Goal: Communication & Community: Answer question/provide support

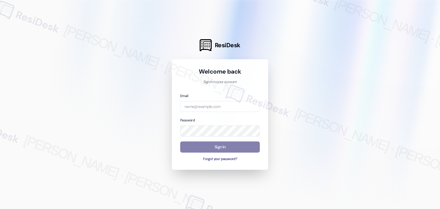
type input "[EMAIL_ADDRESS][DOMAIN_NAME]"
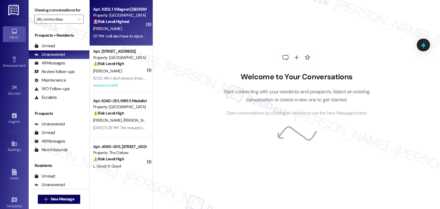
click at [128, 33] on div "1:17 PM: I will also have to report the mail key not being provided. As it is a…" at bounding box center [119, 36] width 54 height 7
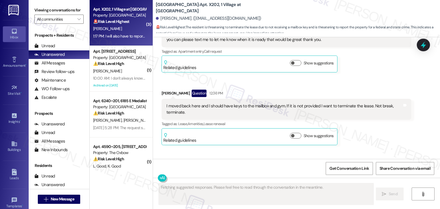
scroll to position [633, 0]
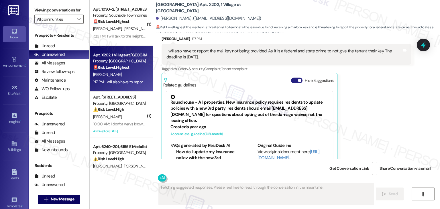
click at [292, 78] on button "Hide Suggestions" at bounding box center [296, 81] width 11 height 6
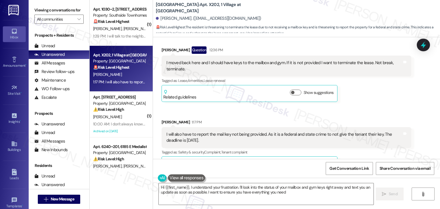
type textarea "Hi {{first_name}}, I understand your frustration. I'll look into the status of …"
click at [357, 87] on div "Received via SMS [PERSON_NAME] Question Neutral 12:15 PM Good morning, im just …" at bounding box center [296, 66] width 287 height 221
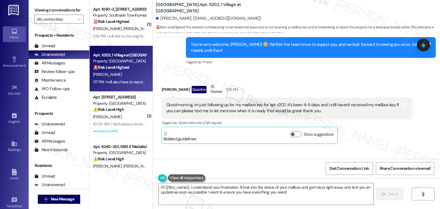
scroll to position [492, 0]
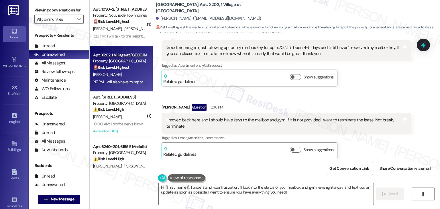
click at [361, 80] on div "Received via SMS [PERSON_NAME] Question Neutral 12:15 PM Good morning, im just …" at bounding box center [296, 123] width 287 height 221
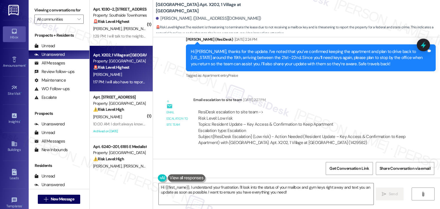
scroll to position [235, 0]
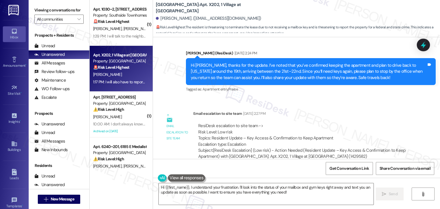
click at [361, 85] on div "Tagged as: Apartment entry , Click to highlight conversations about Apartment e…" at bounding box center [311, 89] width 250 height 8
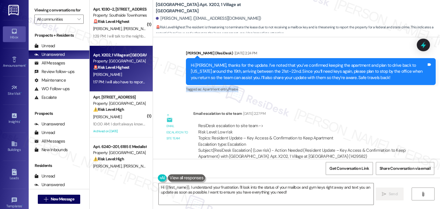
click at [361, 85] on div "Tagged as: Apartment entry , Click to highlight conversations about Apartment e…" at bounding box center [311, 89] width 250 height 8
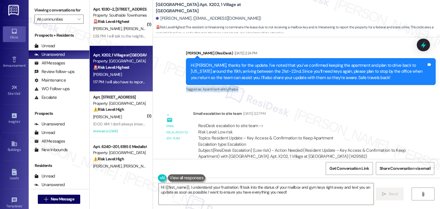
click at [361, 85] on div "Tagged as: Apartment entry , Click to highlight conversations about Apartment e…" at bounding box center [311, 89] width 250 height 8
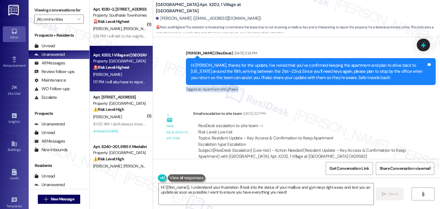
click at [361, 85] on div "Tagged as: Apartment entry , Click to highlight conversations about Apartment e…" at bounding box center [311, 89] width 250 height 8
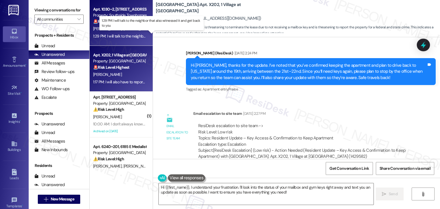
click at [129, 33] on div "1:29 PM: I will talk to the neighbor that also witnessed it and get back to you…" at bounding box center [155, 35] width 124 height 5
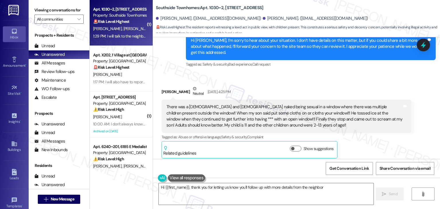
scroll to position [500, 0]
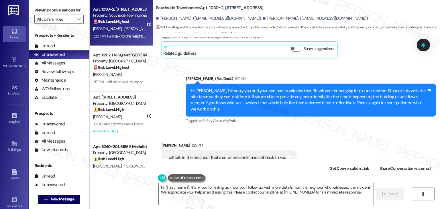
click at [327, 129] on div "Received via SMS [PERSON_NAME] 1:29 PM I will talk to the neighbor that also wi…" at bounding box center [296, 153] width 287 height 48
click at [264, 88] on div "Hi [PERSON_NAME], I’m sorry you and your son had to witness that. Thank you for…" at bounding box center [308, 100] width 235 height 25
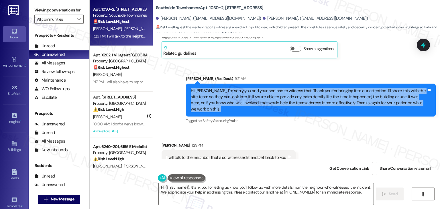
click at [264, 88] on div "Hi [PERSON_NAME], I’m sorry you and your son had to witness that. Thank you for…" at bounding box center [308, 100] width 235 height 25
copy div "Hi [PERSON_NAME], I’m sorry you and your son had to witness that. Thank you for…"
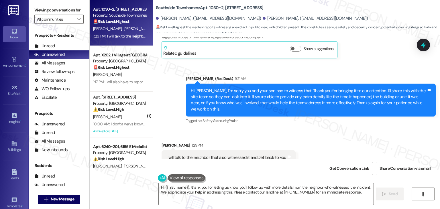
click at [334, 131] on div "Received via SMS [PERSON_NAME] 1:29 PM I will talk to the neighbor that also wi…" at bounding box center [296, 153] width 287 height 48
click at [290, 88] on div "Hi [PERSON_NAME], I’m sorry you and your son had to witness that. Thank you for…" at bounding box center [308, 100] width 235 height 25
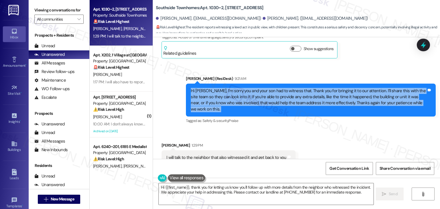
click at [290, 88] on div "Hi [PERSON_NAME], I’m sorry you and your son had to witness that. Thank you for…" at bounding box center [308, 100] width 235 height 25
copy div "Hi [PERSON_NAME], I’m sorry you and your son had to witness that. Thank you for…"
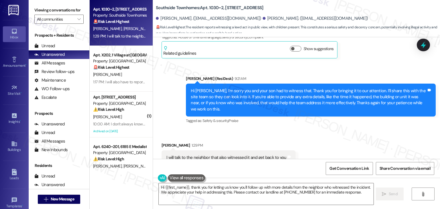
click at [220, 155] on div "I will talk to the neighbor that also witnessed it and get back to you" at bounding box center [226, 158] width 120 height 6
copy div "I will talk to the neighbor that also witnessed it and get back to you Tags and…"
click at [261, 188] on textarea "Hi {{first_name}}, thank you for letting us know you'll follow up with more det…" at bounding box center [266, 193] width 214 height 21
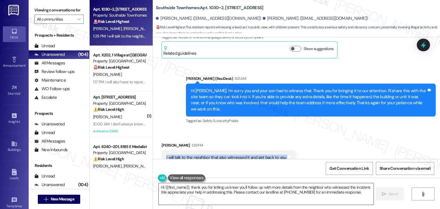
click at [261, 188] on textarea "Hi {{first_name}}, thank you for letting us know you'll follow up with more det…" at bounding box center [266, 193] width 214 height 21
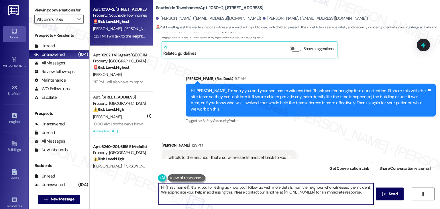
click at [261, 188] on textarea "Hi {{first_name}}, thank you for letting us know you'll follow up with more det…" at bounding box center [266, 193] width 214 height 21
paste textarea "Thanks, Bree! I appreciate you following up on this. Any extra details you’re a…"
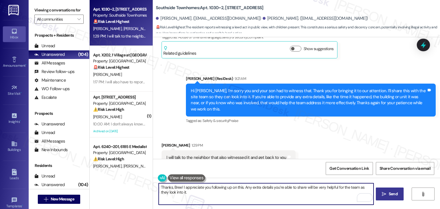
type textarea "Thanks, Bree! I appreciate you following up on this. Any extra details you’re a…"
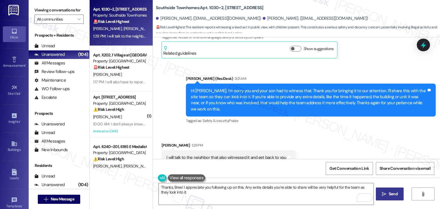
click at [392, 192] on span "Send" at bounding box center [392, 194] width 9 height 6
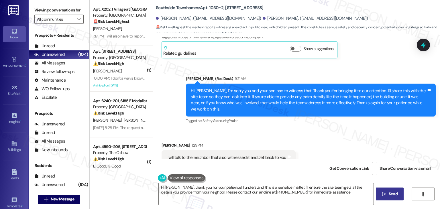
type textarea "Hi [PERSON_NAME], thank you for your patience! I understand this is a sensitive…"
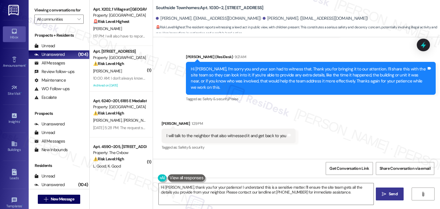
scroll to position [547, 0]
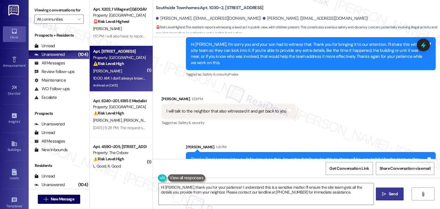
click at [116, 81] on div "10:00 AM: I don't always know up here when it rains., so can't answer. Maybe in…" at bounding box center [119, 78] width 54 height 7
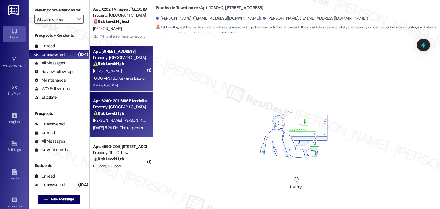
click at [119, 113] on strong "⚠️ Risk Level: High" at bounding box center [108, 112] width 31 height 5
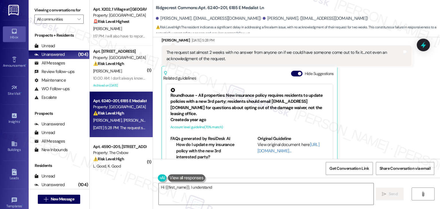
scroll to position [593, 0]
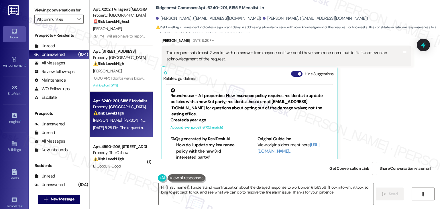
click at [291, 71] on button "Hide Suggestions" at bounding box center [296, 74] width 11 height 6
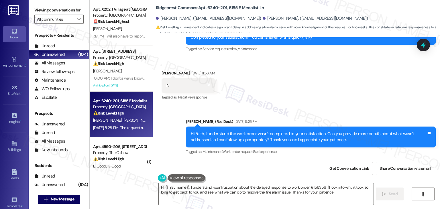
scroll to position [424, 0]
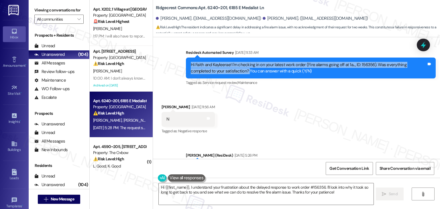
drag, startPoint x: 219, startPoint y: 58, endPoint x: 184, endPoint y: 51, distance: 36.4
click at [186, 58] on div "Hi Faith and Kayleerae! I'm checking in on your latest work order (Fire alarms …" at bounding box center [311, 68] width 250 height 21
copy div "Hi Faith and Kayleerae! I'm checking in on your latest work order (Fire alarms …"
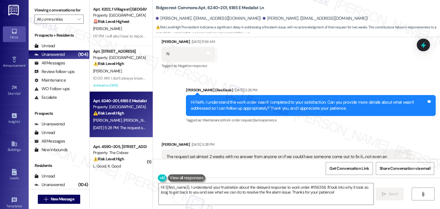
scroll to position [510, 0]
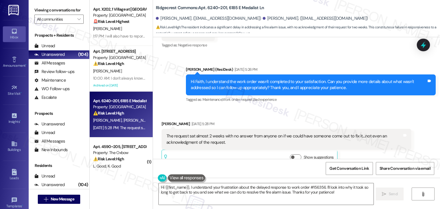
click at [214, 133] on div "The request sat almost 2 weeks with no answer from anyone on if we could have s…" at bounding box center [283, 139] width 235 height 12
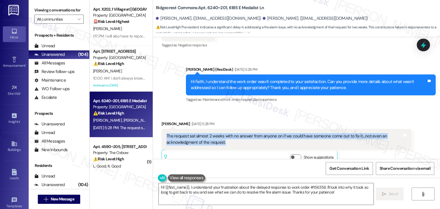
click at [214, 133] on div "The request sat almost 2 weeks with no answer from anyone on if we could have s…" at bounding box center [283, 139] width 235 height 12
copy div "The request sat almost 2 weeks with no answer from anyone on if we could have s…"
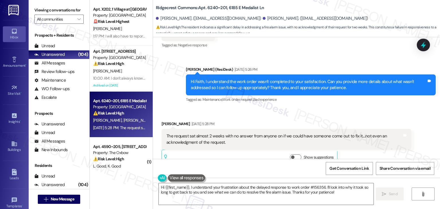
click at [303, 108] on div "Received via SMS [PERSON_NAME] [DATE] 5:28 PM The request sat almost 2 weeks wi…" at bounding box center [296, 139] width 287 height 63
click at [300, 189] on textarea "Hi {{first_name}}, I understand your frustration about the delayed response to …" at bounding box center [266, 193] width 214 height 21
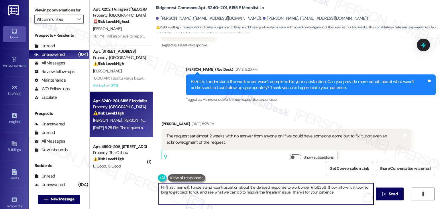
click at [300, 189] on textarea "Hi {{first_name}}, I understand your frustration about the delayed response to …" at bounding box center [266, 193] width 214 height 21
paste textarea "Kayleerae, I’m sorry to hear that your request went unanswered for so long. Tha…"
click at [386, 195] on span " Send" at bounding box center [389, 194] width 18 height 6
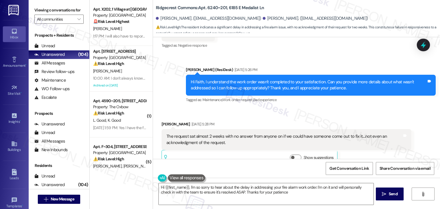
type textarea "Hi {{first_name}}, I'm so sorry to hear about the delay in addressing your fire…"
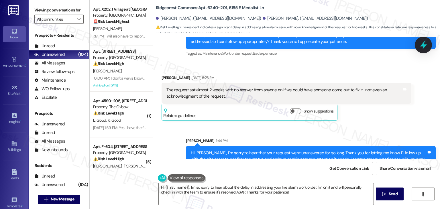
click at [422, 47] on icon at bounding box center [422, 45] width 7 height 9
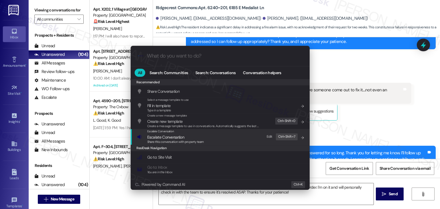
click at [193, 136] on span "Escalate Conversation" at bounding box center [175, 137] width 57 height 6
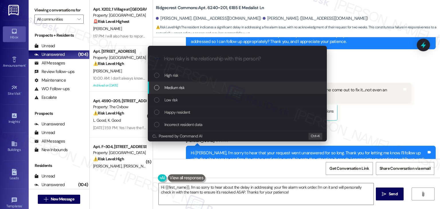
click at [157, 87] on div "List of options" at bounding box center [156, 87] width 5 height 5
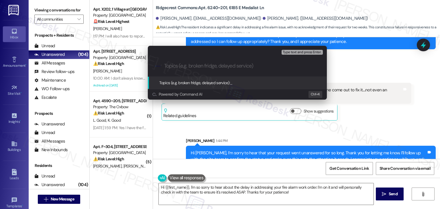
click at [157, 87] on div "Topics (e.g. broken fridge, delayed service): _" at bounding box center [237, 83] width 179 height 12
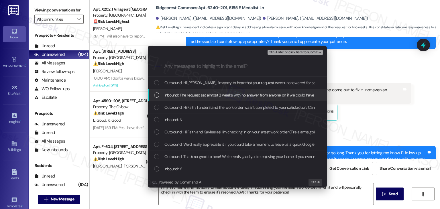
click at [155, 95] on div "List of options" at bounding box center [156, 94] width 5 height 5
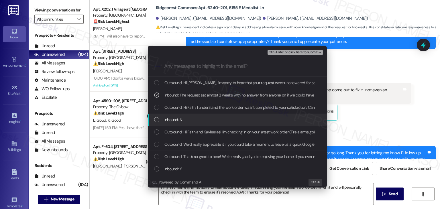
click at [155, 120] on div "List of options" at bounding box center [156, 119] width 5 height 5
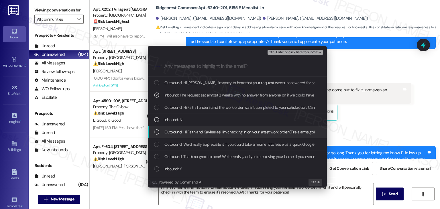
click at [155, 134] on div "List of options" at bounding box center [156, 131] width 5 height 5
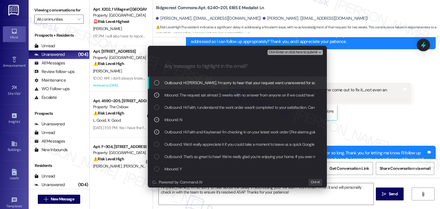
click at [299, 53] on span "Ctrl+Enter or click here to submit" at bounding box center [292, 52] width 49 height 4
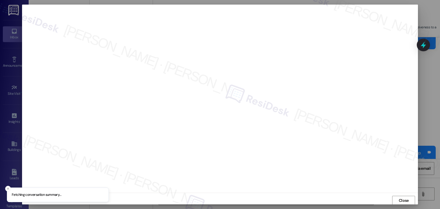
scroll to position [0, 0]
click at [403, 201] on span "Close" at bounding box center [403, 200] width 10 height 6
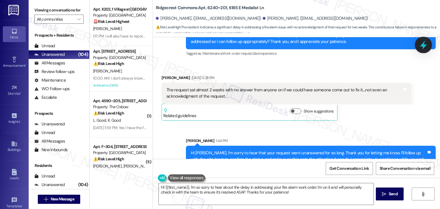
click at [425, 48] on icon at bounding box center [423, 45] width 10 height 10
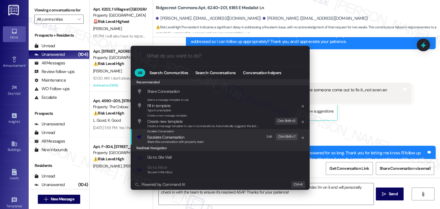
click at [176, 136] on span "Escalate Conversation" at bounding box center [165, 136] width 37 height 5
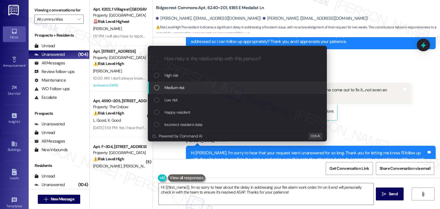
click at [158, 89] on div "List of options" at bounding box center [156, 87] width 5 height 5
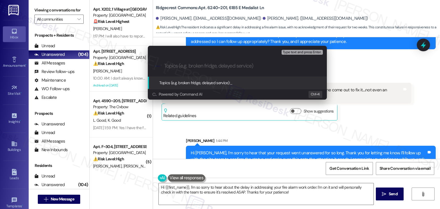
paste input "WO #156356 – Fire Alarm Issue & Delay in Response"
type input "WO #156356 – Fire Alarm Issue & Delay in Response"
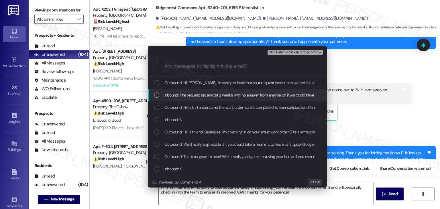
click at [156, 97] on div "List of options" at bounding box center [156, 94] width 5 height 5
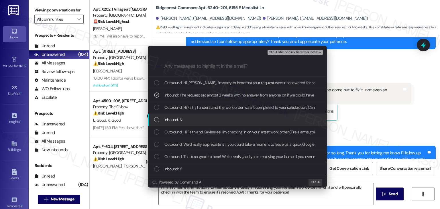
click at [155, 122] on div "List of options" at bounding box center [156, 119] width 5 height 5
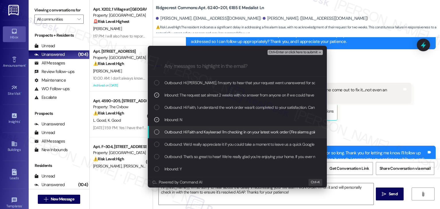
click at [155, 135] on div "Outbound: Hi Faith and Kayleerae! I'm checking in on your latest work order (Fi…" at bounding box center [237, 132] width 179 height 12
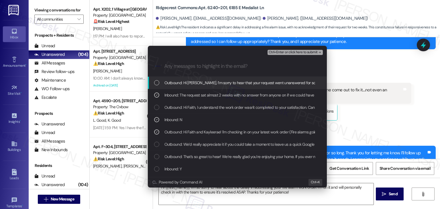
click at [285, 52] on span "Ctrl+Enter or click here to submit" at bounding box center [292, 52] width 49 height 4
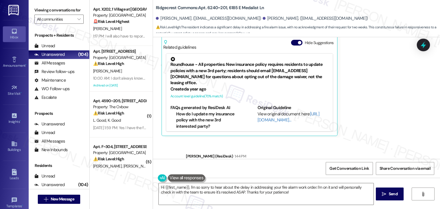
scroll to position [571, 0]
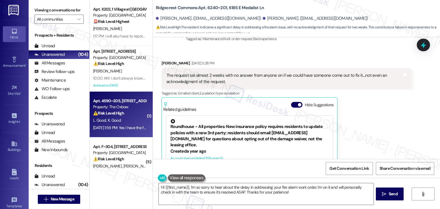
click at [124, 125] on div "Aug 22, 2025 at 1:59 PM: Yes I have the fob Aug 22, 2025 at 1:59 PM: Yes I have…" at bounding box center [120, 127] width 55 height 5
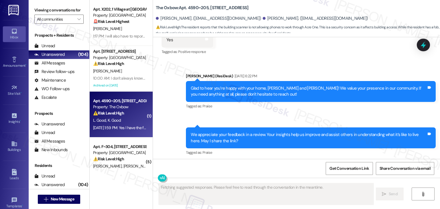
scroll to position [1064, 0]
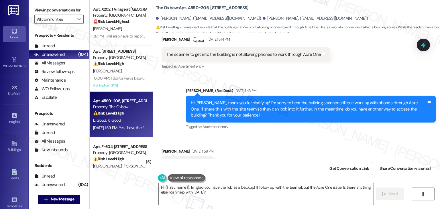
click at [271, 135] on div "Received via SMS Lauren Good Aug 22, 2025 at 1:59 PM Yes I have the fob Tags an…" at bounding box center [296, 159] width 287 height 48
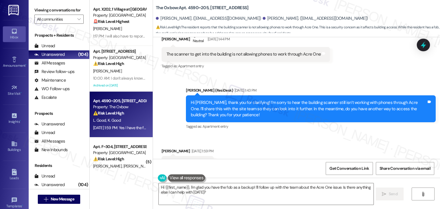
click at [271, 135] on div "Received via SMS Lauren Good Aug 22, 2025 at 1:59 PM Yes I have the fob Tags an…" at bounding box center [296, 159] width 287 height 48
click at [280, 100] on div "Hi Lauren, thank you for clarifying! I’m sorry to hear the building scanner sti…" at bounding box center [308, 109] width 235 height 18
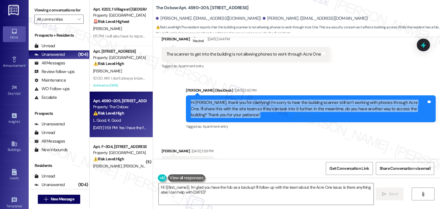
click at [281, 100] on div "Hi Lauren, thank you for clarifying! I’m sorry to hear the building scanner sti…" at bounding box center [308, 109] width 235 height 18
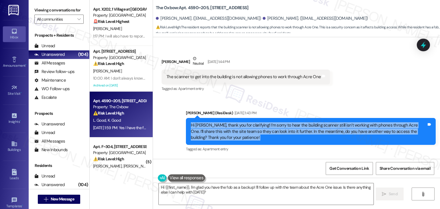
scroll to position [1036, 0]
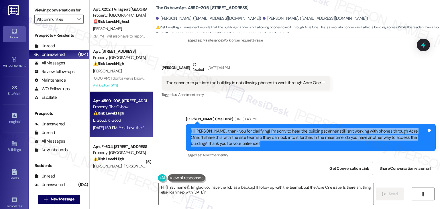
copy div "Hi Lauren, thank you for clarifying! I’m sorry to hear the building scanner sti…"
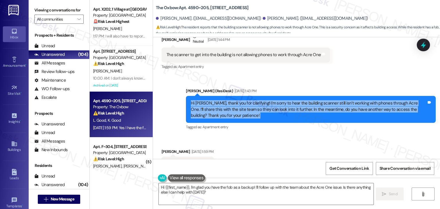
scroll to position [1064, 0]
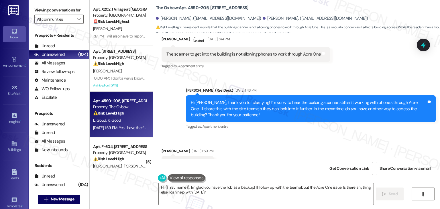
click at [184, 160] on div "Yes I have the fob" at bounding box center [182, 163] width 32 height 6
copy div "Yes I have the fob Tags and notes"
click at [303, 135] on div "Received via SMS Lauren Good Aug 22, 2025 at 1:59 PM Yes I have the fob Tags an…" at bounding box center [296, 159] width 287 height 48
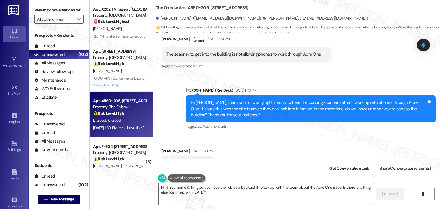
click at [303, 135] on div "Received via SMS Lauren Good Aug 22, 2025 at 1:59 PM Yes I have the fob Tags an…" at bounding box center [296, 159] width 287 height 48
click at [328, 135] on div "Received via SMS Lauren Good Aug 22, 2025 at 1:59 PM Yes I have the fob Tags an…" at bounding box center [296, 159] width 287 height 48
click at [327, 135] on div "Received via SMS Lauren Good Aug 22, 2025 at 1:59 PM Yes I have the fob Tags an…" at bounding box center [296, 159] width 287 height 48
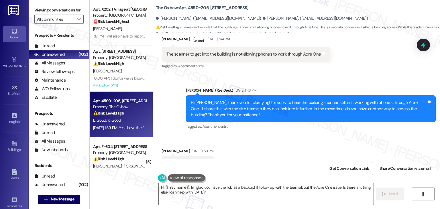
click at [327, 135] on div "Received via SMS Lauren Good Aug 22, 2025 at 1:59 PM Yes I have the fob Tags an…" at bounding box center [296, 159] width 287 height 48
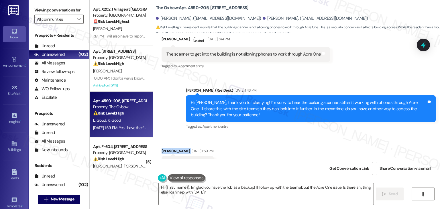
click at [327, 135] on div "Received via SMS Lauren Good Aug 22, 2025 at 1:59 PM Yes I have the fob Tags an…" at bounding box center [296, 159] width 287 height 48
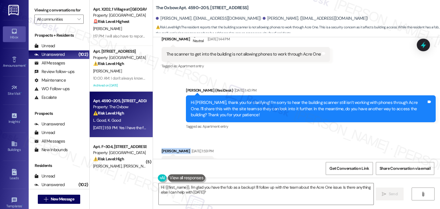
click at [327, 135] on div "Received via SMS Lauren Good Aug 22, 2025 at 1:59 PM Yes I have the fob Tags an…" at bounding box center [296, 159] width 287 height 48
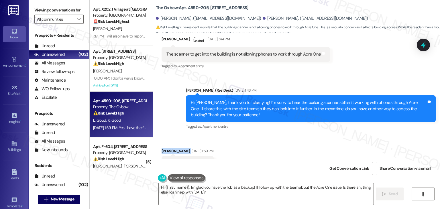
click at [327, 135] on div "Received via SMS Lauren Good Aug 22, 2025 at 1:59 PM Yes I have the fob Tags an…" at bounding box center [296, 159] width 287 height 48
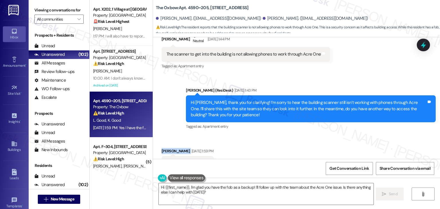
click at [327, 135] on div "Received via SMS Lauren Good Aug 22, 2025 at 1:59 PM Yes I have the fob Tags an…" at bounding box center [296, 159] width 287 height 48
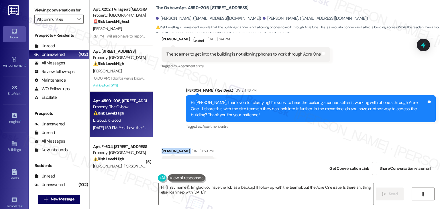
click at [327, 135] on div "Received via SMS Lauren Good Aug 22, 2025 at 1:59 PM Yes I have the fob Tags an…" at bounding box center [296, 159] width 287 height 48
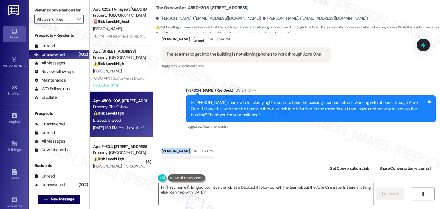
click at [327, 135] on div "Received via SMS Lauren Good Aug 22, 2025 at 1:59 PM Yes I have the fob Tags an…" at bounding box center [296, 159] width 287 height 48
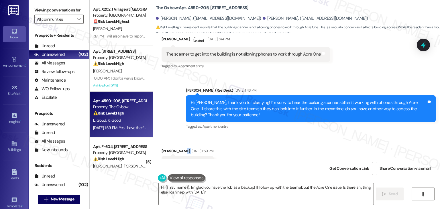
click at [327, 135] on div "Received via SMS Lauren Good Aug 22, 2025 at 1:59 PM Yes I have the fob Tags an…" at bounding box center [296, 159] width 287 height 48
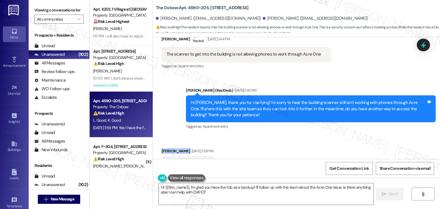
click at [327, 135] on div "Received via SMS Lauren Good Aug 22, 2025 at 1:59 PM Yes I have the fob Tags an…" at bounding box center [296, 159] width 287 height 48
click at [230, 193] on textarea "Hi {{first_name}}, I'm glad you have the fob as a backup! I'll follow up with t…" at bounding box center [266, 193] width 214 height 21
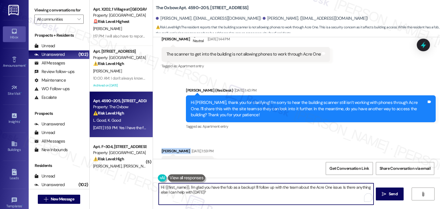
click at [230, 193] on textarea "Hi {{first_name}}, I'm glad you have the fob as a backup! I'll follow up with t…" at bounding box center [266, 193] width 214 height 21
paste textarea "Thanks for letting me know, Lauren! I’m glad you’re able to access the building…"
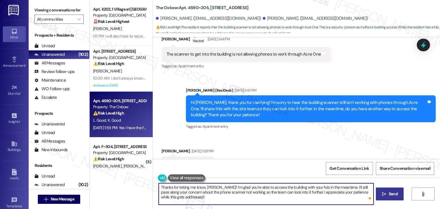
type textarea "Thanks for letting me know, Lauren! I’m glad you’re able to access the building…"
click at [392, 196] on span "Send" at bounding box center [392, 194] width 9 height 6
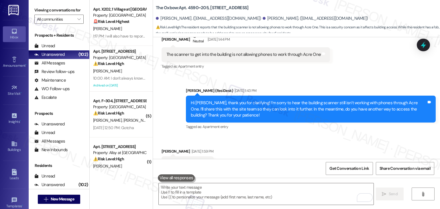
scroll to position [1116, 0]
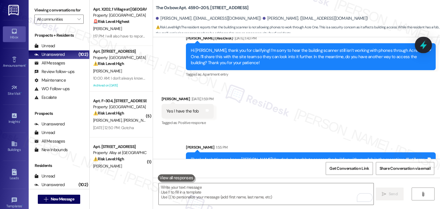
click at [421, 46] on icon at bounding box center [422, 45] width 7 height 9
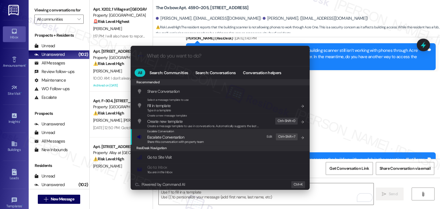
click at [184, 140] on span "Share this conversation with property team" at bounding box center [175, 142] width 57 height 4
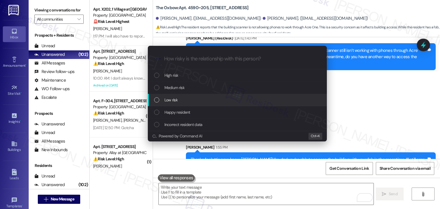
drag, startPoint x: 157, startPoint y: 100, endPoint x: 164, endPoint y: 101, distance: 7.2
click at [157, 100] on div "List of options" at bounding box center [156, 99] width 5 height 5
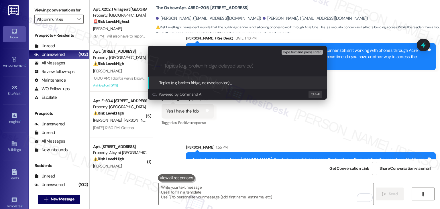
paste input "Building Access Issue – Phone Scanner Not Working"
type input "Building Access Issue – Phone Scanner Not Working"
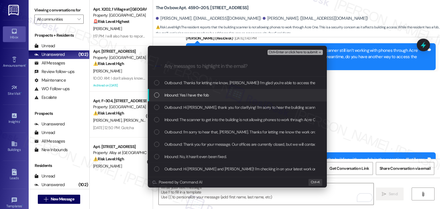
click at [159, 95] on div "Inbound: Yes I have the fob" at bounding box center [237, 95] width 167 height 6
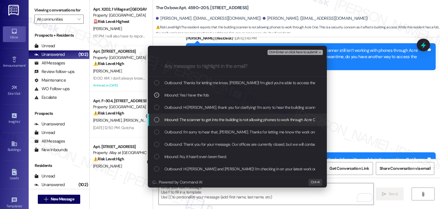
click at [157, 120] on div "List of options" at bounding box center [156, 119] width 5 height 5
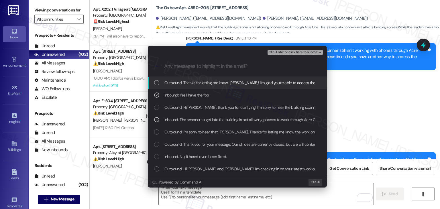
click at [285, 51] on span "Ctrl+Enter or click here to submit" at bounding box center [292, 52] width 49 height 4
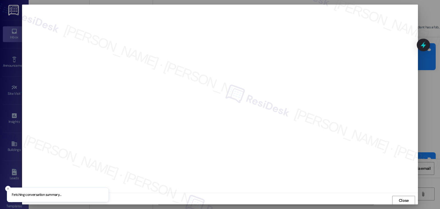
scroll to position [0, 0]
click at [405, 196] on span "Close" at bounding box center [403, 200] width 12 height 9
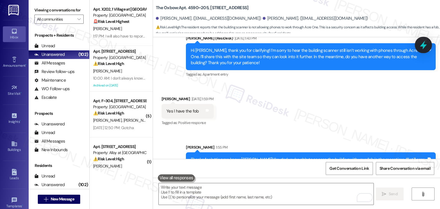
click at [426, 47] on icon at bounding box center [423, 45] width 10 height 10
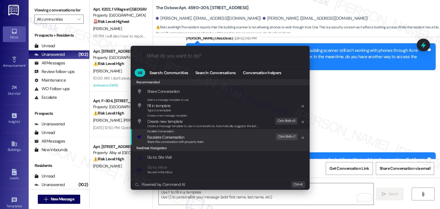
click at [193, 140] on span "Share this conversation with property team" at bounding box center [175, 142] width 57 height 4
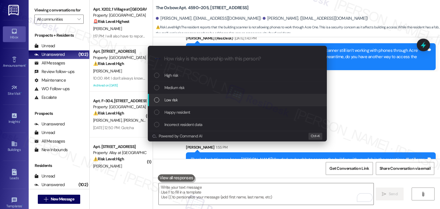
click at [156, 102] on div "List of options" at bounding box center [156, 99] width 5 height 5
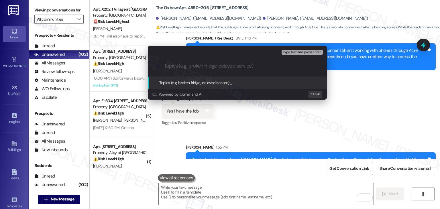
paste input "Building Access Issue – Phone Scanner Not Working"
type input "Building Access Issue – Phone Scanner Not Working"
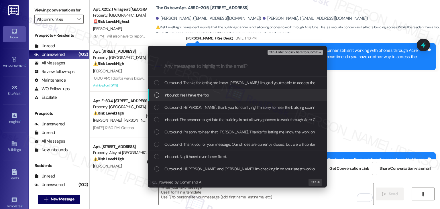
click at [155, 95] on div "List of options" at bounding box center [156, 94] width 5 height 5
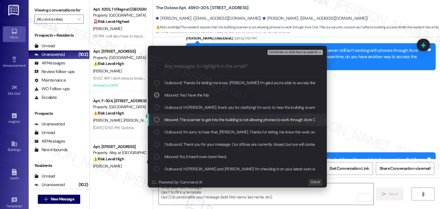
click at [155, 117] on div "List of options" at bounding box center [156, 119] width 5 height 5
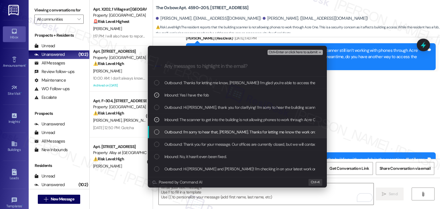
click at [155, 132] on div "List of options" at bounding box center [156, 131] width 5 height 5
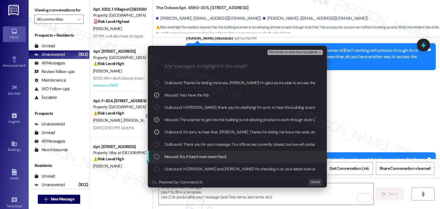
click at [158, 156] on div "List of options" at bounding box center [156, 156] width 5 height 5
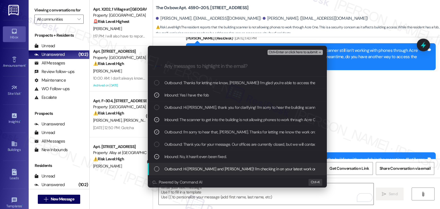
click at [159, 168] on div "Outbound: Hi Lauren and Kevin! I'm checking in on your latest work order (Hey! …" at bounding box center [237, 169] width 167 height 6
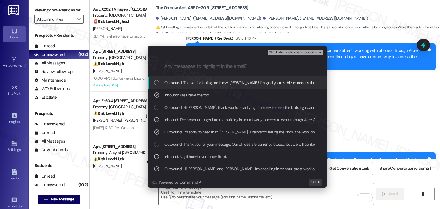
click at [297, 52] on span "Ctrl+Enter or click here to submit" at bounding box center [292, 52] width 49 height 4
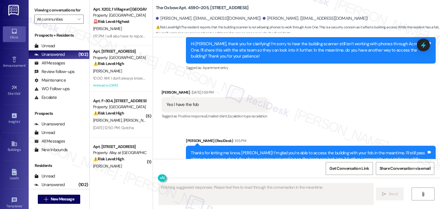
scroll to position [1125, 0]
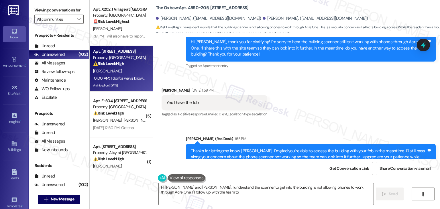
type textarea "Hi Lauren and Kevin, I understand the scanner to get into the building is not a…"
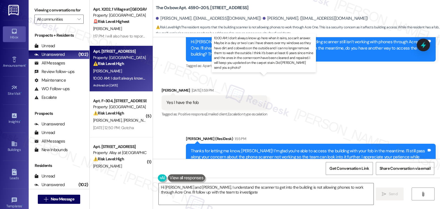
click at [114, 78] on div "10:00 AM: I don't always know up here when it rains., so can't answer. Maybe in…" at bounding box center [444, 78] width 703 height 5
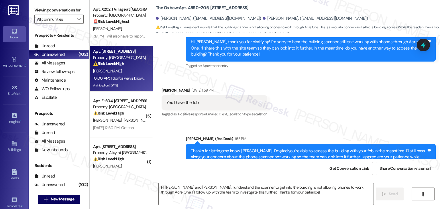
type textarea "Fetching suggested responses. Please feel free to read through the conversation…"
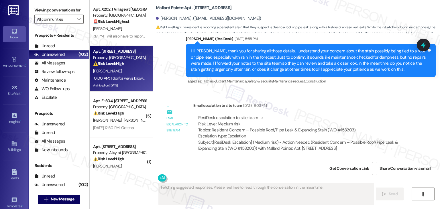
scroll to position [4235, 0]
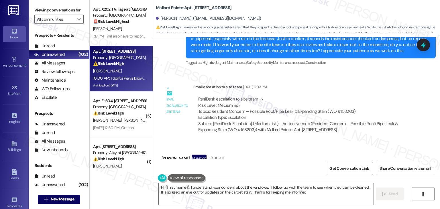
type textarea "Hi {{first_name}}, I understand your concern about the windows. I'll follow up …"
click at [278, 141] on div "Received via SMS Phyllis Poulton Question 10:00 AM I don't always know up here …" at bounding box center [296, 175] width 287 height 68
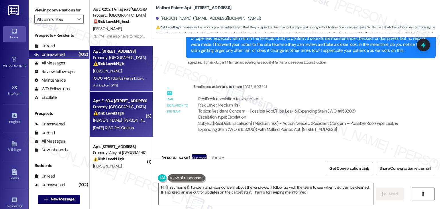
click at [123, 118] on span "[PERSON_NAME]" at bounding box center [137, 120] width 29 height 5
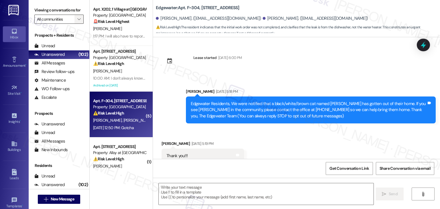
type textarea "Fetching suggested responses. Please feel free to read through the conversation…"
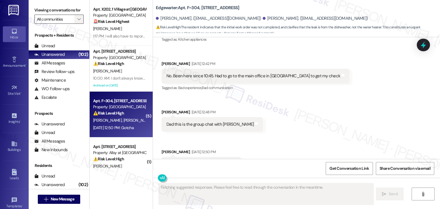
click at [77, 20] on span "" at bounding box center [78, 19] width 5 height 9
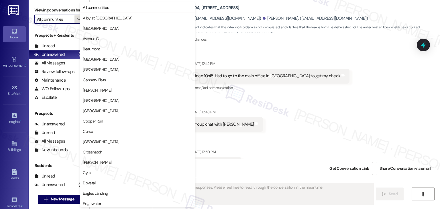
scroll to position [1015, 0]
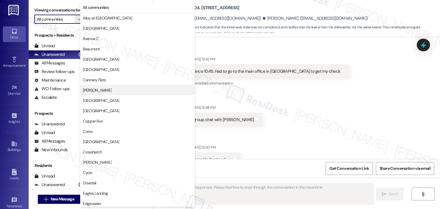
click at [101, 87] on span "Cardona" at bounding box center [137, 90] width 109 height 6
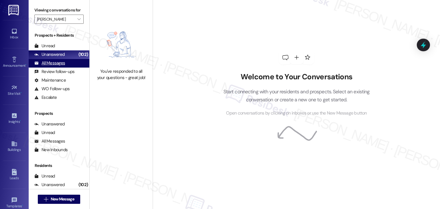
click at [54, 62] on div "All Messages" at bounding box center [49, 63] width 31 height 6
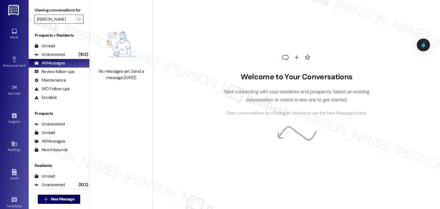
click at [77, 20] on icon "" at bounding box center [78, 19] width 3 height 5
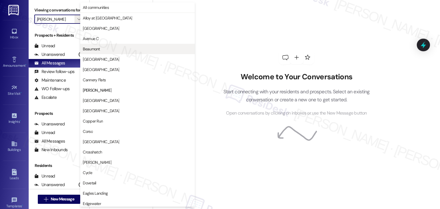
click at [96, 47] on span "Beaumont" at bounding box center [91, 49] width 17 height 6
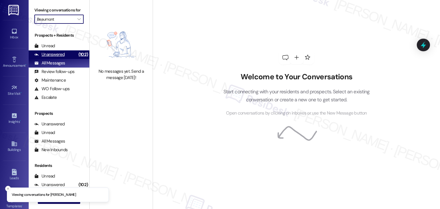
click at [63, 56] on div "Unanswered" at bounding box center [49, 55] width 30 height 6
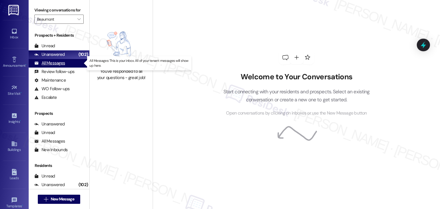
click at [64, 63] on div "All Messages" at bounding box center [49, 63] width 31 height 6
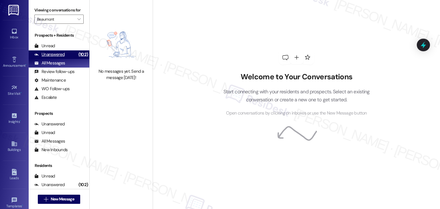
click at [66, 55] on div "Unanswered (102)" at bounding box center [59, 54] width 61 height 9
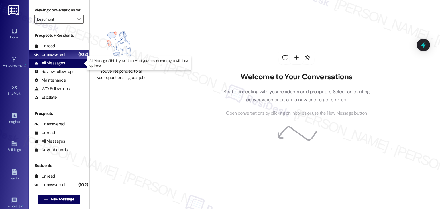
click at [67, 64] on div "All Messages (undefined)" at bounding box center [59, 63] width 61 height 9
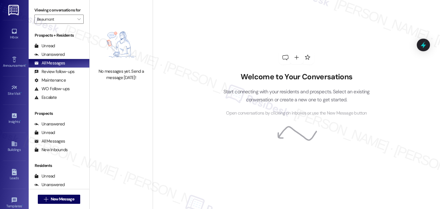
drag, startPoint x: 73, startPoint y: 18, endPoint x: 104, endPoint y: 117, distance: 103.5
click at [76, 18] on span "" at bounding box center [78, 19] width 5 height 9
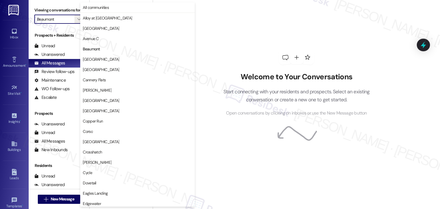
scroll to position [172, 0]
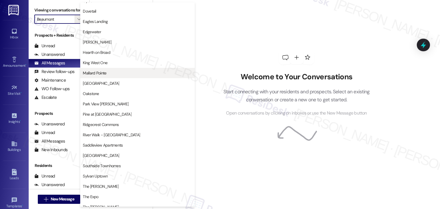
click at [98, 74] on span "Mallard Pointe" at bounding box center [94, 73] width 23 height 6
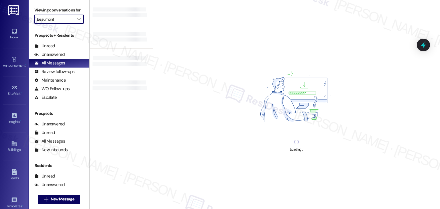
type input "Mallard Pointe"
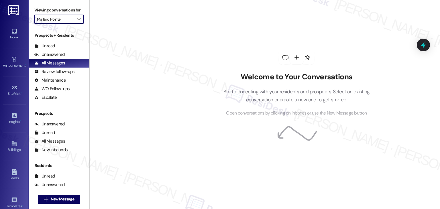
scroll to position [2060, 0]
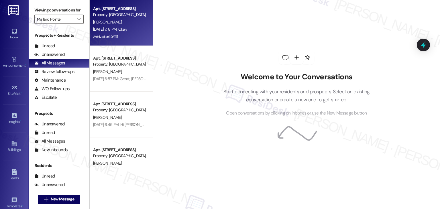
click at [113, 22] on div "A. Chapman" at bounding box center [119, 22] width 54 height 7
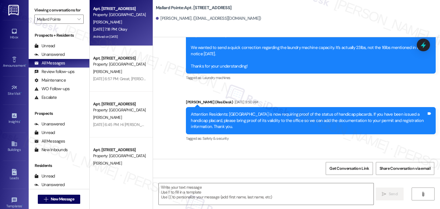
type textarea "Fetching suggested responses. Please feel free to read through the conversation…"
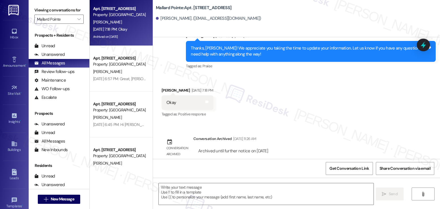
scroll to position [1135, 0]
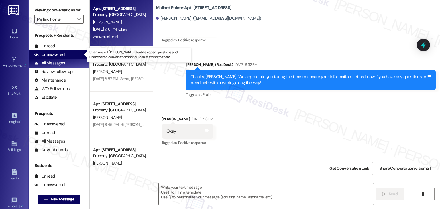
click at [64, 55] on div "Unanswered (0)" at bounding box center [59, 54] width 61 height 9
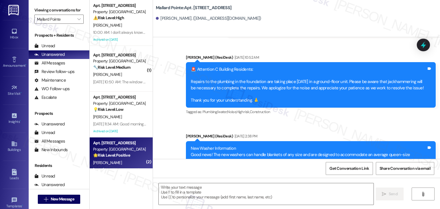
scroll to position [298, 0]
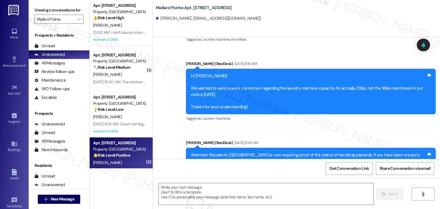
type textarea "Fetching suggested responses. Please feel free to read through the conversation…"
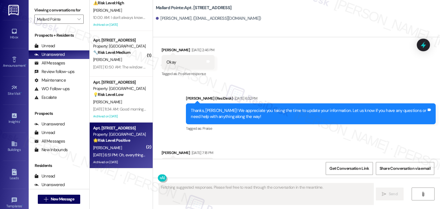
scroll to position [1121, 0]
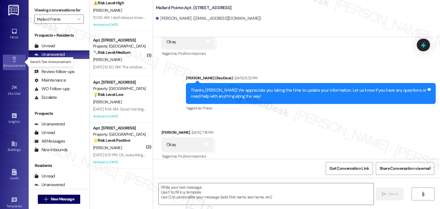
click at [15, 65] on div "Announcement •" at bounding box center [14, 66] width 29 height 6
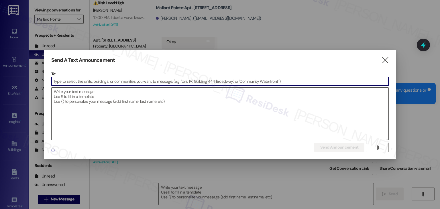
click at [107, 111] on textarea at bounding box center [220, 114] width 337 height 52
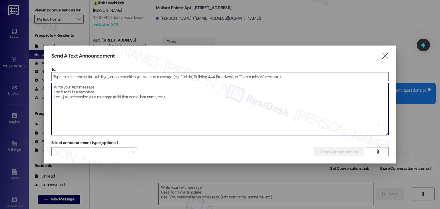
paste textarea "Hi {{first_name}}, Please be advised that the security keypads on all buildings…"
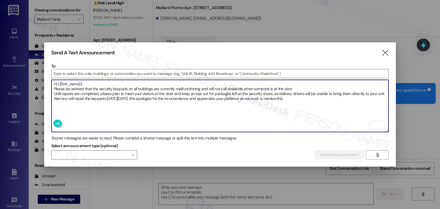
type textarea "Hi {{first_name}}, Please be advised that the security keypads on all buildings…"
click at [93, 73] on input at bounding box center [220, 73] width 337 height 9
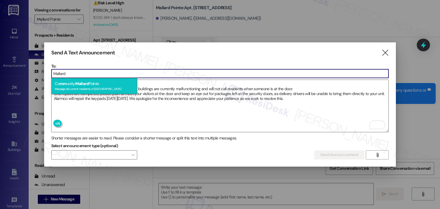
type input "Mallard"
click at [92, 88] on div "Message all current residents of Mallard Pointe" at bounding box center [94, 88] width 79 height 5
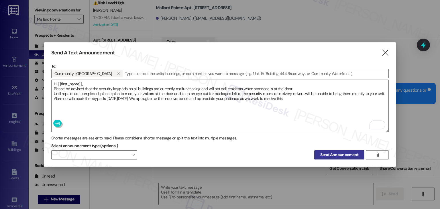
click at [326, 152] on span "Send Announcement" at bounding box center [339, 155] width 38 height 6
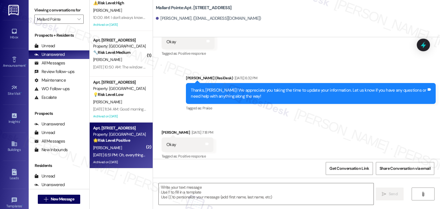
scroll to position [0, 0]
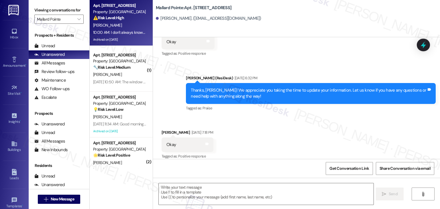
click at [127, 34] on div "10:00 AM: I don't always know up here when it rains., so can't answer. Maybe in…" at bounding box center [444, 32] width 703 height 5
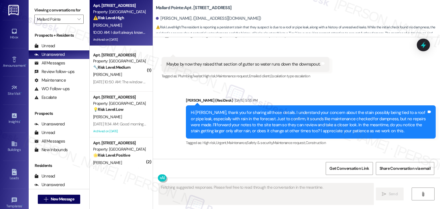
scroll to position [4150, 0]
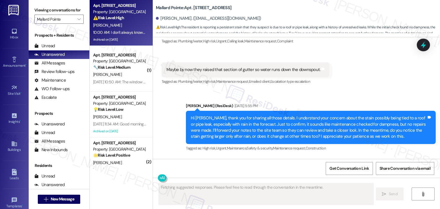
click at [289, 115] on div "Hi [PERSON_NAME], thank you for sharing all those details. I understand your co…" at bounding box center [308, 127] width 235 height 25
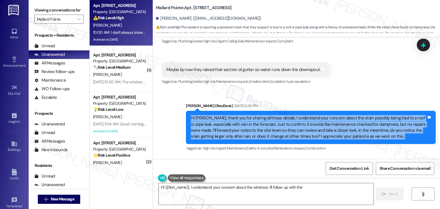
click at [289, 115] on div "Hi [PERSON_NAME], thank you for sharing all those details. I understand your co…" at bounding box center [308, 127] width 235 height 25
copy div "Hi Phyllis, thank you for sharing all those details. I understand your concern …"
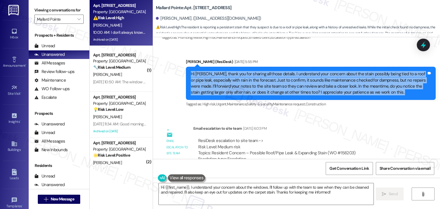
scroll to position [4236, 0]
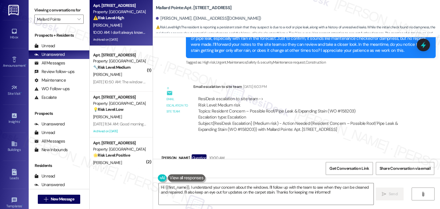
click at [291, 168] on div "I don't always know up here when it rains., so can't answer. Maybe in a day or …" at bounding box center [283, 180] width 235 height 25
copy div "I don't always know up here when it rains., so can't answer. Maybe in a day or …"
click at [211, 191] on textarea "Hi {{first_name}}, I understand your concern about the windows. I'll follow up …" at bounding box center [266, 193] width 214 height 21
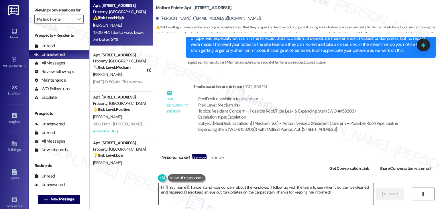
click at [211, 191] on textarea "Hi {{first_name}}, I understand your concern about the windows. I'll follow up …" at bounding box center [266, 193] width 214 height 21
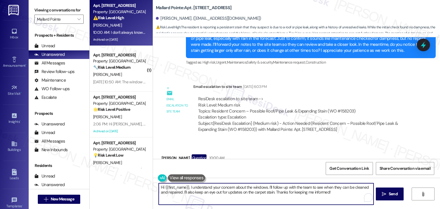
click at [211, 191] on textarea "Hi {{first_name}}, I understand your concern about the windows. I'll follow up …" at bounding box center [266, 193] width 214 height 21
paste textarea "Thanks for the update, Phyllis. I appreciate you keeping an eye on the carpet s…"
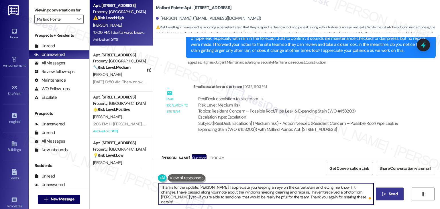
type textarea "Thanks for the update, [PERSON_NAME]. I appreciate you keeping an eye on the ca…"
click at [390, 194] on span "Send" at bounding box center [392, 194] width 9 height 6
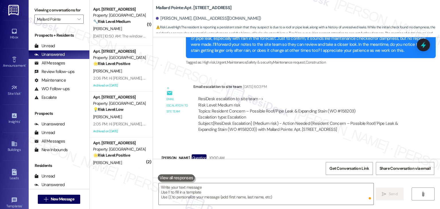
scroll to position [4235, 0]
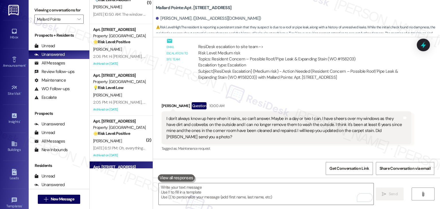
scroll to position [61, 0]
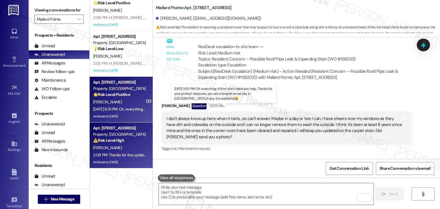
click at [121, 109] on div "Aug 22, 2025 at 6:51 PM: Oh, everything is fine I don't need any help. Thanks f…" at bounding box center [232, 108] width 279 height 5
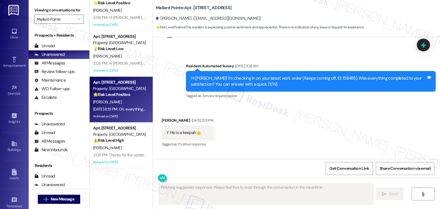
scroll to position [4406, 0]
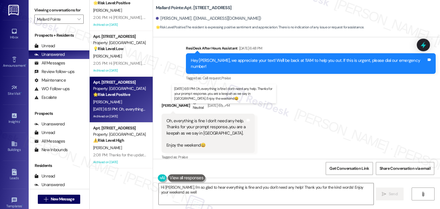
type textarea "Hi Maryann, I'm so glad to hear everything is fine and you don't need any help!…"
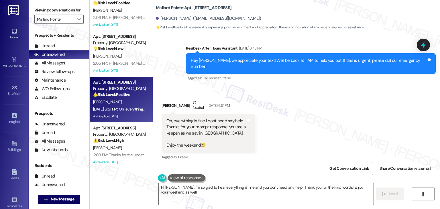
click at [300, 126] on div "Received via SMS Maryann Mahoney Neutral Aug 22, 2025 at 6:51 PM Oh, everything…" at bounding box center [296, 126] width 287 height 79
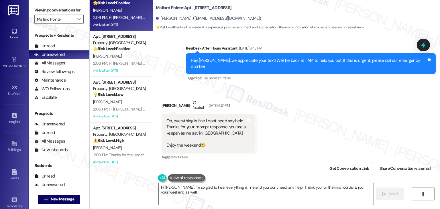
scroll to position [4482, 0]
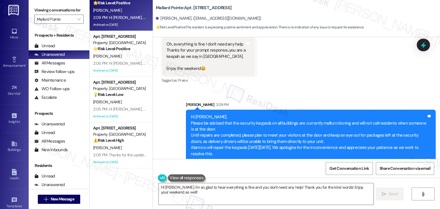
click at [326, 76] on div "Received via SMS Maryann Mahoney Neutral Aug 22, 2025 at 6:51 PM Oh, everything…" at bounding box center [296, 49] width 287 height 79
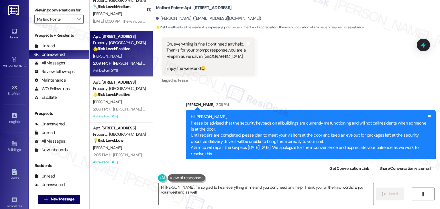
click at [308, 129] on div "Hi [PERSON_NAME], Please be advised that the security keypads on all buildings …" at bounding box center [308, 135] width 235 height 43
click at [325, 77] on div "Received via SMS Maryann Mahoney Neutral Aug 22, 2025 at 6:51 PM Oh, everything…" at bounding box center [296, 49] width 287 height 79
click at [422, 45] on icon at bounding box center [422, 45] width 7 height 9
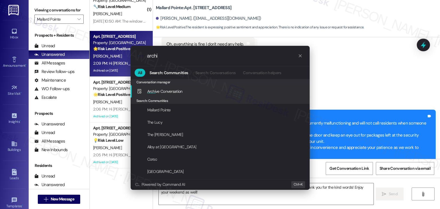
type input "archi"
click at [169, 92] on span "Archi ve Conversation" at bounding box center [164, 91] width 35 height 5
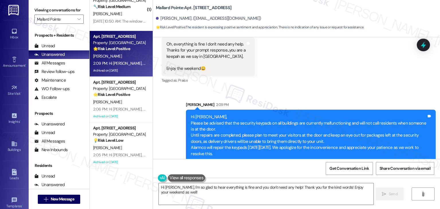
scroll to position [0, 0]
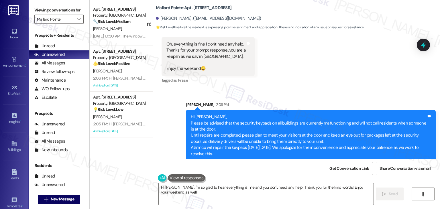
click at [125, 160] on div "( 1 ) Apt. C311, 508 Bldg C E 50th St Property: Mallard Pointe 🔧 Risk Level: Me…" at bounding box center [121, 84] width 63 height 168
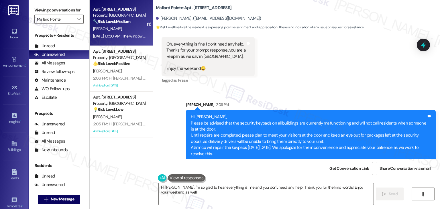
click at [130, 36] on div "Aug 22, 2025 at 10:50 AM: The window screen replacement and the towel bar repla…" at bounding box center [212, 35] width 238 height 5
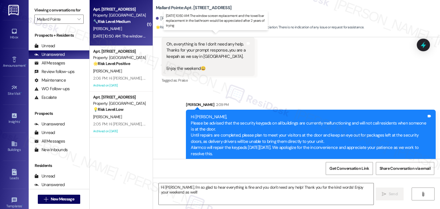
type textarea "Fetching suggested responses. Please feel free to read through the conversation…"
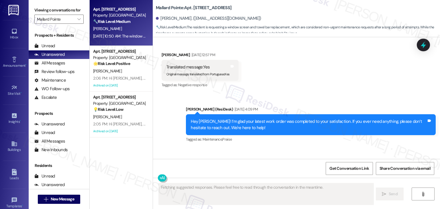
scroll to position [1116, 0]
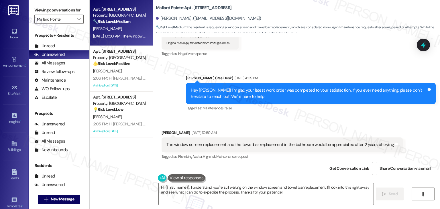
click at [283, 117] on div "Received via SMS Joseph Snyder Aug 22, 2025 at 10:50 AM The window screen repla…" at bounding box center [296, 141] width 287 height 48
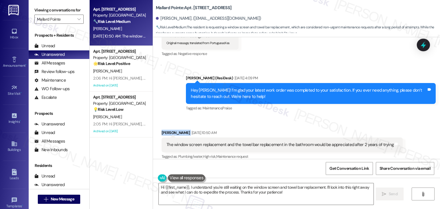
click at [283, 117] on div "Received via SMS Joseph Snyder Aug 22, 2025 at 10:50 AM The window screen repla…" at bounding box center [296, 141] width 287 height 48
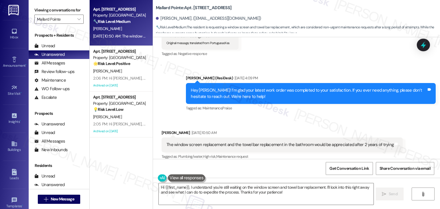
click at [283, 117] on div "Received via SMS Joseph Snyder Aug 22, 2025 at 10:50 AM The window screen repla…" at bounding box center [296, 141] width 287 height 48
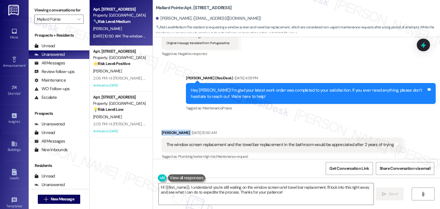
click at [283, 117] on div "Received via SMS Joseph Snyder Aug 22, 2025 at 10:50 AM The window screen repla…" at bounding box center [296, 141] width 287 height 48
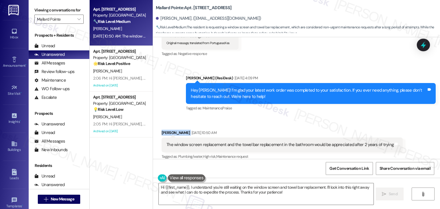
click at [283, 117] on div "Received via SMS Joseph Snyder Aug 22, 2025 at 10:50 AM The window screen repla…" at bounding box center [296, 141] width 287 height 48
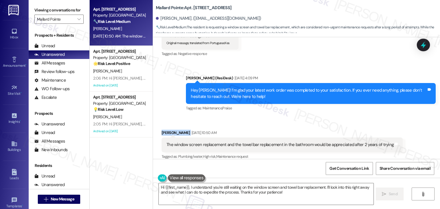
click at [283, 117] on div "Received via SMS Joseph Snyder Aug 22, 2025 at 10:50 AM The window screen repla…" at bounding box center [296, 141] width 287 height 48
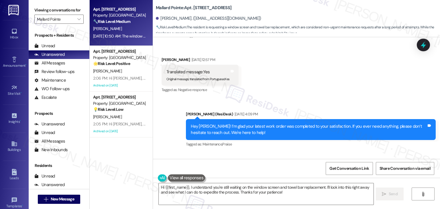
scroll to position [1117, 0]
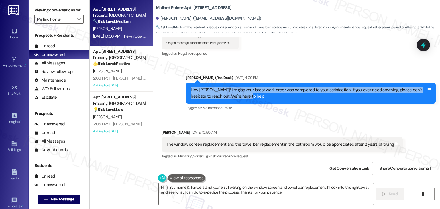
drag, startPoint x: 252, startPoint y: 90, endPoint x: 183, endPoint y: 87, distance: 68.7
click at [186, 87] on div "Hey Joseph! I’m glad your latest work order was completed to your satisfaction.…" at bounding box center [311, 93] width 250 height 21
copy div "Hey Joseph! I’m glad your latest work order was completed to your satisfaction.…"
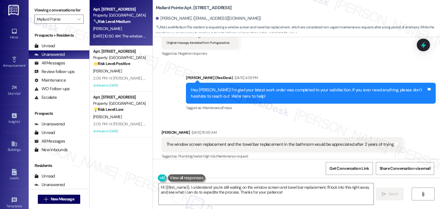
click at [244, 141] on div "The window screen replacement and the towel bar replacement in the bathroom wou…" at bounding box center [279, 144] width 227 height 6
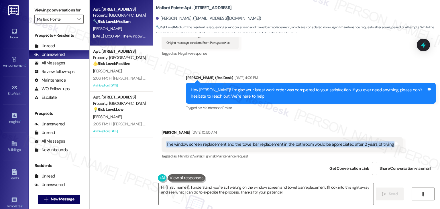
click at [244, 141] on div "The window screen replacement and the towel bar replacement in the bathroom wou…" at bounding box center [279, 144] width 227 height 6
copy div "The window screen replacement and the towel bar replacement in the bathroom wou…"
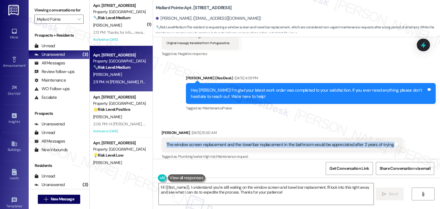
copy div "The window screen replacement and the towel bar replacement in the bathroom wou…"
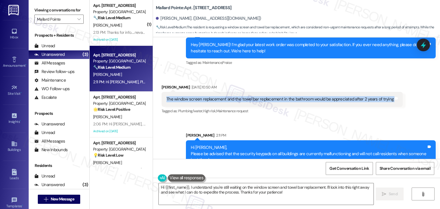
scroll to position [1193, 0]
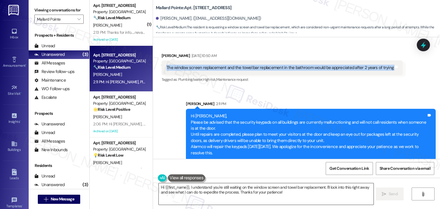
click at [228, 193] on textarea "Hi {{first_name}}, I understand you're still waiting on the window screen and t…" at bounding box center [266, 193] width 214 height 21
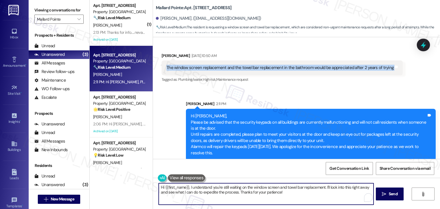
click at [228, 193] on textarea "Hi {{first_name}}, I understand you're still waiting on the window screen and t…" at bounding box center [266, 193] width 214 height 21
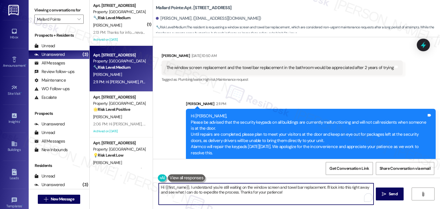
paste textarea "Joseph, thank you for sharing that with me. I’m sorry to hear you’ve been waiti…"
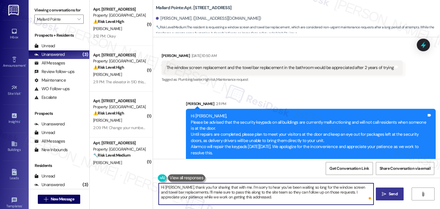
type textarea "Hi Joseph, thank you for sharing that with me. I’m sorry to hear you’ve been wa…"
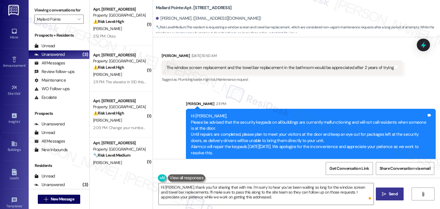
click at [394, 193] on span "Send" at bounding box center [392, 194] width 9 height 6
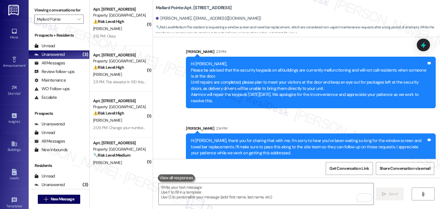
scroll to position [1245, 0]
click at [423, 45] on icon at bounding box center [422, 45] width 7 height 9
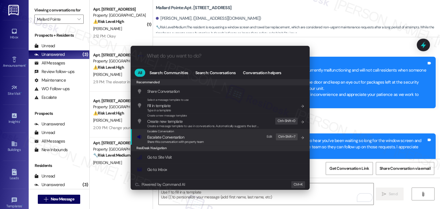
click at [180, 141] on span "Share this conversation with property team" at bounding box center [175, 142] width 57 height 4
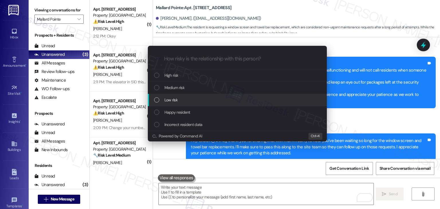
click at [158, 100] on div "List of options" at bounding box center [156, 99] width 5 height 5
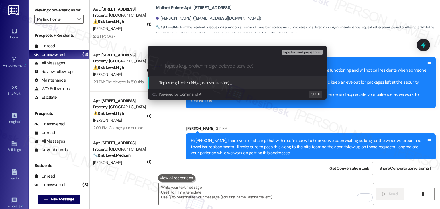
paste input "Pending Repairs – Window Screen & Bathroom Towel Bar Replacement"
type input "Pending Repairs – Window Screen & Bathroom Towel Bar Replacement"
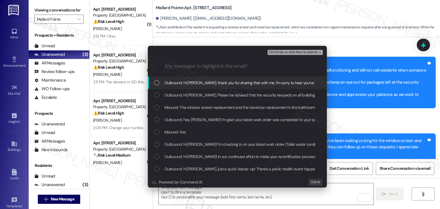
scroll to position [0, 0]
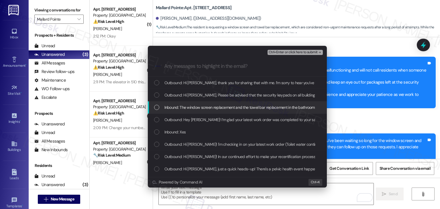
click at [159, 107] on div "List of options" at bounding box center [156, 107] width 5 height 5
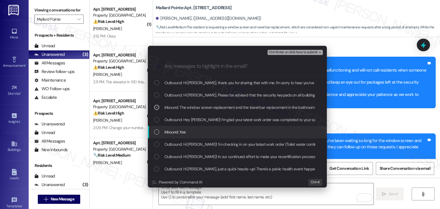
click at [157, 132] on div "List of options" at bounding box center [156, 131] width 5 height 5
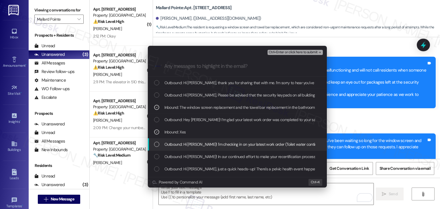
click at [157, 144] on div "List of options" at bounding box center [156, 144] width 5 height 5
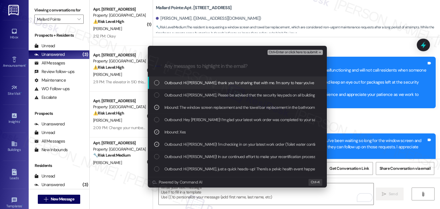
click at [284, 52] on span "Ctrl+Enter or click here to submit" at bounding box center [292, 52] width 49 height 4
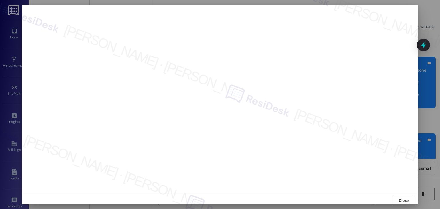
scroll to position [0, 0]
click at [399, 197] on span "Close" at bounding box center [403, 200] width 10 height 6
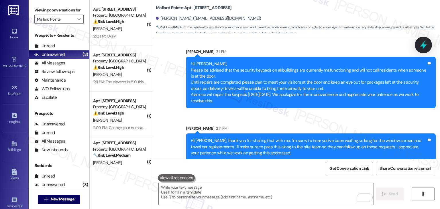
click at [423, 46] on icon at bounding box center [422, 45] width 7 height 9
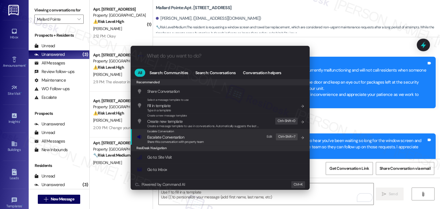
click at [178, 140] on span "Share this conversation with property team" at bounding box center [175, 142] width 57 height 4
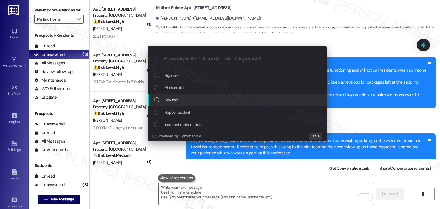
click at [157, 99] on div "List of options" at bounding box center [156, 99] width 5 height 5
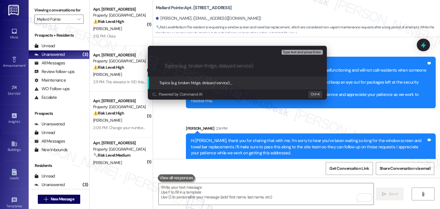
paste input "Pending Repairs – Window Screen & Bathroom Towel Bar Replacement"
type input "Pending Repairs – Window Screen & Bathroom Towel Bar Replacement"
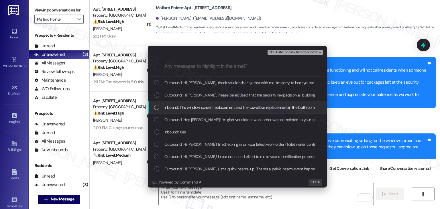
click at [154, 106] on div "List of options" at bounding box center [156, 107] width 5 height 5
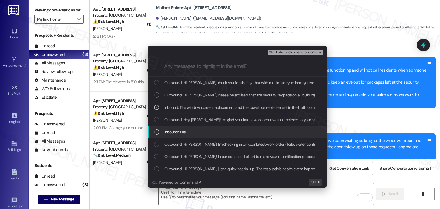
click at [155, 129] on div "Inbound: Xes" at bounding box center [237, 132] width 167 height 6
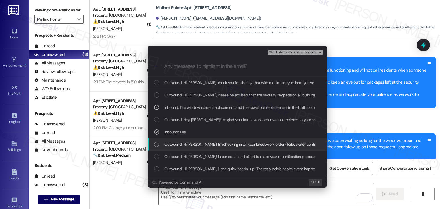
click at [156, 143] on div "List of options" at bounding box center [156, 144] width 5 height 5
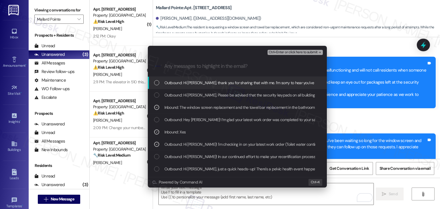
click at [290, 52] on span "Ctrl+Enter or click here to submit" at bounding box center [292, 52] width 49 height 4
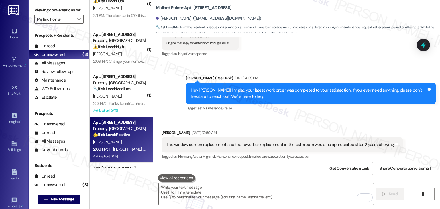
scroll to position [38, 0]
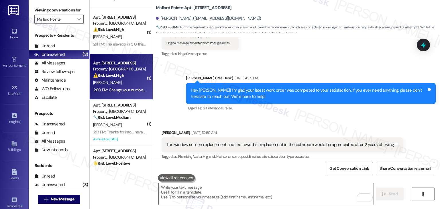
click at [126, 95] on div "Apt. B115, 508 Bldg B E 50th St Property: Mallard Pointe ⚠️ Risk Level: High Th…" at bounding box center [121, 77] width 63 height 46
type textarea "Fetching suggested responses. Please feel free to read through the conversation…"
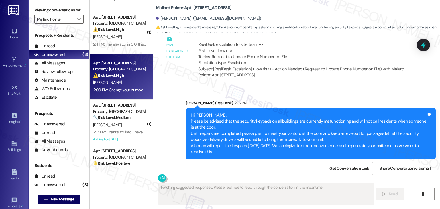
scroll to position [2727, 0]
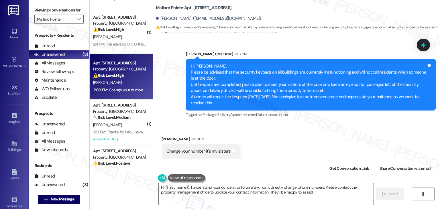
click at [273, 123] on div "Received via SMS David Elvers 2:09 PM Change your number it's my sisters Tags a…" at bounding box center [296, 147] width 287 height 48
click at [271, 134] on div "Received via SMS David Elvers 2:09 PM Change your number it's my sisters Tags a…" at bounding box center [296, 147] width 287 height 48
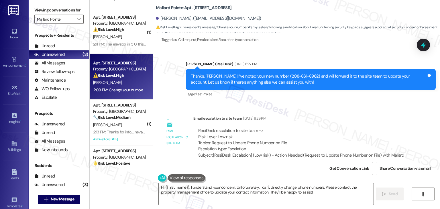
scroll to position [2584, 0]
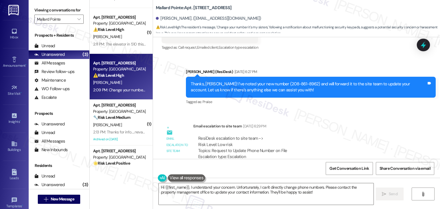
click at [239, 81] on div "Thanks, David! I’ve noted your new number (208-861-8962) and will forward it to…" at bounding box center [308, 87] width 235 height 12
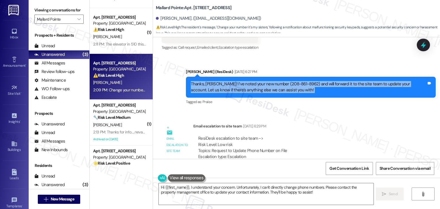
click at [239, 81] on div "Thanks, David! I’ve noted your new number (208-861-8962) and will forward it to…" at bounding box center [308, 87] width 235 height 12
copy div "Thanks, David! I’ve noted your new number (208-861-8962) and will forward it to…"
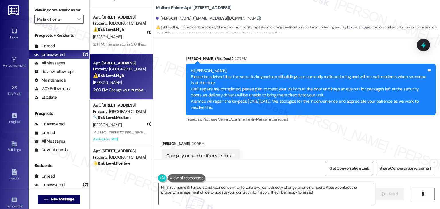
scroll to position [2728, 0]
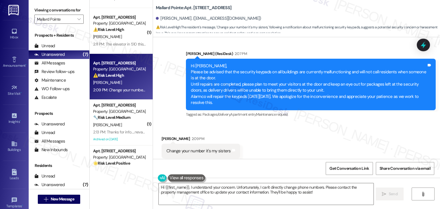
click at [211, 148] on div "Change your number it's my sisters" at bounding box center [198, 151] width 64 height 6
copy div "Change your number it's my sisters Tags and notes"
click at [230, 189] on textarea "Hi {{first_name}}, I understand your concern. Unfortunately, I can't directly c…" at bounding box center [266, 193] width 214 height 21
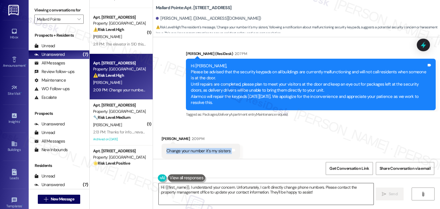
click at [230, 189] on textarea "Hi {{first_name}}, I understand your concern. Unfortunately, I can't directly c…" at bounding box center [266, 193] width 214 height 21
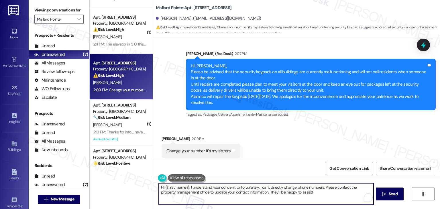
paste textarea "Thanks for letting me know, David! I’ll remove that number from your account so…"
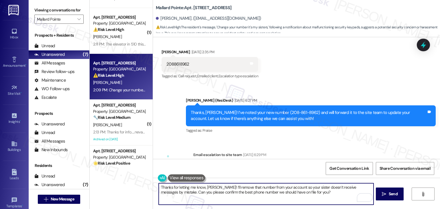
scroll to position [2613, 0]
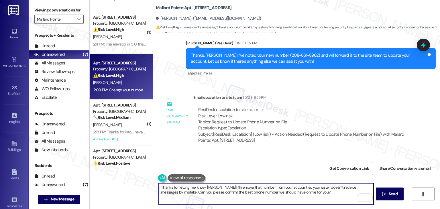
click at [312, 194] on textarea "Thanks for letting me know, David! I’ll remove that number from your account so…" at bounding box center [266, 193] width 214 height 21
type textarea "Thanks for letting me know, David! I’ll remove that number from your account so…"
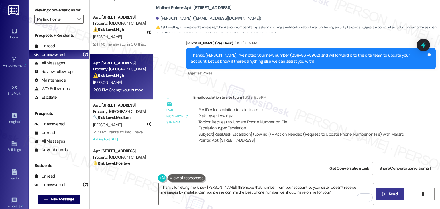
click at [393, 196] on span "Send" at bounding box center [392, 194] width 9 height 6
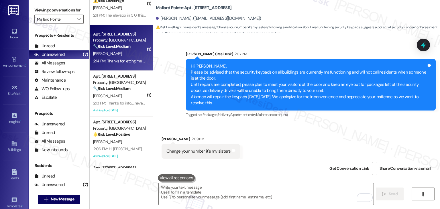
scroll to position [198, 0]
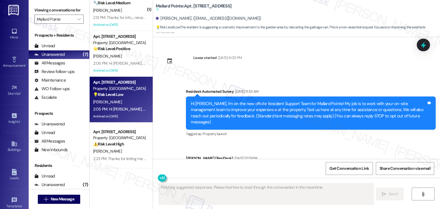
scroll to position [4770, 0]
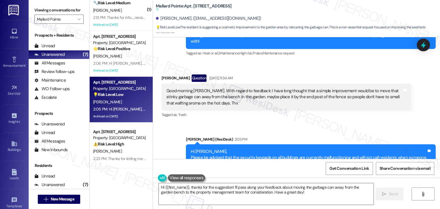
click at [284, 164] on div "Get Conversation Link Share Conversation via email" at bounding box center [296, 168] width 287 height 19
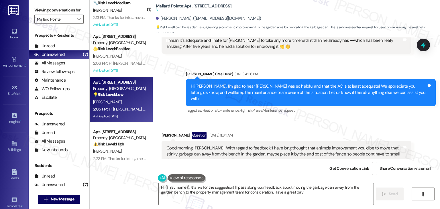
click at [240, 145] on div "Good morning Dottie. With regard to feedback: I have long thought that a simple…" at bounding box center [283, 154] width 235 height 18
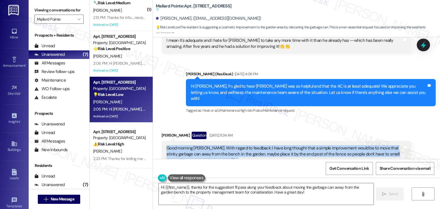
click at [240, 145] on div "Good morning Dottie. With regard to feedback: I have long thought that a simple…" at bounding box center [283, 154] width 235 height 18
copy div "Good morning Dottie. With regard to feedback: I have long thought that a simple…"
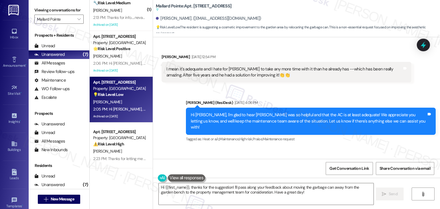
click at [275, 112] on div "Hi Janice, I'm glad to hear Tom was so helpful and that the AC is at least adeq…" at bounding box center [308, 121] width 235 height 18
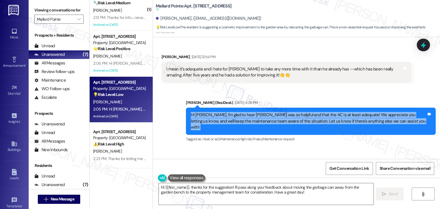
click at [275, 112] on div "Hi Janice, I'm glad to hear Tom was so helpful and that the AC is at least adeq…" at bounding box center [308, 121] width 235 height 18
copy div "Hi Janice, I'm glad to hear Tom was so helpful and that the AC is at least adeq…"
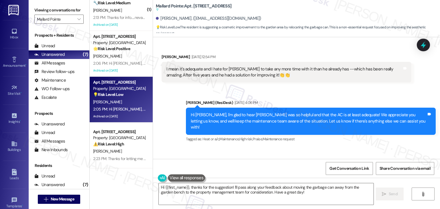
click at [261, 174] on div "Good morning Dottie. With regard to feedback: I have long thought that a simple…" at bounding box center [283, 183] width 235 height 18
drag, startPoint x: 203, startPoint y: 139, endPoint x: 203, endPoint y: 128, distance: 10.9
click at [203, 174] on div "Good morning Dottie. With regard to feedback: I have long thought that a simple…" at bounding box center [283, 183] width 235 height 18
copy div "With regard to feedback: I have long thought that a simple improvement would be…"
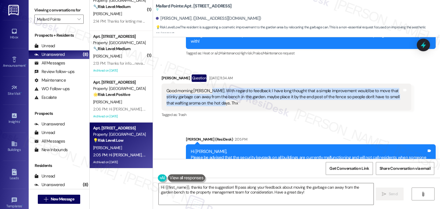
scroll to position [152, 0]
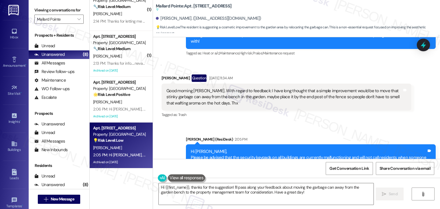
click at [258, 172] on div "Get Conversation Link Share Conversation via email" at bounding box center [296, 168] width 287 height 19
click at [249, 193] on textarea "Hi {{first_name}}, thanks for the suggestion! I'll pass along your feedback abo…" at bounding box center [266, 193] width 214 height 21
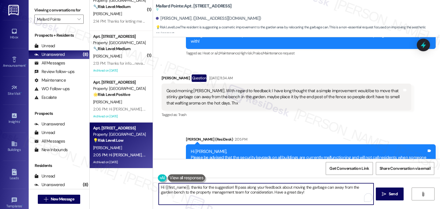
paste textarea "Janice, thank you so much for your thoughtful feedback! Moving the garbage can …"
type textarea "Hi Janice, thank you so much for your thoughtful feedback! Moving the garbage c…"
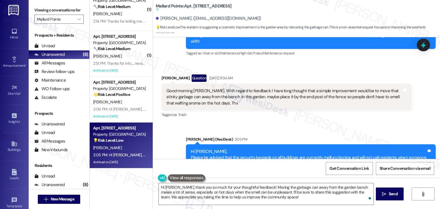
click at [260, 167] on div "Get Conversation Link Share Conversation via email" at bounding box center [296, 168] width 287 height 19
click at [292, 200] on textarea "Hi Janice, thank you so much for your thoughtful feedback! Moving the garbage c…" at bounding box center [266, 193] width 214 height 21
click at [387, 194] on span "Send" at bounding box center [392, 194] width 11 height 6
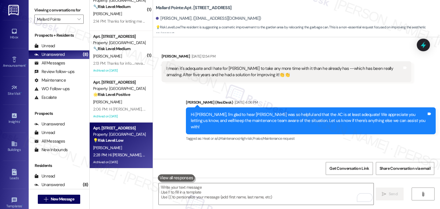
scroll to position [4805, 0]
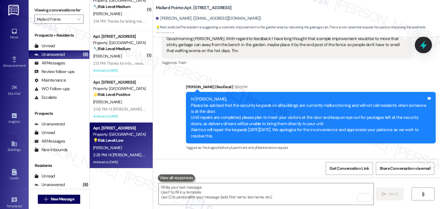
click at [424, 45] on icon at bounding box center [422, 45] width 7 height 9
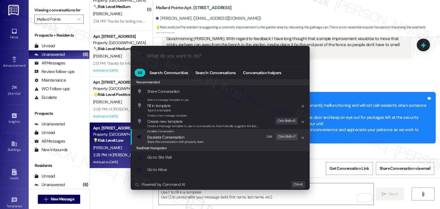
click at [175, 140] on span "Share this conversation with property team" at bounding box center [175, 142] width 57 height 4
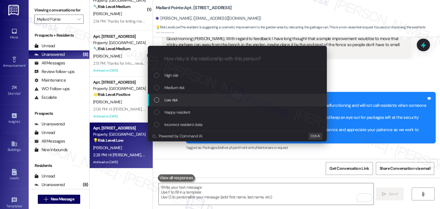
click at [158, 101] on div "List of options" at bounding box center [156, 99] width 5 height 5
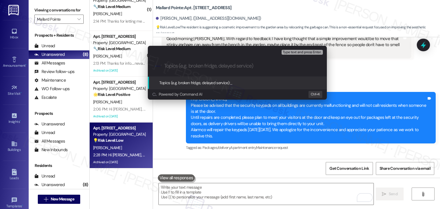
paste input "Resident Feedback – Suggestion to Relocate Garbage Can Near Garden Bench"
type input "Resident Feedback – Suggestion to Relocate Garbage Can Near Garden Bench"
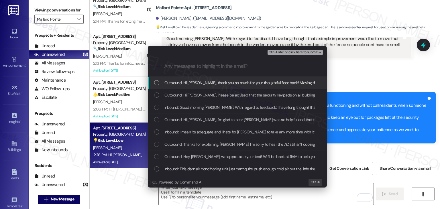
scroll to position [0, 0]
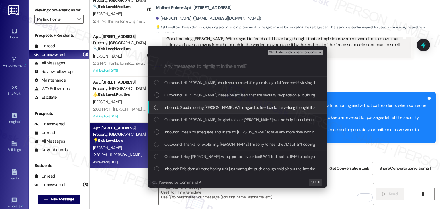
click at [155, 109] on div "List of options" at bounding box center [156, 107] width 5 height 5
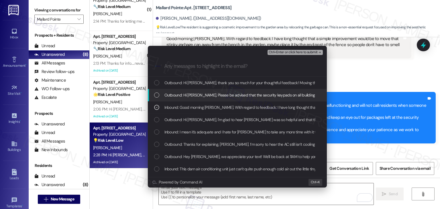
click at [280, 51] on span "Ctrl+Enter or click here to submit" at bounding box center [292, 52] width 49 height 4
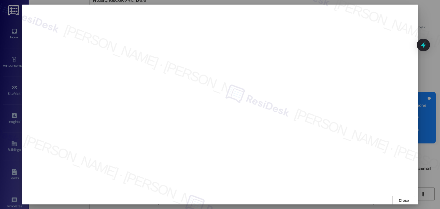
scroll to position [0, 0]
click at [406, 199] on span "Close" at bounding box center [403, 200] width 10 height 6
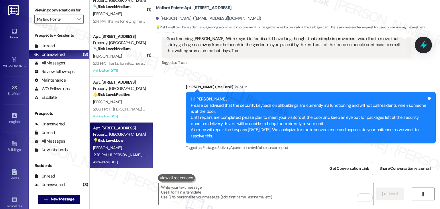
click at [422, 44] on icon at bounding box center [422, 45] width 7 height 9
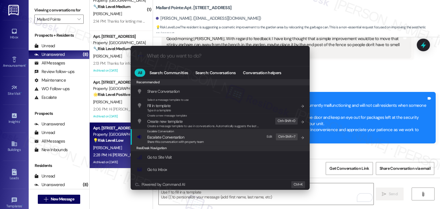
click at [176, 140] on span "Share this conversation with property team" at bounding box center [175, 142] width 57 height 4
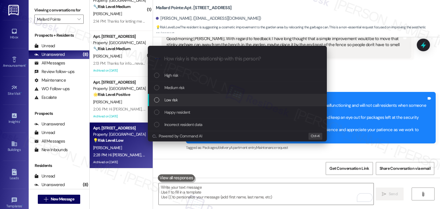
click at [158, 102] on div "List of options" at bounding box center [156, 99] width 5 height 5
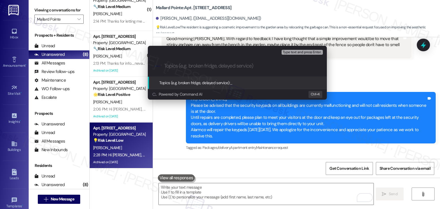
paste input "Resident Feedback – Suggestion to Relocate Garbage Can Near Garden Bench"
type input "Resident Feedback – Suggestion to Relocate Garbage Can Near Garden Bench"
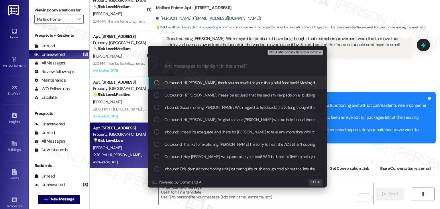
scroll to position [0, 0]
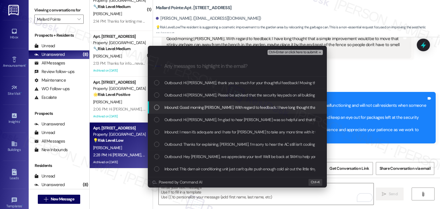
click at [156, 108] on div "List of options" at bounding box center [156, 107] width 5 height 5
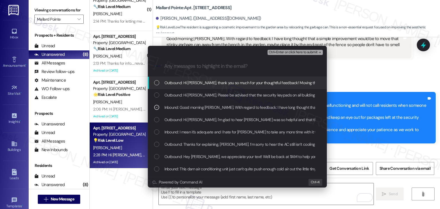
click at [287, 52] on span "Ctrl+Enter or click here to submit" at bounding box center [292, 52] width 49 height 4
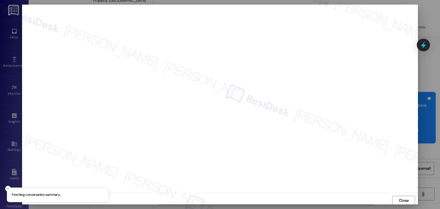
scroll to position [0, 0]
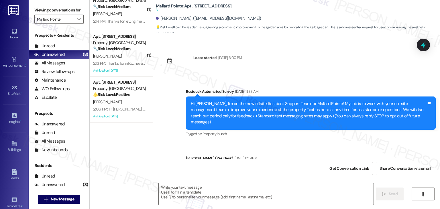
type textarea "Fetching suggested responses. Please feel free to read through the conversation…"
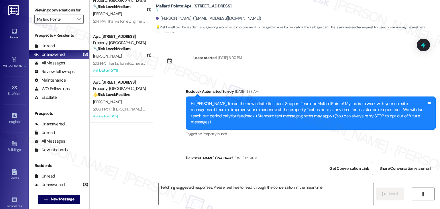
scroll to position [0, 0]
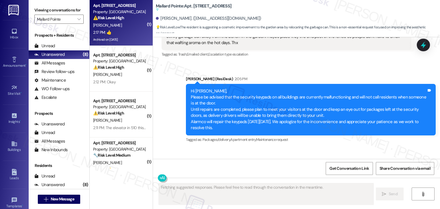
click at [129, 19] on div "⚠️ Risk Level: High The initial message indicates a security keypad malfunction…" at bounding box center [119, 18] width 53 height 6
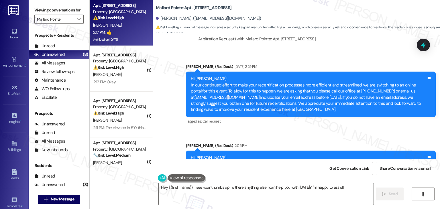
scroll to position [10454, 0]
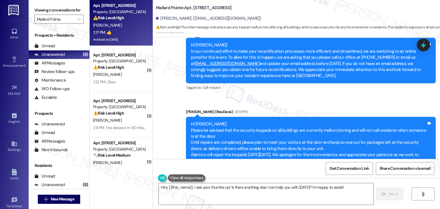
click at [256, 181] on div "Received via SMS Lori Corbett 2:17 PM 👍 Tags and notes Tagged as: Positive resp…" at bounding box center [296, 205] width 287 height 48
click at [315, 181] on div "Received via SMS Lori Corbett 2:17 PM 👍 Tags and notes Tagged as: Positive resp…" at bounding box center [296, 205] width 287 height 48
click at [352, 193] on textarea "Hey {{first_name}}, I see your thumbs up! Is there anything else I can help you…" at bounding box center [266, 193] width 214 height 21
click at [307, 181] on div "Received via SMS Lori Corbett 2:17 PM 👍 Tags and notes Tagged as: Positive resp…" at bounding box center [296, 205] width 287 height 48
click at [313, 181] on div "Received via SMS Lori Corbett 2:17 PM 👍 Tags and notes Tagged as: Positive resp…" at bounding box center [296, 205] width 287 height 48
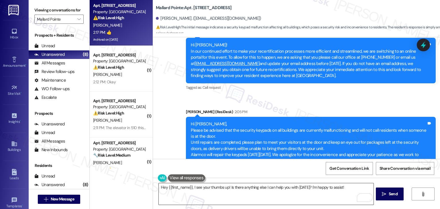
click at [214, 191] on textarea "Hey {{first_name}}, I see your thumbs up! Is there anything else I can help you…" at bounding box center [266, 193] width 214 height 21
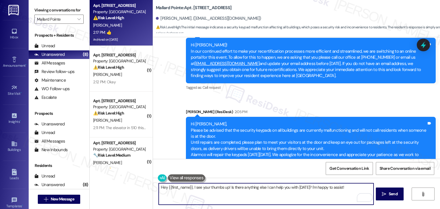
drag, startPoint x: 342, startPoint y: 187, endPoint x: 228, endPoint y: 189, distance: 114.5
click at [228, 189] on textarea "Hey {{first_name}}, I see your thumbs up! Is there anything else I can help you…" at bounding box center [266, 193] width 214 height 21
paste textarea "Should you have any questions or need help with anything else, please don't hes…"
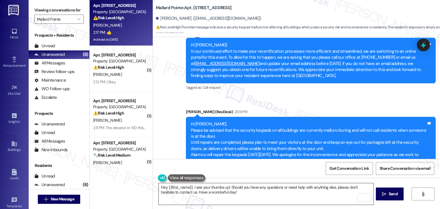
click at [319, 191] on textarea "Hey {{first_name}}, I see your thumbs up! Should you have any questions or need…" at bounding box center [266, 193] width 214 height 21
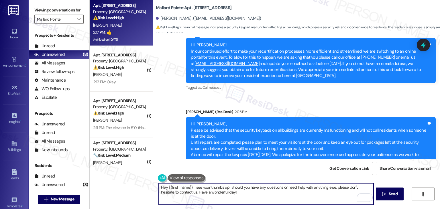
click at [326, 187] on textarea "Hey {{first_name}}, I see your thumbs up! Should you have any questions or need…" at bounding box center [266, 193] width 214 height 21
click at [327, 186] on textarea "Hey {{first_name}}, I see your thumbs up! Should you have any questions or need…" at bounding box center [266, 193] width 214 height 21
click at [235, 190] on textarea "Hey {{first_name}}, I see your thumbs up! Should you have any questions or need…" at bounding box center [266, 193] width 214 height 21
type textarea "Hey {{first_name}}, I see your thumbs up! Should you have any questions or need…"
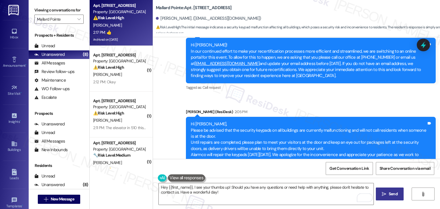
click at [395, 194] on span "Send" at bounding box center [392, 194] width 9 height 6
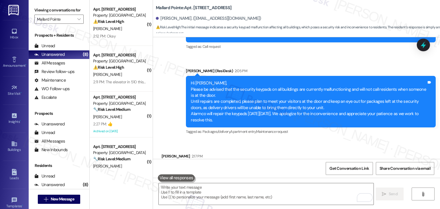
scroll to position [10499, 0]
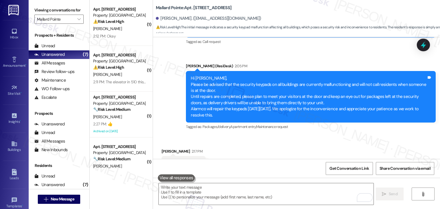
copy div "Hey Lori, I see your thumbs up! Should you have any questions or need help with…"
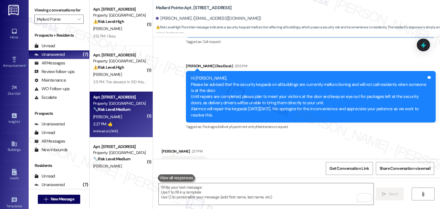
click at [112, 108] on strong "🔧 Risk Level: Medium" at bounding box center [111, 109] width 37 height 5
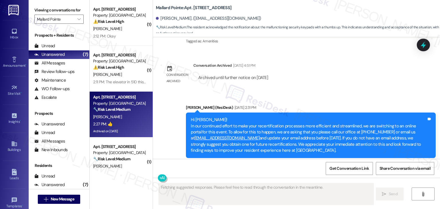
scroll to position [1798, 0]
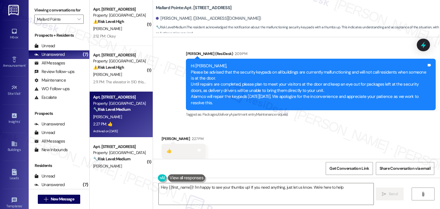
type textarea "Hey {{first_name}}! I'm happy to see your thumbs up! If you need anything, just…"
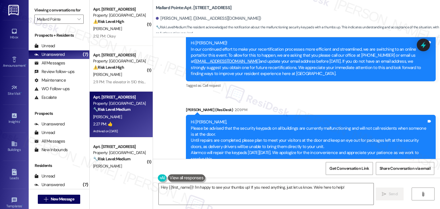
scroll to position [1798, 0]
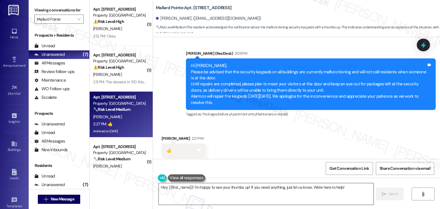
click at [233, 187] on textarea "Hey {{first_name}}! I'm happy to see your thumbs up! If you need anything, just…" at bounding box center [266, 193] width 214 height 21
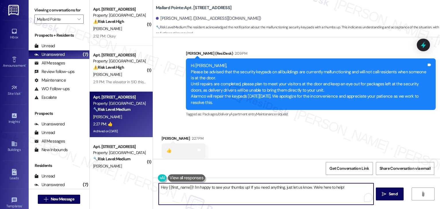
click at [233, 187] on textarea "Hey {{first_name}}! I'm happy to see your thumbs up! If you need anything, just…" at bounding box center [266, 193] width 214 height 21
click at [245, 190] on textarea "Hey {{first_name}}! I'm happy to see your thumbs up! If you need anything, just…" at bounding box center [266, 193] width 214 height 21
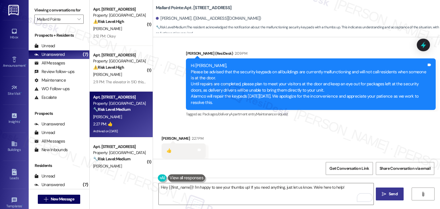
drag, startPoint x: 388, startPoint y: 192, endPoint x: 388, endPoint y: 195, distance: 3.2
click at [388, 195] on span "Send" at bounding box center [392, 194] width 9 height 6
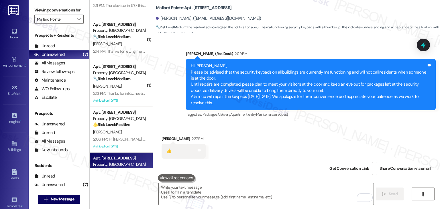
scroll to position [66, 0]
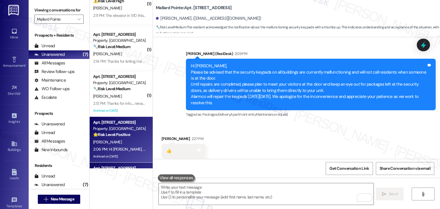
click at [127, 153] on div "2:06 PM: Hi [PERSON_NAME], Please be advised that the security keypads on all b…" at bounding box center [119, 149] width 54 height 7
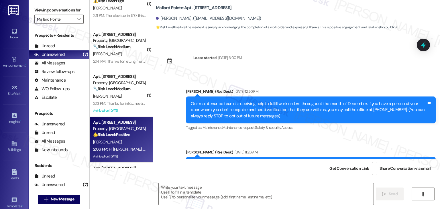
type textarea "Fetching suggested responses. Please feel free to read through the conversation…"
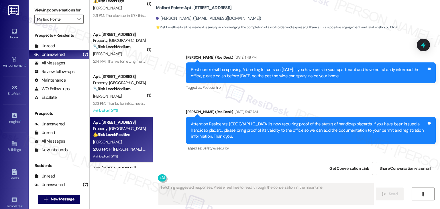
scroll to position [2063, 0]
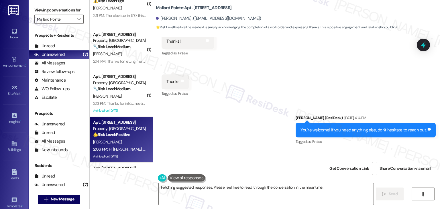
scroll to position [2612, 0]
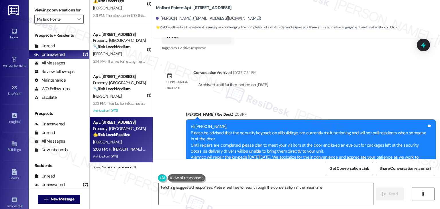
click at [390, 66] on div "Lease started [DATE] 6:00 PM Announcement, sent via SMS [PERSON_NAME] (ResiDesk…" at bounding box center [296, 98] width 287 height 122
click at [422, 44] on icon at bounding box center [422, 45] width 7 height 9
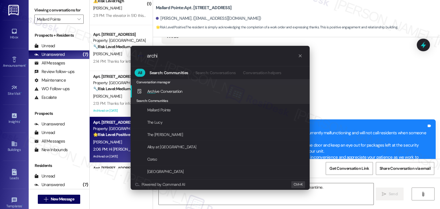
type input "archi"
click at [184, 88] on div "Archi ve Conversation Add shortcut" at bounding box center [220, 91] width 167 height 6
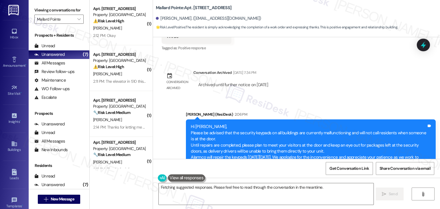
scroll to position [0, 0]
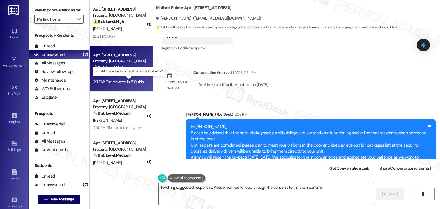
click at [124, 81] on div "2:11 PM: The elevator in 510 this am. Is that why? 2:11 PM: The elevator in 510…" at bounding box center [132, 81] width 78 height 5
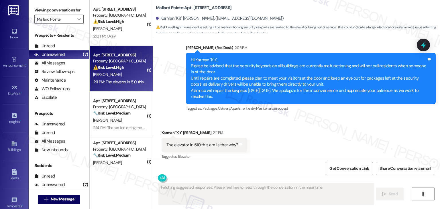
scroll to position [328, 0]
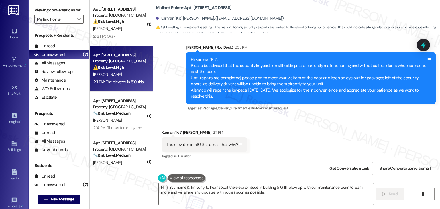
drag, startPoint x: 225, startPoint y: 88, endPoint x: 183, endPoint y: 56, distance: 53.5
click at [186, 56] on div "Hi Karman "Kit", Please be advised that the security keypads on all buildings a…" at bounding box center [311, 78] width 250 height 52
copy div "Hi Karman "Kit", Please be advised that the security keypads on all buildings a…"
click at [200, 142] on div "The elevator in 510 this am. Is that why?" at bounding box center [202, 145] width 72 height 6
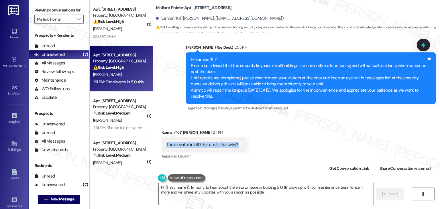
click at [200, 142] on div "The elevator in 510 this am. Is that why?" at bounding box center [202, 145] width 72 height 6
copy div "The elevator in 510 this am. Is that why? Tags and notes"
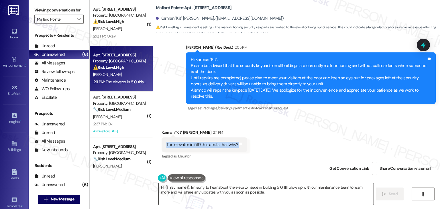
click at [324, 187] on textarea "Hi {{first_name}}, I'm sorry to hear about the elevator issue in building 510. …" at bounding box center [266, 193] width 214 height 21
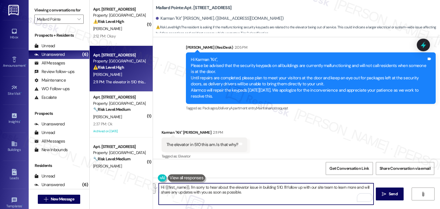
drag, startPoint x: 284, startPoint y: 191, endPoint x: 281, endPoint y: 189, distance: 4.3
click at [281, 189] on textarea "Hi {{first_name}}, I'm sorry to hear about the elevator issue in building 510. …" at bounding box center [266, 193] width 214 height 21
paste textarea "I’ll share your note about the elevator in 510 with the site team so they can l…"
type textarea "Hi {{first_name}}, I'm sorry to hear about the elevator issue in building 510. …"
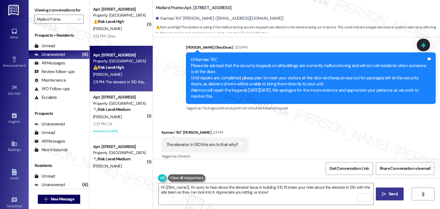
click at [389, 193] on span "Send" at bounding box center [392, 194] width 9 height 6
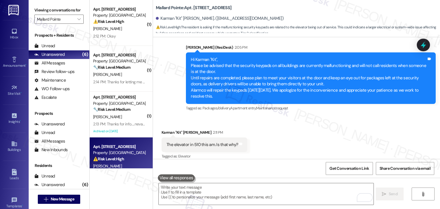
scroll to position [375, 0]
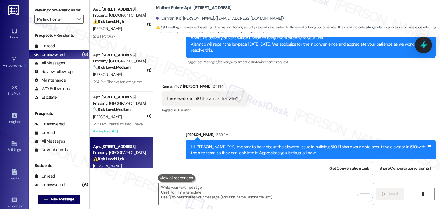
click at [424, 48] on icon at bounding box center [423, 45] width 10 height 10
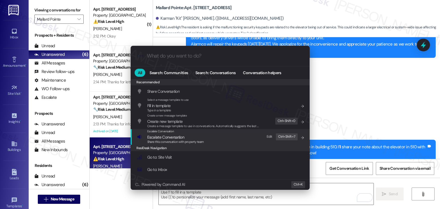
click at [177, 138] on span "Escalate Conversation" at bounding box center [165, 136] width 37 height 5
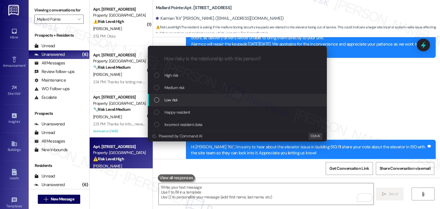
click at [157, 100] on div "List of options" at bounding box center [156, 99] width 5 height 5
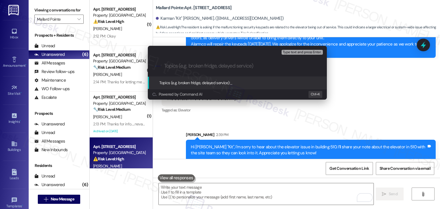
paste input "Elevator Concern Reported in Building 510"
click at [192, 67] on input "Elevator Concern Reported in Building 510" at bounding box center [239, 66] width 151 height 6
type input "Elevator Issue Reported in Building 510"
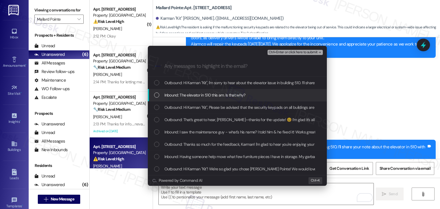
click at [158, 94] on div "List of options" at bounding box center [156, 94] width 5 height 5
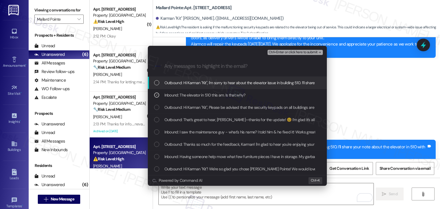
click at [282, 53] on span "Ctrl+Enter or click here to submit" at bounding box center [292, 52] width 49 height 4
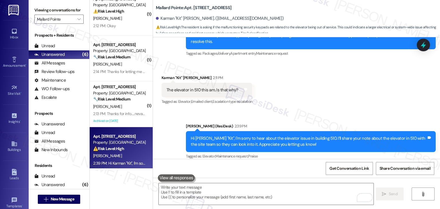
scroll to position [15, 0]
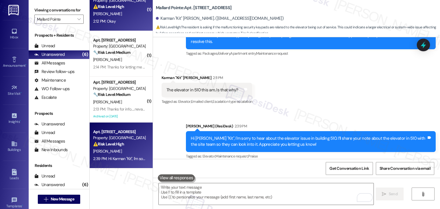
click at [114, 19] on div "2:12 PM: Okay 2:12 PM: Okay" at bounding box center [119, 21] width 54 height 7
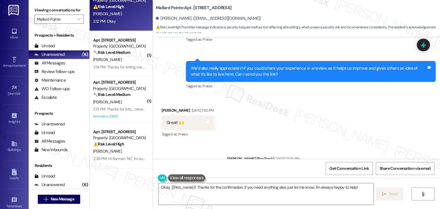
scroll to position [4043, 0]
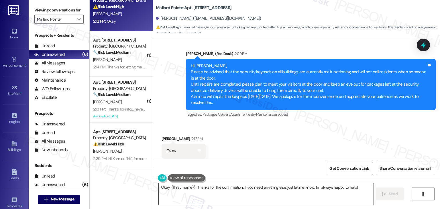
click at [298, 188] on textarea "Okay, {{first_name}}! Thanks for the confirmation. If you need anything else, j…" at bounding box center [266, 193] width 214 height 21
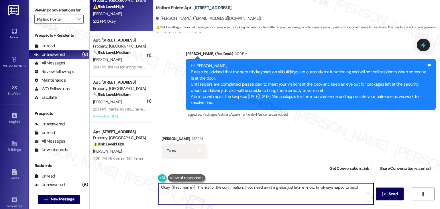
click at [298, 188] on textarea "Okay, {{first_name}}! Thanks for the confirmation. If you need anything else, j…" at bounding box center [266, 193] width 214 height 21
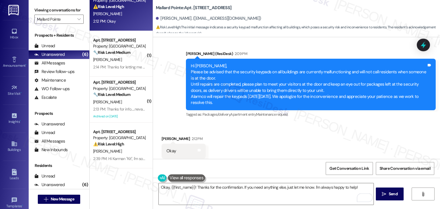
click at [303, 130] on div "Received via SMS Donald Rezendes 2:12 PM Okay Tags and notes Tagged as: Positiv…" at bounding box center [296, 147] width 287 height 48
click at [296, 187] on textarea "Okay, {{first_name}}! Thanks for the confirmation. If you need anything else, j…" at bounding box center [266, 193] width 214 height 21
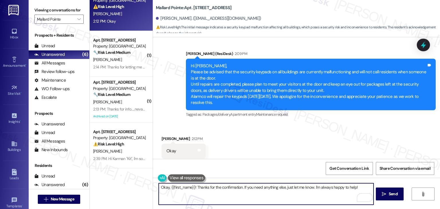
click at [296, 187] on textarea "Okay, {{first_name}}! Thanks for the confirmation. If you need anything else, j…" at bounding box center [266, 193] width 214 height 21
drag, startPoint x: 358, startPoint y: 188, endPoint x: 326, endPoint y: 188, distance: 31.8
click at [326, 188] on textarea "Okay, {{first_name}}! Thanks for the confirmation. If you need anything else, j…" at bounding box center [266, 193] width 214 height 21
type textarea "Okay, {{first_name}}! Thanks for the confirmation. If you need anything else, j…"
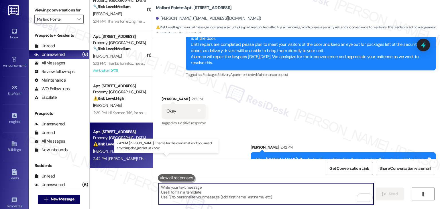
scroll to position [0, 0]
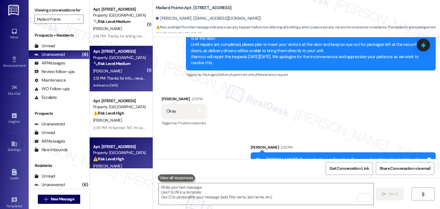
click at [125, 88] on div "Archived on 08/25/2025" at bounding box center [119, 85] width 54 height 7
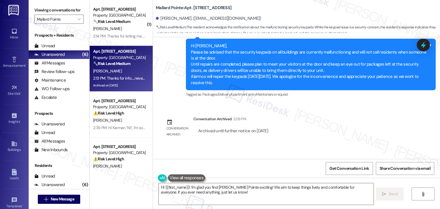
scroll to position [4524, 0]
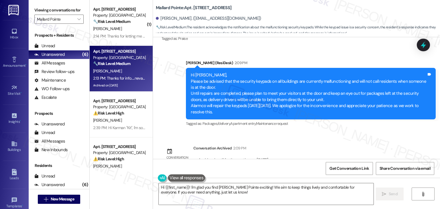
drag, startPoint x: 231, startPoint y: 106, endPoint x: 180, endPoint y: 64, distance: 65.6
click at [181, 64] on div "Announcement, sent via SMS Dottie (ResiDesk) 2:09 PM Hi Maryann, Please be advi…" at bounding box center [310, 94] width 258 height 76
copy div "Hi Maryann, Please be advised that the security keypads on all buildings are cu…"
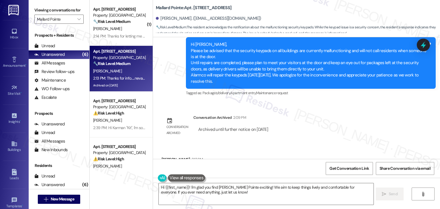
scroll to position [4581, 0]
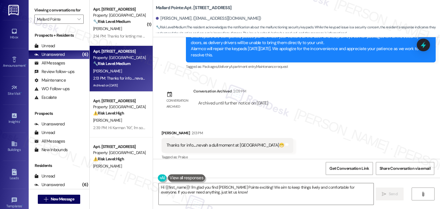
click at [193, 142] on div "Thanks for info.....nevah a dull moment at Mallard Pointe😁" at bounding box center [225, 145] width 118 height 6
copy div "Thanks for info.....nevah a dull moment at Mallard Pointe😁 Tags and notes"
click at [288, 187] on textarea "Hi {{first_name}}! I'm glad you find Mallard Pointe exciting! We aim to keep th…" at bounding box center [266, 193] width 214 height 21
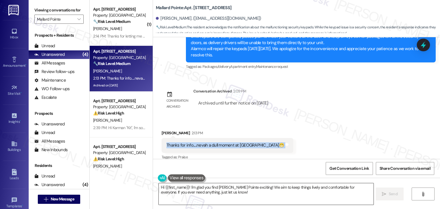
click at [288, 187] on textarea "Hi {{first_name}}! I'm glad you find Mallard Pointe exciting! We aim to keep th…" at bounding box center [266, 193] width 214 height 21
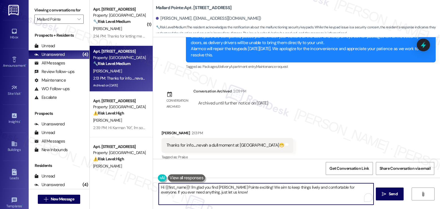
paste textarea "You’re very welcome, Maryann! 😅 You’re right—never a dull moment at Mallard Poi…"
type textarea "You’re very welcome, Maryann! 😅 You’re right—never a dull moment at Mallard Poi…"
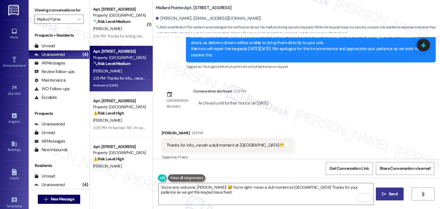
click at [394, 194] on span "Send" at bounding box center [392, 194] width 9 height 6
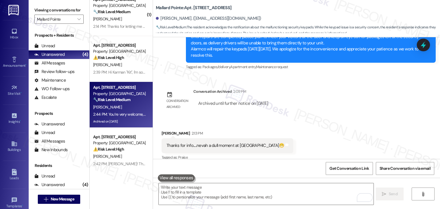
scroll to position [15, 0]
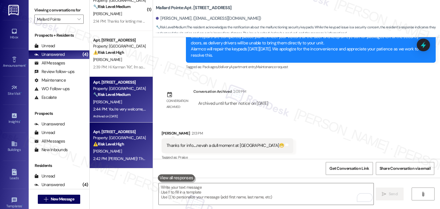
click at [116, 154] on div "[PERSON_NAME]" at bounding box center [119, 151] width 54 height 7
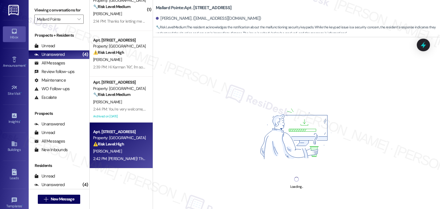
click at [12, 35] on div "Inbox" at bounding box center [14, 37] width 29 height 6
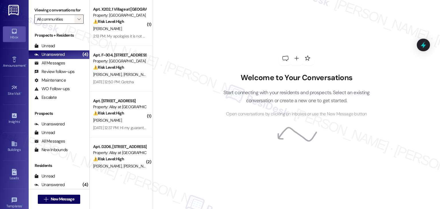
click at [77, 21] on icon "" at bounding box center [78, 19] width 3 height 5
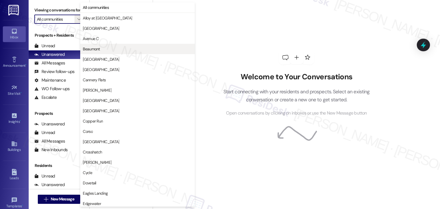
click at [95, 49] on span "Beaumont" at bounding box center [91, 49] width 17 height 6
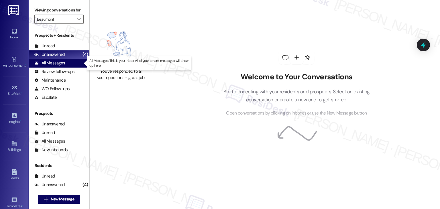
click at [58, 61] on div "All Messages" at bounding box center [49, 63] width 31 height 6
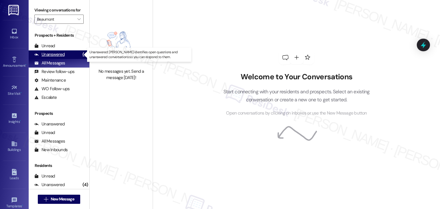
click at [58, 56] on div "Unanswered" at bounding box center [49, 55] width 30 height 6
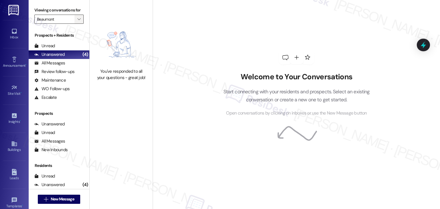
click at [77, 18] on icon "" at bounding box center [78, 19] width 3 height 5
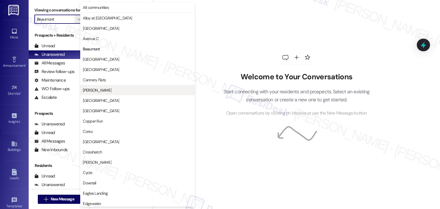
click at [96, 91] on span "[PERSON_NAME]" at bounding box center [97, 90] width 29 height 6
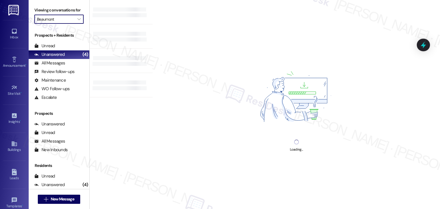
type input "[PERSON_NAME]"
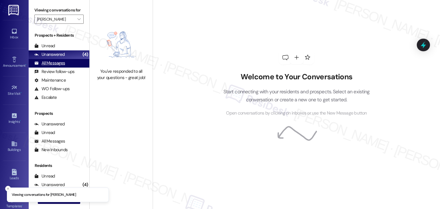
click at [53, 65] on div "All Messages" at bounding box center [49, 63] width 31 height 6
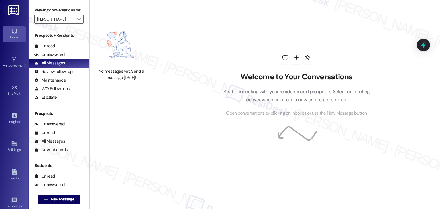
click at [15, 34] on div "Inbox" at bounding box center [14, 37] width 29 height 6
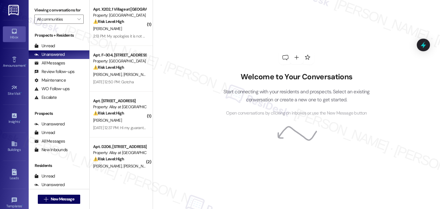
click at [207, 120] on div "Welcome to Your Conversations Start connecting with your residents and prospect…" at bounding box center [296, 104] width 287 height 209
click at [213, 121] on div "Welcome to Your Conversations Start connecting with your residents and prospect…" at bounding box center [296, 83] width 172 height 167
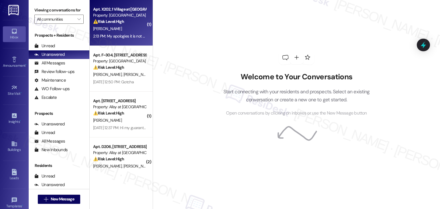
click at [110, 28] on span "[PERSON_NAME]" at bounding box center [107, 28] width 29 height 5
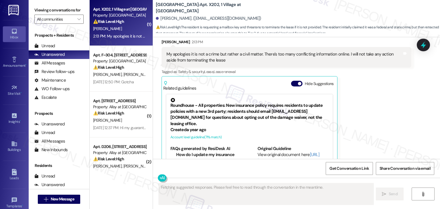
scroll to position [704, 0]
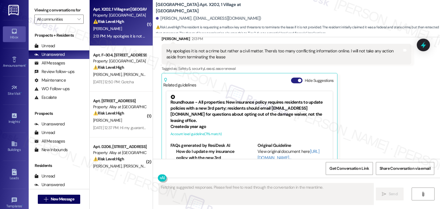
click at [291, 78] on button "Hide Suggestions" at bounding box center [296, 81] width 11 height 6
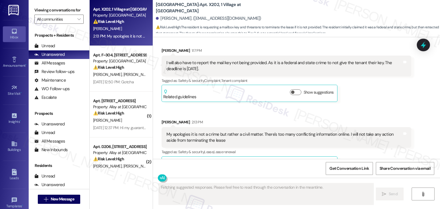
scroll to position [593, 0]
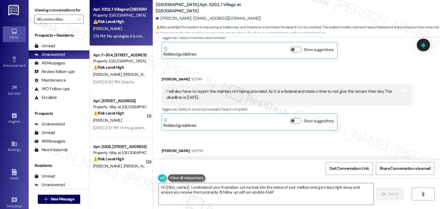
type textarea "Hi {{first_name}}, I understand your frustration. Let me look into the status o…"
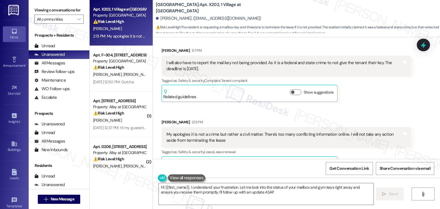
click at [372, 88] on div "Received via SMS [PERSON_NAME] Question Neutral 12:15 PM Good morning, im just …" at bounding box center [296, 31] width 287 height 293
click at [372, 87] on div "Received via SMS Angel Torres-Berberena 1:17 PM I will also have to report the …" at bounding box center [286, 74] width 258 height 63
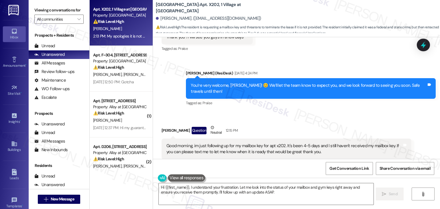
scroll to position [392, 0]
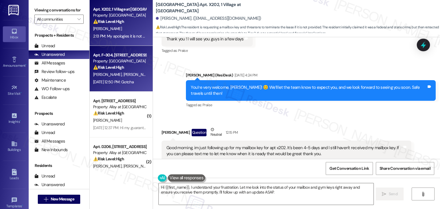
click at [124, 73] on div "L. Karry R. Hoyt" at bounding box center [119, 74] width 54 height 7
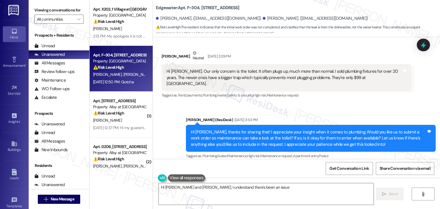
scroll to position [1015, 0]
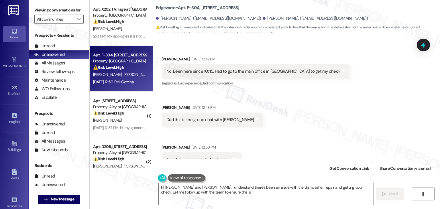
click at [314, 116] on div "Received via SMS Laura Karry Question Neutral Aug 22, 2025 at 11:36 AM Did they…" at bounding box center [296, 63] width 287 height 229
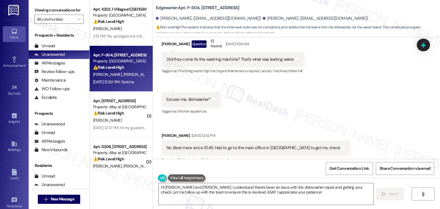
scroll to position [929, 0]
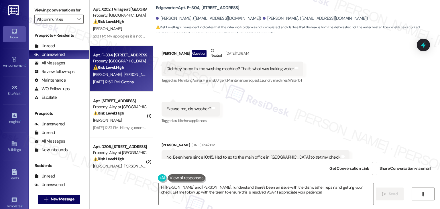
click at [276, 95] on div "Received via SMS Laura Karry Question Neutral Aug 22, 2025 at 11:36 AM Did they…" at bounding box center [296, 149] width 287 height 229
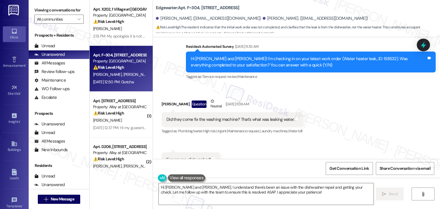
scroll to position [872, 0]
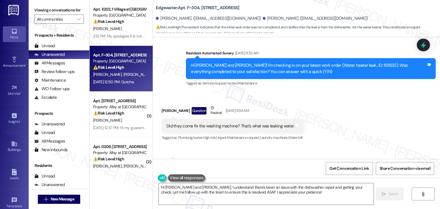
click at [324, 103] on div "Received via SMS Laura Karry Question Neutral Aug 22, 2025 at 11:36 AM Did they…" at bounding box center [296, 206] width 287 height 229
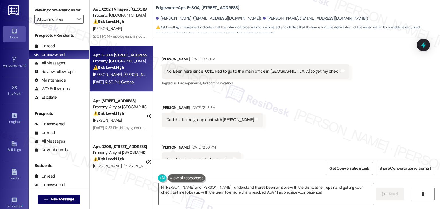
scroll to position [1015, 0]
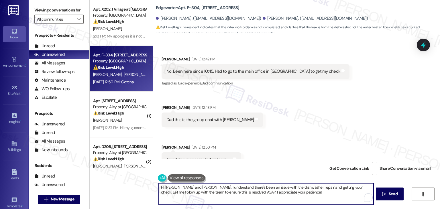
drag, startPoint x: 331, startPoint y: 188, endPoint x: 297, endPoint y: 188, distance: 34.1
click at [297, 188] on textarea "Hi Randy and Laura, I understand there's been an issue with the dishwasher repa…" at bounding box center [266, 193] width 214 height 21
drag, startPoint x: 244, startPoint y: 194, endPoint x: 154, endPoint y: 186, distance: 90.3
click at [154, 186] on div "Hi Randy and Laura, I understand there's been an issue with the dishwasher repa…" at bounding box center [296, 199] width 287 height 43
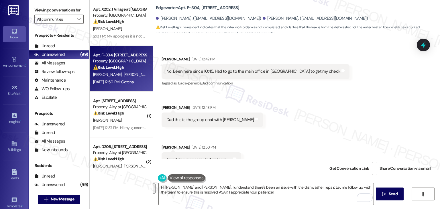
click at [283, 136] on div "Received via SMS Laura Karry Question Neutral Aug 22, 2025 at 11:36 AM Did they…" at bounding box center [296, 63] width 287 height 229
click at [229, 192] on textarea "Hi Randy and Laura, I understand there's been an issue with the dishwasher repa…" at bounding box center [266, 193] width 214 height 21
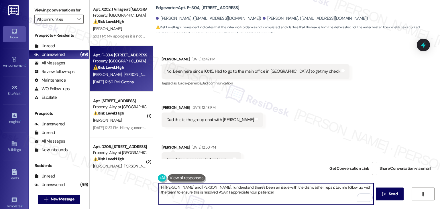
click at [229, 192] on textarea "Hi Randy and Laura, I understand there's been an issue with the dishwasher repa…" at bounding box center [266, 193] width 214 height 21
paste textarea "’s been an issue with the dishwasher repair. Could you let me know if it has be…"
click at [234, 191] on textarea "Hi Randy and Laura, I understand there’s been an issue with the dishwasher repa…" at bounding box center [266, 193] width 214 height 21
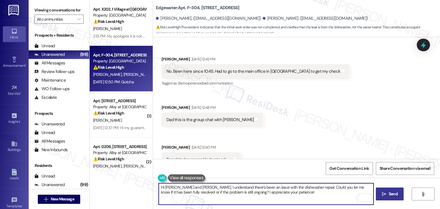
click at [391, 193] on span "Send" at bounding box center [392, 194] width 9 height 6
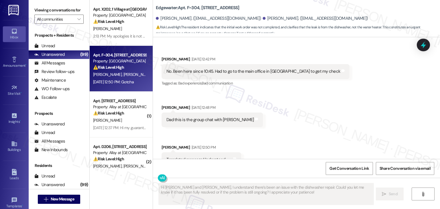
type textarea "Fetching suggested responses. Please feel free to read through the conversation…"
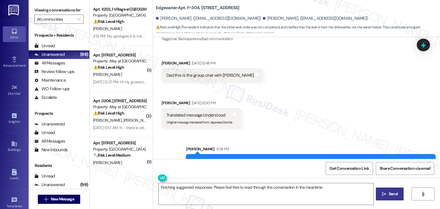
scroll to position [1061, 0]
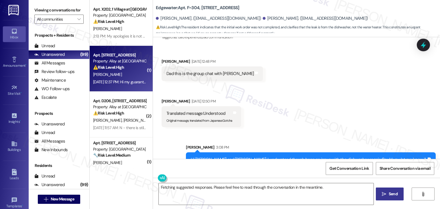
click at [127, 83] on div "Aug 22, 2025 at 12:37 PM: Hi my guarantor for my lease is trying to login to th…" at bounding box center [327, 81] width 469 height 5
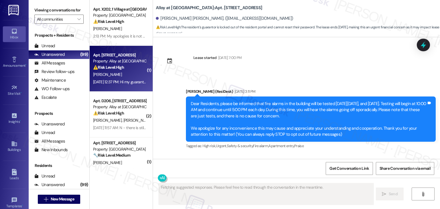
scroll to position [1978, 0]
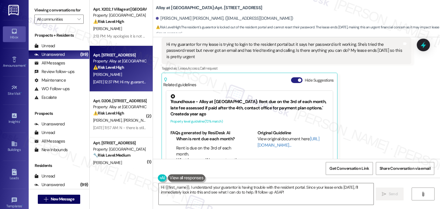
click at [291, 77] on button "Hide Suggestions" at bounding box center [296, 80] width 11 height 6
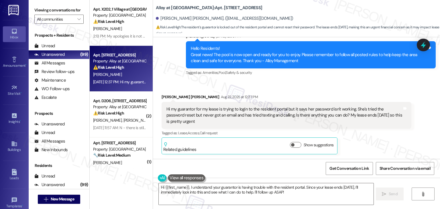
scroll to position [1895, 0]
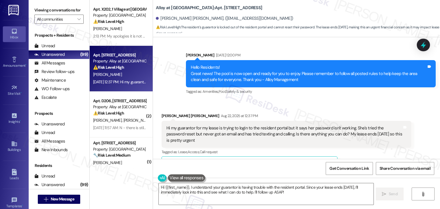
click at [310, 100] on div "Received via SMS Kinnick Boelk Aug 22, 2025 at 12:37 PM Hi my guarantor for my …" at bounding box center [296, 139] width 287 height 78
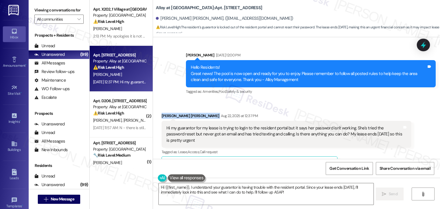
click at [310, 100] on div "Received via SMS Kinnick Boelk Aug 22, 2025 at 12:37 PM Hi my guarantor for my …" at bounding box center [296, 139] width 287 height 78
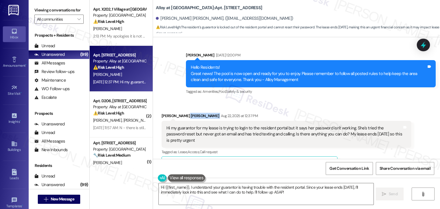
click at [310, 100] on div "Received via SMS Kinnick Boelk Aug 22, 2025 at 12:37 PM Hi my guarantor for my …" at bounding box center [296, 139] width 287 height 78
click at [310, 108] on div "Received via SMS Kinnick Boelk Aug 22, 2025 at 12:37 PM Hi my guarantor for my …" at bounding box center [286, 142] width 258 height 69
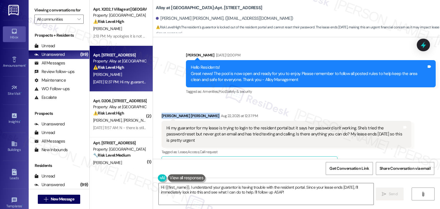
click at [310, 108] on div "Received via SMS Kinnick Boelk Aug 22, 2025 at 12:37 PM Hi my guarantor for my …" at bounding box center [286, 142] width 258 height 69
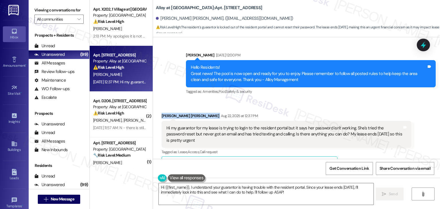
click at [310, 108] on div "Received via SMS Kinnick Boelk Aug 22, 2025 at 12:37 PM Hi my guarantor for my …" at bounding box center [286, 142] width 258 height 69
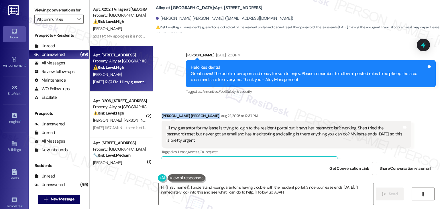
click at [310, 108] on div "Received via SMS Kinnick Boelk Aug 22, 2025 at 12:37 PM Hi my guarantor for my …" at bounding box center [286, 142] width 258 height 69
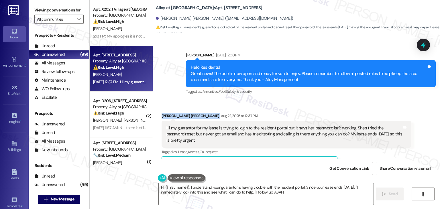
click at [310, 108] on div "Received via SMS Kinnick Boelk Aug 22, 2025 at 12:37 PM Hi my guarantor for my …" at bounding box center [286, 142] width 258 height 69
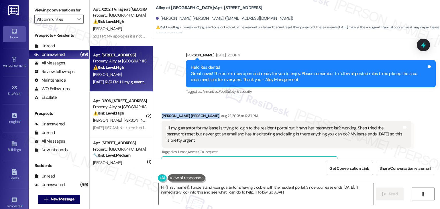
click at [310, 108] on div "Received via SMS Kinnick Boelk Aug 22, 2025 at 12:37 PM Hi my guarantor for my …" at bounding box center [286, 142] width 258 height 69
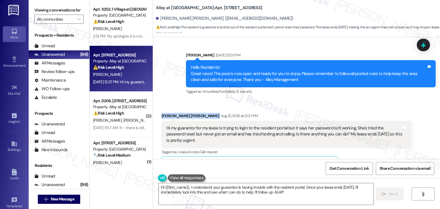
click at [310, 108] on div "Received via SMS Kinnick Boelk Aug 22, 2025 at 12:37 PM Hi my guarantor for my …" at bounding box center [286, 142] width 258 height 69
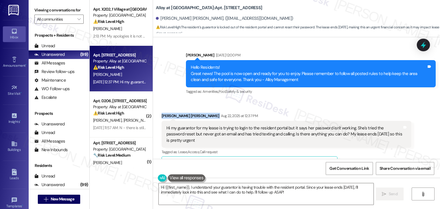
click at [310, 108] on div "Received via SMS Kinnick Boelk Aug 22, 2025 at 12:37 PM Hi my guarantor for my …" at bounding box center [286, 142] width 258 height 69
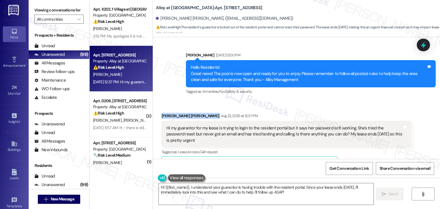
click at [310, 108] on div "Received via SMS Kinnick Boelk Aug 22, 2025 at 12:37 PM Hi my guarantor for my …" at bounding box center [286, 142] width 258 height 69
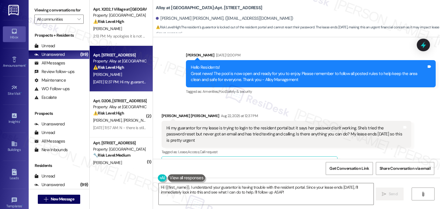
click at [310, 108] on div "Received via SMS Kinnick Boelk Aug 22, 2025 at 12:37 PM Hi my guarantor for my …" at bounding box center [286, 142] width 258 height 69
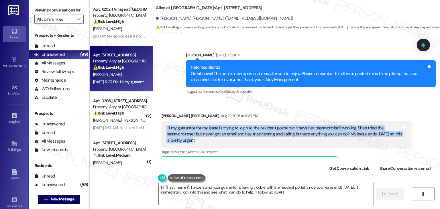
drag, startPoint x: 182, startPoint y: 122, endPoint x: 164, endPoint y: 110, distance: 21.7
click at [166, 125] on div "Hi my guarantor for my lease is trying to login to the resident portal but it s…" at bounding box center [283, 134] width 235 height 18
copy div "Hi my guarantor for my lease is trying to login to the resident portal but it s…"
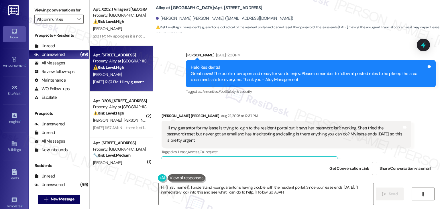
click at [161, 113] on div "Kinnick Boelk Aug 22, 2025 at 12:37 PM" at bounding box center [286, 117] width 250 height 8
copy div "Kinnick"
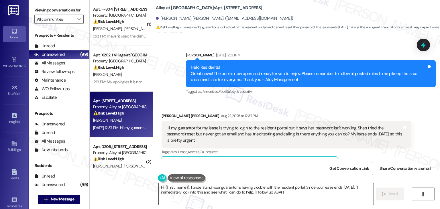
click at [244, 183] on div "Hi {{first_name}}, I understand your guarantor is having trouble with the resid…" at bounding box center [265, 194] width 215 height 22
click at [244, 186] on textarea "Hi {{first_name}}, I understand your guarantor is having trouble with the resid…" at bounding box center [266, 193] width 214 height 21
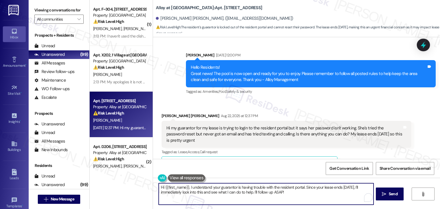
click at [244, 186] on textarea "Hi {{first_name}}, I understand your guarantor is having trouble with the resid…" at bounding box center [266, 193] width 214 height 21
paste textarea "Kinnick, thanks for letting me know. I’m sorry to hear your guarantor is having…"
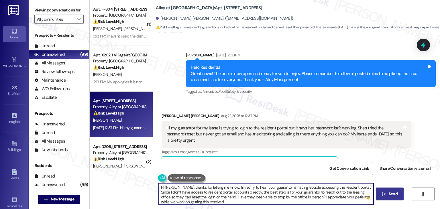
type textarea "Hi Kinnick, thanks for letting me know. I’m sorry to hear your guarantor is hav…"
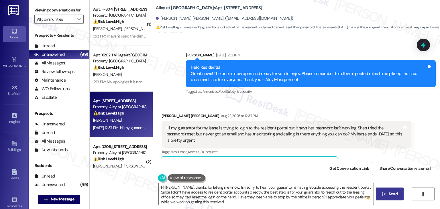
click at [385, 195] on icon "" at bounding box center [383, 194] width 4 height 5
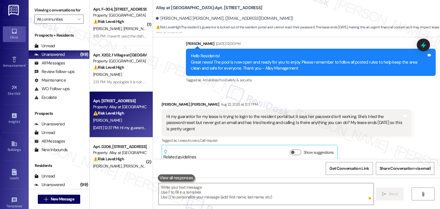
scroll to position [1952, 0]
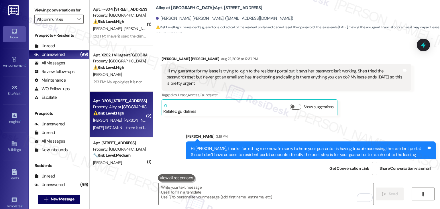
click at [116, 124] on div "B. Phillips K. Hallett J. Empey A. Empey" at bounding box center [119, 120] width 54 height 7
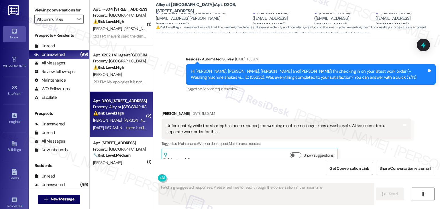
scroll to position [1408, 0]
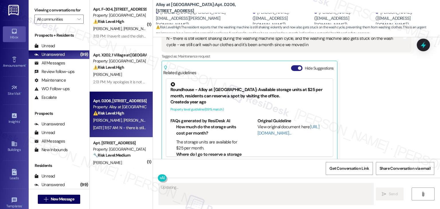
click at [291, 65] on button "Hide Suggestions" at bounding box center [296, 68] width 11 height 6
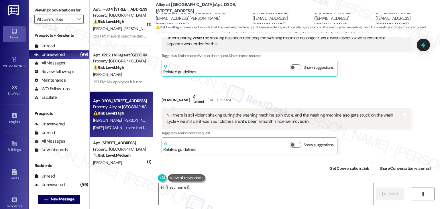
scroll to position [1324, 0]
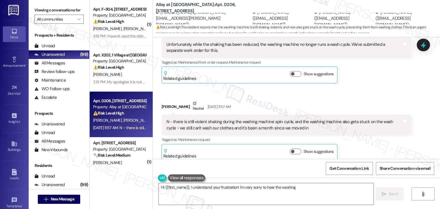
click at [369, 85] on div "Received via SMS Kylie Hallett Aug 22, 2025 at 11:35 AM Unfortunately, while th…" at bounding box center [296, 90] width 287 height 149
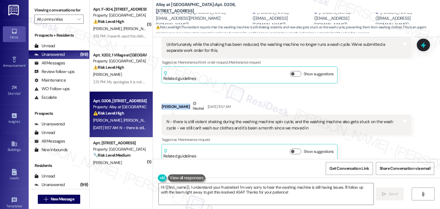
click at [369, 85] on div "Received via SMS Kylie Hallett Aug 22, 2025 at 11:35 AM Unfortunately, while th…" at bounding box center [296, 90] width 287 height 149
click at [406, 75] on div "Kylie Hallett Aug 22, 2025 at 11:35 AM Unfortunately, while the shaking has bee…" at bounding box center [286, 56] width 250 height 54
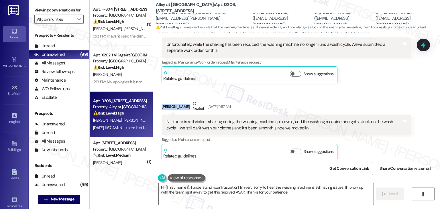
click at [406, 75] on div "Kylie Hallett Aug 22, 2025 at 11:35 AM Unfortunately, while the shaking has bee…" at bounding box center [286, 56] width 250 height 54
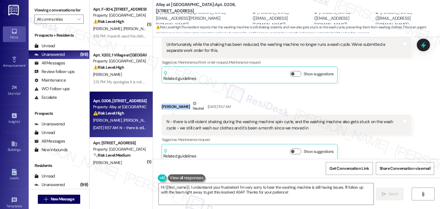
click at [406, 75] on div "Kylie Hallett Aug 22, 2025 at 11:35 AM Unfortunately, while the shaking has bee…" at bounding box center [286, 56] width 250 height 54
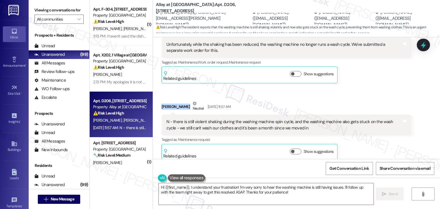
click at [406, 75] on div "Kylie Hallett Aug 22, 2025 at 11:35 AM Unfortunately, while the shaking has bee…" at bounding box center [286, 56] width 250 height 54
click at [391, 86] on div "Received via SMS Kylie Hallett Aug 22, 2025 at 11:35 AM Unfortunately, while th…" at bounding box center [296, 90] width 287 height 149
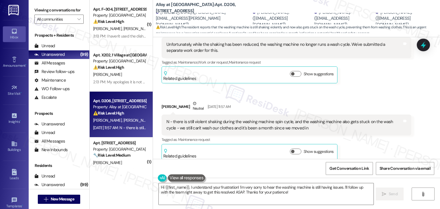
click at [391, 86] on div "Received via SMS Kylie Hallett Aug 22, 2025 at 11:35 AM Unfortunately, while th…" at bounding box center [296, 90] width 287 height 149
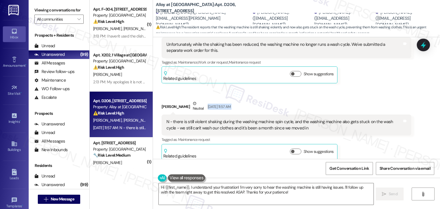
click at [391, 86] on div "Received via SMS Kylie Hallett Aug 22, 2025 at 11:35 AM Unfortunately, while th…" at bounding box center [296, 90] width 287 height 149
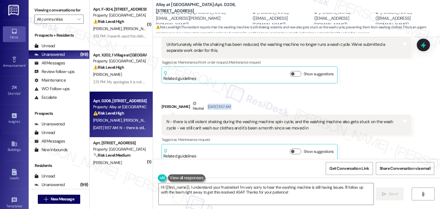
click at [391, 86] on div "Received via SMS Kylie Hallett Aug 22, 2025 at 11:35 AM Unfortunately, while th…" at bounding box center [296, 90] width 287 height 149
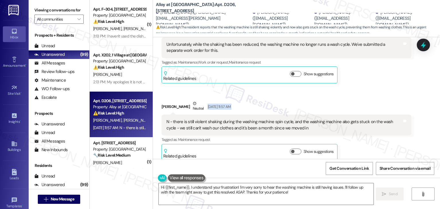
click at [391, 86] on div "Received via SMS Kylie Hallett Aug 22, 2025 at 11:35 AM Unfortunately, while th…" at bounding box center [296, 90] width 287 height 149
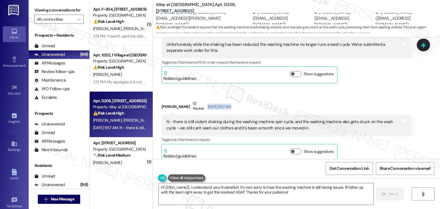
click at [391, 86] on div "Received via SMS Kylie Hallett Aug 22, 2025 at 11:35 AM Unfortunately, while th…" at bounding box center [296, 90] width 287 height 149
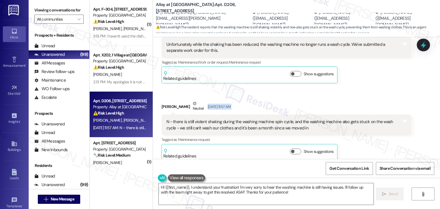
click at [391, 86] on div "Received via SMS Kylie Hallett Aug 22, 2025 at 11:35 AM Unfortunately, while th…" at bounding box center [296, 90] width 287 height 149
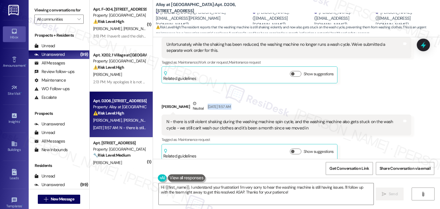
click at [391, 86] on div "Received via SMS Kylie Hallett Aug 22, 2025 at 11:35 AM Unfortunately, while th…" at bounding box center [296, 90] width 287 height 149
click at [392, 87] on div "Received via SMS Kylie Hallett Aug 22, 2025 at 11:35 AM Unfortunately, while th…" at bounding box center [296, 90] width 287 height 149
click at [357, 96] on div "Received via SMS James Empey Neutral Aug 22, 2025 at 11:57 AM N - there is stil…" at bounding box center [286, 130] width 258 height 69
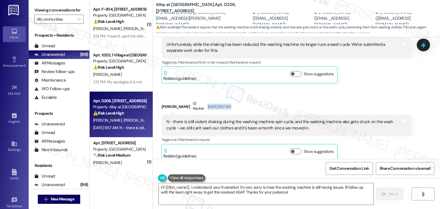
click at [357, 96] on div "Received via SMS James Empey Neutral Aug 22, 2025 at 11:57 AM N - there is stil…" at bounding box center [286, 130] width 258 height 69
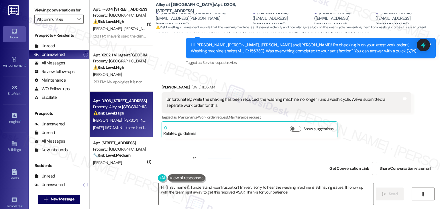
scroll to position [1260, 0]
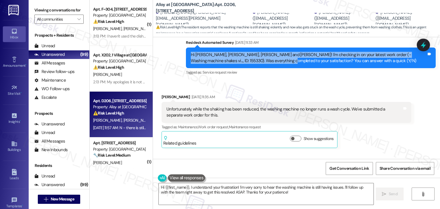
drag, startPoint x: 264, startPoint y: 53, endPoint x: 183, endPoint y: 50, distance: 80.5
click at [186, 50] on div "Hi James, Kylie, Brayden and Avery! I'm checking in on your latest work order (…" at bounding box center [311, 58] width 250 height 21
copy div "Hi James, Kylie, Brayden and Avery! I'm checking in on your latest work order (…"
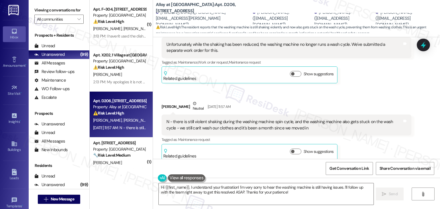
scroll to position [1267, 0]
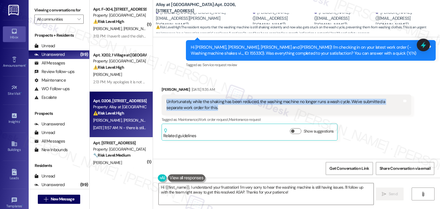
drag, startPoint x: 201, startPoint y: 103, endPoint x: 162, endPoint y: 95, distance: 40.0
click at [162, 95] on div "Unfortunately, while the shaking has been reduced, the washing machine no longe…" at bounding box center [286, 104] width 250 height 21
copy div "Unfortunately, while the shaking has been reduced, the washing machine no longe…"
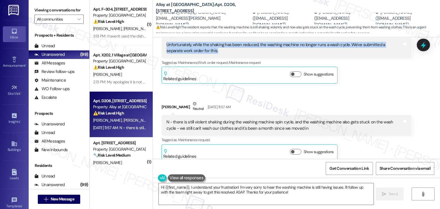
scroll to position [1324, 0]
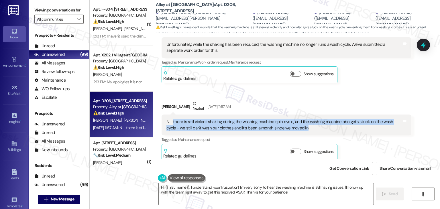
drag, startPoint x: 302, startPoint y: 121, endPoint x: 169, endPoint y: 116, distance: 132.9
click at [169, 119] on div "N - there is still violent shaking during the washing machine spin cycle, and t…" at bounding box center [283, 125] width 235 height 12
copy div "there is still violent shaking during the washing machine spin cycle, and the w…"
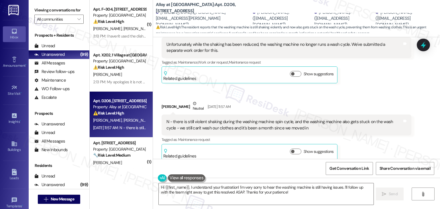
click at [264, 170] on div "Get Conversation Link Share Conversation via email" at bounding box center [296, 168] width 287 height 19
click at [247, 186] on textarea "Hi {{first_name}}, I understand your frustration! I'm very sorry to hear the wa…" at bounding box center [266, 193] width 214 height 21
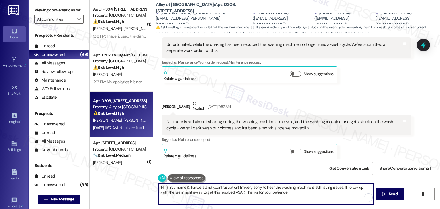
paste textarea "James and Kylie, thank you for the update. I’m so sorry to hear the washing mac…"
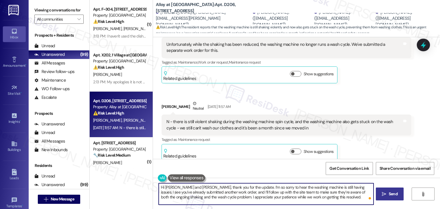
type textarea "Hi James and Kylie, thank you for the update. I’m so sorry to hear the washing …"
click at [393, 193] on span "Send" at bounding box center [392, 194] width 9 height 6
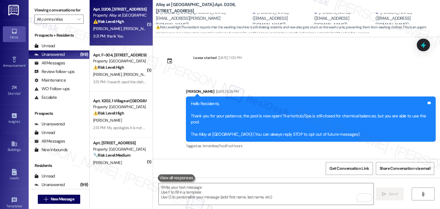
scroll to position [1416, 0]
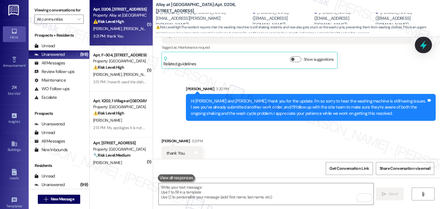
click at [420, 46] on icon at bounding box center [423, 45] width 10 height 10
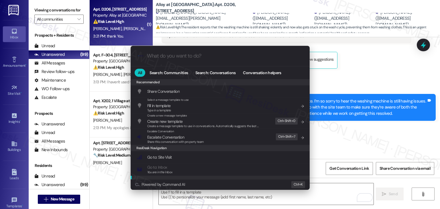
click at [189, 142] on span "Share this conversation with property team" at bounding box center [175, 142] width 57 height 4
click at [173, 138] on div "Recommended Recommended Share Conversation Add shortcut Select a message templa…" at bounding box center [219, 129] width 179 height 100
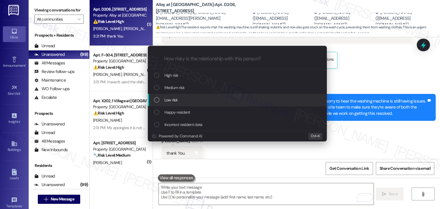
click at [155, 100] on div "List of options" at bounding box center [156, 99] width 5 height 5
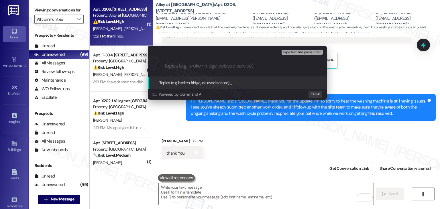
paste input "Ongoing Washing Machine Issues – Shaking & Stuck Cycle (WO #155330"
type input "Ongoing Washing Machine Issues – Shaking & Stuck Cycle (WO #155330)"
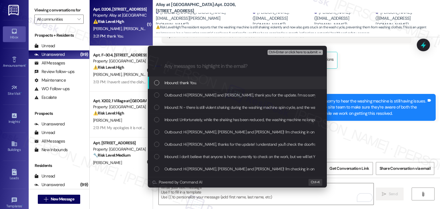
scroll to position [0, 0]
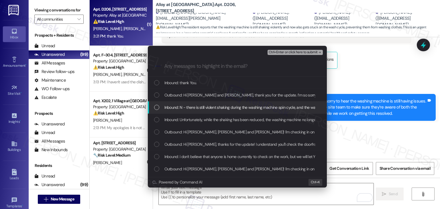
click at [157, 108] on div "List of options" at bounding box center [156, 107] width 5 height 5
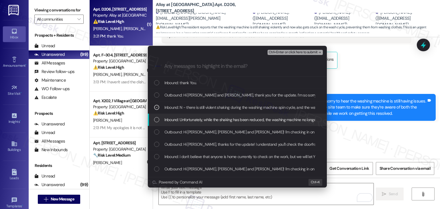
click at [157, 120] on div "List of options" at bounding box center [156, 119] width 5 height 5
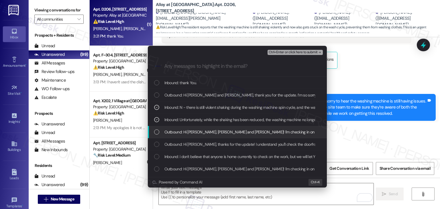
click at [156, 132] on div "List of options" at bounding box center [156, 131] width 5 height 5
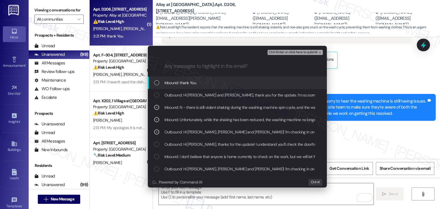
click at [298, 52] on span "Ctrl+Enter or click here to submit" at bounding box center [292, 52] width 49 height 4
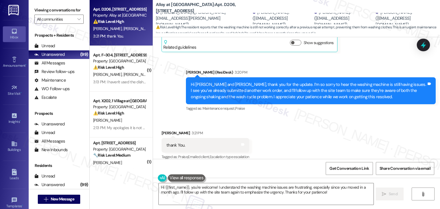
scroll to position [1433, 0]
click at [274, 136] on div "Received via SMS James Empey 3:21 PM thank You. Tags and notes Tagged as: Prais…" at bounding box center [296, 141] width 287 height 48
click at [274, 141] on div "Received via SMS James Empey 3:21 PM thank You. Tags and notes Tagged as: Prais…" at bounding box center [296, 141] width 287 height 48
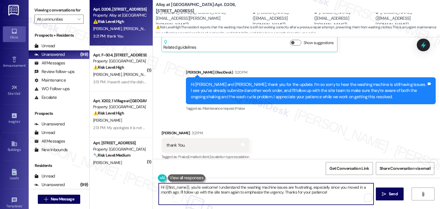
drag, startPoint x: 190, startPoint y: 188, endPoint x: 155, endPoint y: 187, distance: 35.2
click at [159, 187] on textarea "Hi {{first_name}}, you're welcome! I understand the washing machine issues are …" at bounding box center [266, 193] width 214 height 21
click at [312, 191] on textarea "You're welcome! I understand the washing machine issues are frustrating, especi…" at bounding box center [266, 193] width 214 height 21
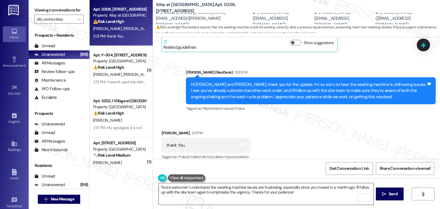
click at [197, 194] on textarea "You're welcome! I understand the washing machine issues are frustrating, especi…" at bounding box center [266, 193] width 214 height 21
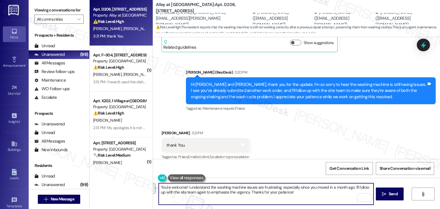
drag, startPoint x: 287, startPoint y: 191, endPoint x: 185, endPoint y: 187, distance: 101.9
click at [185, 187] on textarea "You're welcome! I understand the washing machine issues are frustrating, especi…" at bounding box center [266, 193] width 214 height 21
paste textarea "Should you have any questions or need help with anything else, please don't hes…"
drag, startPoint x: 345, startPoint y: 192, endPoint x: 350, endPoint y: 188, distance: 6.1
click at [350, 188] on textarea "You're welcome! Should you have any questions or need help with anything else, …" at bounding box center [266, 193] width 214 height 21
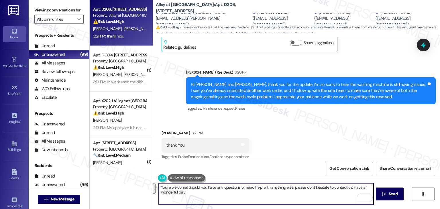
type textarea "You're welcome! Should you have any questions or need help with anything else, …"
click at [294, 189] on textarea "You're welcome! Should you have any questions or need help with anything else, …" at bounding box center [266, 193] width 214 height 21
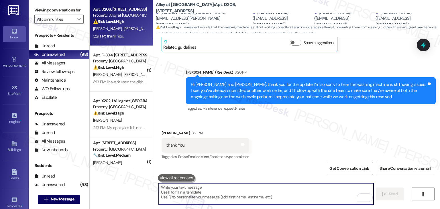
click at [307, 128] on div "Received via SMS James Empey 3:21 PM thank You. Tags and notes Tagged as: Prais…" at bounding box center [296, 141] width 287 height 48
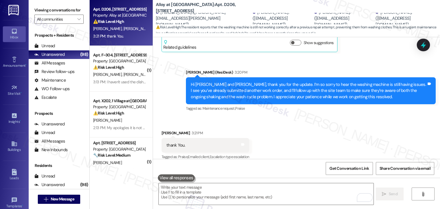
click at [262, 166] on div "Get Conversation Link Share Conversation via email" at bounding box center [296, 168] width 287 height 19
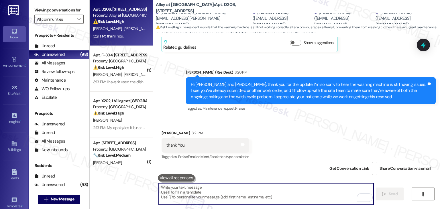
click at [246, 190] on textarea "To enrich screen reader interactions, please activate Accessibility in Grammarl…" at bounding box center [266, 193] width 214 height 21
paste textarea "You’re very welcome! If you have any other questions or need further assistance…"
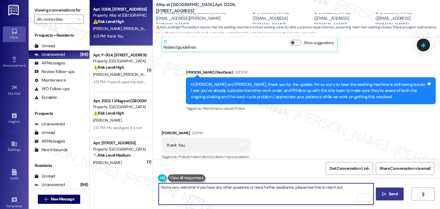
type textarea "You’re very welcome! If you have any other questions or need further assistance…"
click at [390, 193] on span "Send" at bounding box center [392, 194] width 9 height 6
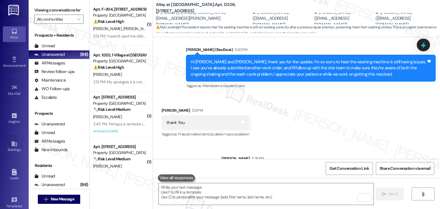
scroll to position [1473, 0]
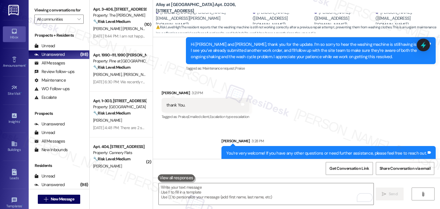
click at [129, 115] on div "🔧 Risk Level: Medium The resident indicates that the flooring issue is not a bi…" at bounding box center [119, 113] width 53 height 6
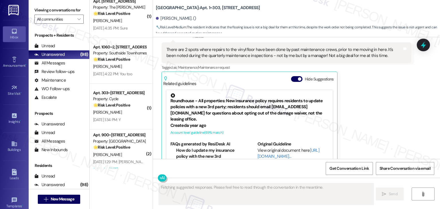
scroll to position [537, 0]
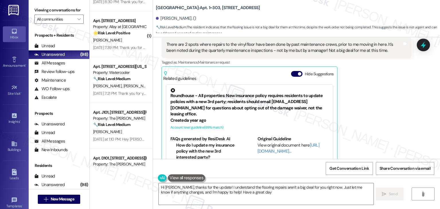
type textarea "Hi Nancy, thanks for the update! I understand the flooring repairs aren't a big…"
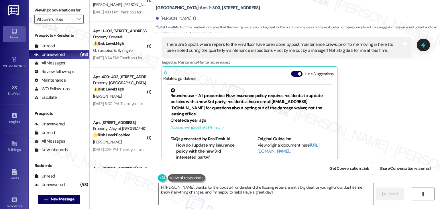
scroll to position [1889, 0]
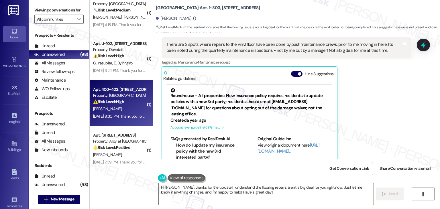
click at [122, 120] on div "Apt. 400~402, 176 Meadowview Ln Property: Timberlake Village ⚠️ Risk Level: Hig…" at bounding box center [121, 103] width 63 height 46
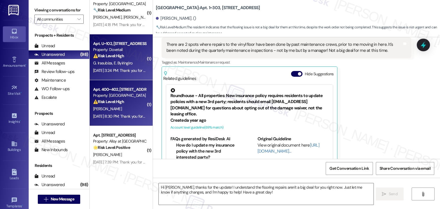
click at [125, 78] on div "Apt. U~102, 1350 N Webb Way Property: Dovetail ⚠️ Risk Level: High The message …" at bounding box center [121, 57] width 63 height 46
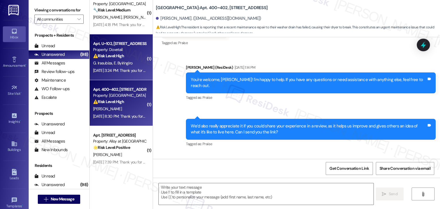
click at [121, 114] on div "Aug 22, 2025 at 8:30 PM: Thank you for your message. Our offices are currently …" at bounding box center [266, 116] width 347 height 5
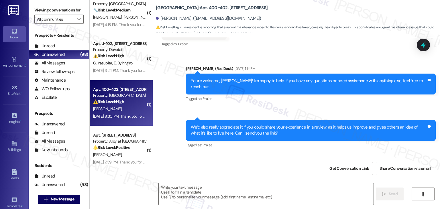
scroll to position [880, 0]
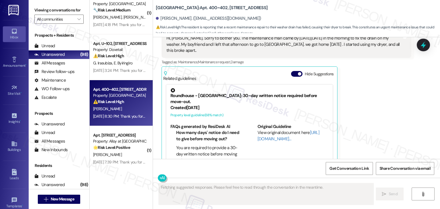
click at [291, 71] on button "Hide Suggestions" at bounding box center [296, 74] width 11 height 6
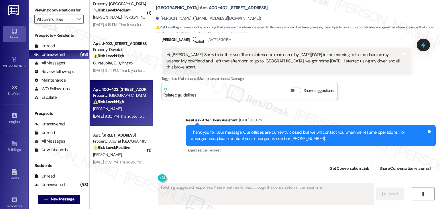
scroll to position [851, 0]
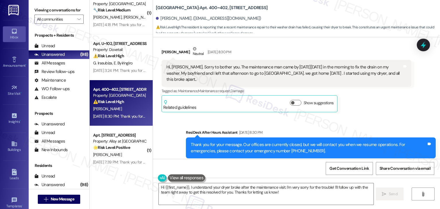
click at [375, 101] on div "Received via SMS Donna Lopez Neutral Aug 22, 2025 at 8:30 PM Hi, dottie. Sorry …" at bounding box center [286, 78] width 258 height 75
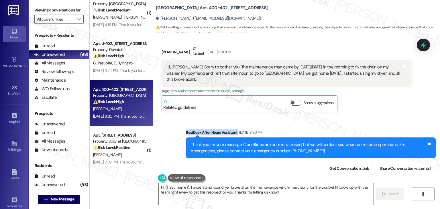
click at [375, 101] on div "Received via SMS Donna Lopez Neutral Aug 22, 2025 at 8:30 PM Hi, dottie. Sorry …" at bounding box center [286, 78] width 258 height 75
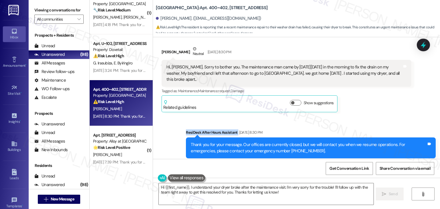
click at [375, 101] on div "Received via SMS Donna Lopez Neutral Aug 22, 2025 at 8:30 PM Hi, dottie. Sorry …" at bounding box center [286, 78] width 258 height 75
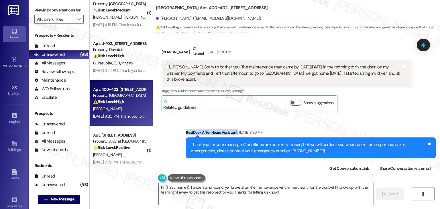
click at [375, 101] on div "Received via SMS Donna Lopez Neutral Aug 22, 2025 at 8:30 PM Hi, dottie. Sorry …" at bounding box center [286, 78] width 258 height 75
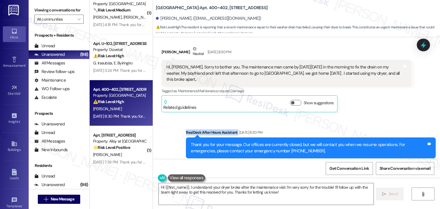
click at [375, 101] on div "Received via SMS Donna Lopez Neutral Aug 22, 2025 at 8:30 PM Hi, dottie. Sorry …" at bounding box center [286, 78] width 258 height 75
click at [375, 102] on div "Received via SMS Donna Lopez Neutral Aug 22, 2025 at 8:30 PM Hi, dottie. Sorry …" at bounding box center [286, 78] width 258 height 75
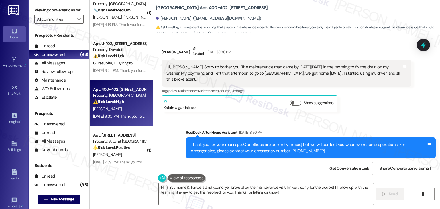
click at [375, 102] on div "Received via SMS Donna Lopez Neutral Aug 22, 2025 at 8:30 PM Hi, dottie. Sorry …" at bounding box center [286, 78] width 258 height 75
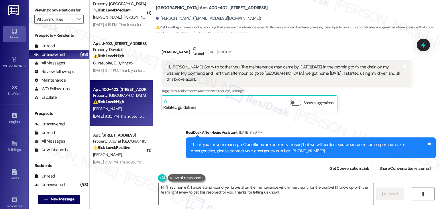
click at [375, 102] on div "Received via SMS Donna Lopez Neutral Aug 22, 2025 at 8:30 PM Hi, dottie. Sorry …" at bounding box center [286, 78] width 258 height 75
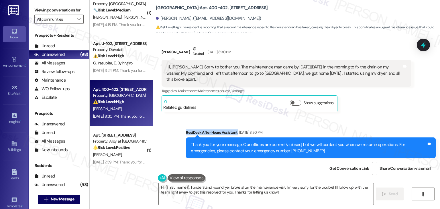
click at [375, 102] on div "Received via SMS Donna Lopez Neutral Aug 22, 2025 at 8:30 PM Hi, dottie. Sorry …" at bounding box center [286, 78] width 258 height 75
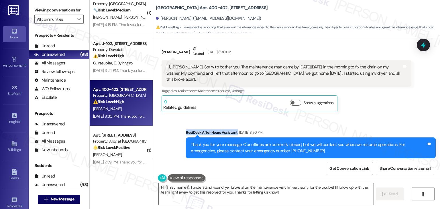
click at [375, 102] on div "Received via SMS Donna Lopez Neutral Aug 22, 2025 at 8:30 PM Hi, dottie. Sorry …" at bounding box center [286, 78] width 258 height 75
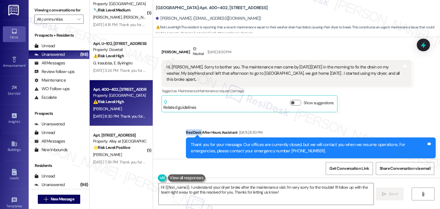
click at [375, 102] on div "Received via SMS Donna Lopez Neutral Aug 22, 2025 at 8:30 PM Hi, dottie. Sorry …" at bounding box center [286, 78] width 258 height 75
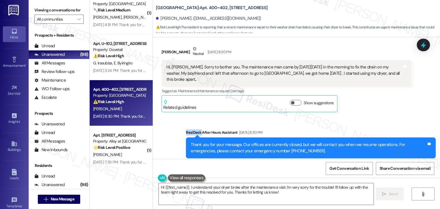
click at [375, 102] on div "Received via SMS Donna Lopez Neutral Aug 22, 2025 at 8:30 PM Hi, dottie. Sorry …" at bounding box center [286, 78] width 258 height 75
click at [376, 101] on div "Received via SMS Donna Lopez Neutral Aug 22, 2025 at 8:30 PM Hi, dottie. Sorry …" at bounding box center [286, 78] width 258 height 75
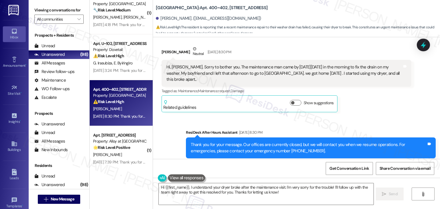
click at [376, 101] on div "Received via SMS Donna Lopez Neutral Aug 22, 2025 at 8:30 PM Hi, dottie. Sorry …" at bounding box center [286, 78] width 258 height 75
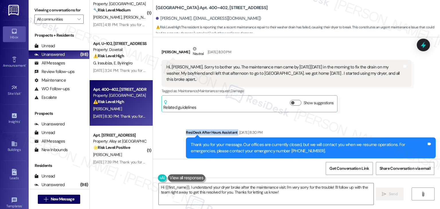
click at [376, 101] on div "Received via SMS Donna Lopez Neutral Aug 22, 2025 at 8:30 PM Hi, dottie. Sorry …" at bounding box center [286, 78] width 258 height 75
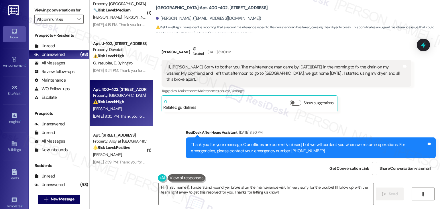
click at [376, 101] on div "Received via SMS Donna Lopez Neutral Aug 22, 2025 at 8:30 PM Hi, dottie. Sorry …" at bounding box center [286, 78] width 258 height 75
click at [373, 116] on div "Sent via SMS ResiDesk After Hours Assistant Aug 22, 2025 at 8:30 PM Thank you f…" at bounding box center [296, 143] width 287 height 54
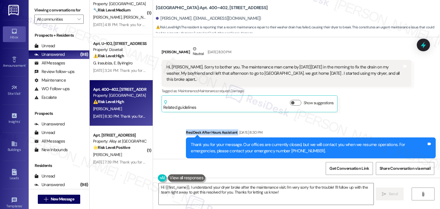
click at [373, 116] on div "Sent via SMS ResiDesk After Hours Assistant Aug 22, 2025 at 8:30 PM Thank you f…" at bounding box center [296, 143] width 287 height 54
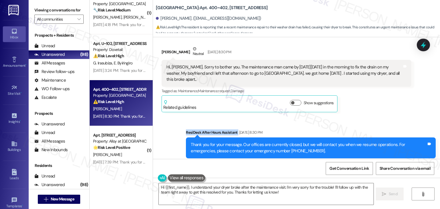
click at [373, 116] on div "Sent via SMS ResiDesk After Hours Assistant Aug 22, 2025 at 8:30 PM Thank you f…" at bounding box center [296, 143] width 287 height 54
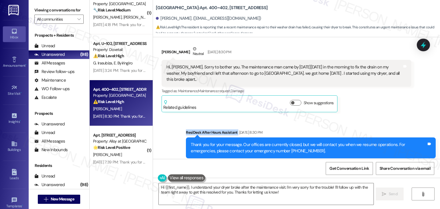
click at [373, 116] on div "Sent via SMS ResiDesk After Hours Assistant Aug 22, 2025 at 8:30 PM Thank you f…" at bounding box center [296, 143] width 287 height 54
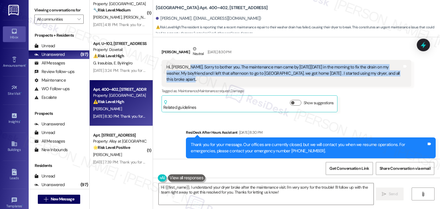
drag, startPoint x: 180, startPoint y: 60, endPoint x: 398, endPoint y: 70, distance: 218.0
click at [398, 70] on div "Hi, dottie. Sorry to bother you. The maintenance man came by on Wednesday, Augu…" at bounding box center [283, 73] width 235 height 18
copy div "Sorry to bother you. The maintenance man came by on Wednesday, August the 20th …"
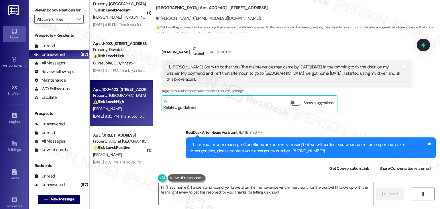
click at [248, 170] on div "Get Conversation Link Share Conversation via email" at bounding box center [296, 168] width 287 height 19
click at [230, 192] on textarea "Hi {{first_name}}, I understand your dryer broke after the maintenance visit. I…" at bounding box center [266, 193] width 214 height 21
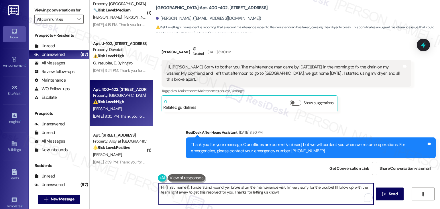
click at [230, 192] on textarea "Hi {{first_name}}, I understand your dryer broke after the maintenance visit. I…" at bounding box center [266, 193] width 214 height 21
paste textarea "Donna, thank you for letting us know. I’m so sorry to hear the dryer broke afte…"
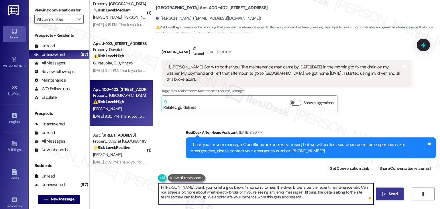
type textarea "Hi Donna, thank you for letting us know. I’m so sorry to hear the dryer broke a…"
click at [394, 195] on span "Send" at bounding box center [392, 194] width 9 height 6
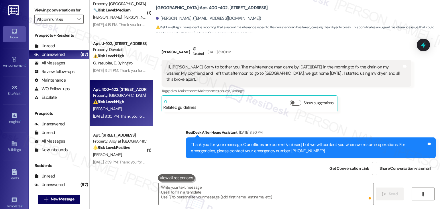
scroll to position [797, 0]
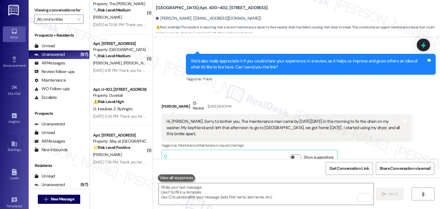
click at [368, 147] on div "Donna Lopez Neutral Aug 22, 2025 at 8:30 PM Hi, dottie. Sorry to bother you. Th…" at bounding box center [286, 133] width 250 height 66
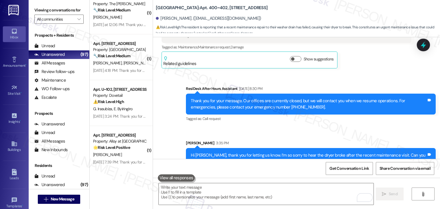
scroll to position [903, 0]
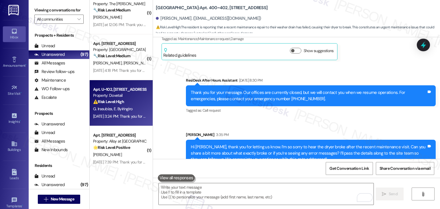
click at [127, 112] on div "G. Irasubiza E. Byiringiro" at bounding box center [119, 108] width 54 height 7
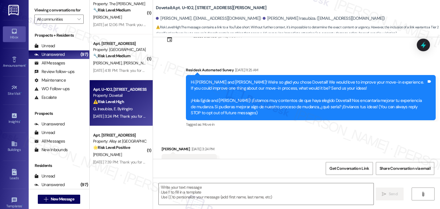
scroll to position [35, 0]
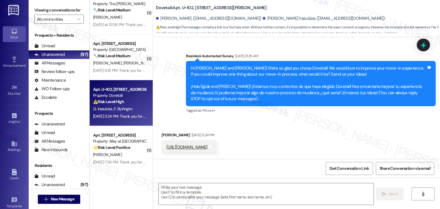
type textarea "Fetching suggested responses. Please feel free to read through the conversation…"
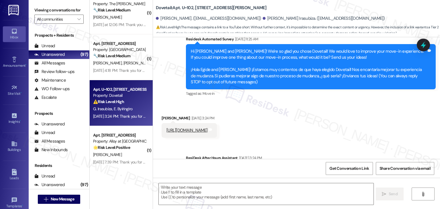
scroll to position [90, 0]
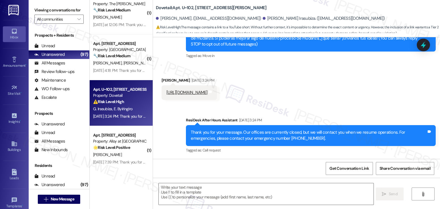
click at [355, 107] on div "Sent via SMS ResiDesk After Hours Assistant Aug 23, 2025 at 3:24 PM Thank you f…" at bounding box center [296, 131] width 287 height 54
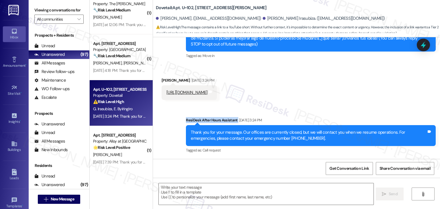
click at [355, 107] on div "Sent via SMS ResiDesk After Hours Assistant Aug 23, 2025 at 3:24 PM Thank you f…" at bounding box center [296, 131] width 287 height 54
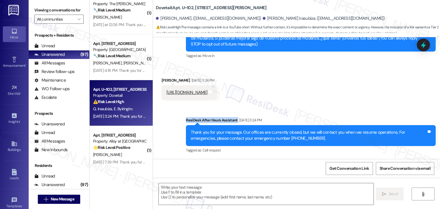
click at [355, 107] on div "Sent via SMS ResiDesk After Hours Assistant Aug 23, 2025 at 3:24 PM Thank you f…" at bounding box center [296, 131] width 287 height 54
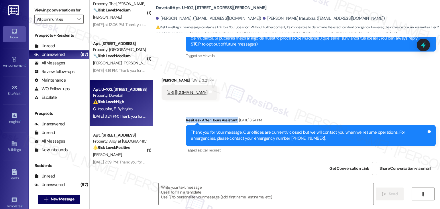
click at [355, 107] on div "Sent via SMS ResiDesk After Hours Assistant Aug 23, 2025 at 3:24 PM Thank you f…" at bounding box center [296, 131] width 287 height 54
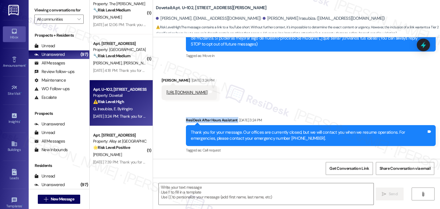
click at [355, 107] on div "Sent via SMS ResiDesk After Hours Assistant Aug 23, 2025 at 3:24 PM Thank you f…" at bounding box center [296, 131] width 287 height 54
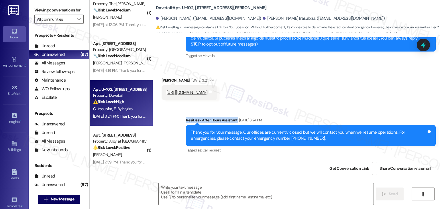
click at [355, 107] on div "Sent via SMS ResiDesk After Hours Assistant Aug 23, 2025 at 3:24 PM Thank you f…" at bounding box center [296, 131] width 287 height 54
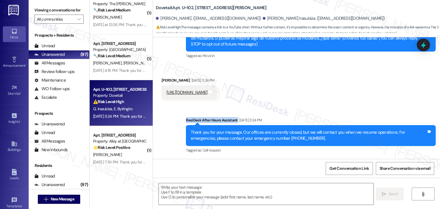
click at [355, 107] on div "Sent via SMS ResiDesk After Hours Assistant Aug 23, 2025 at 3:24 PM Thank you f…" at bounding box center [296, 131] width 287 height 54
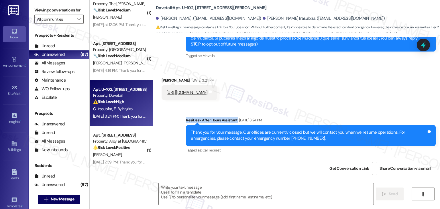
click at [355, 107] on div "Sent via SMS ResiDesk After Hours Assistant Aug 23, 2025 at 3:24 PM Thank you f…" at bounding box center [296, 131] width 287 height 54
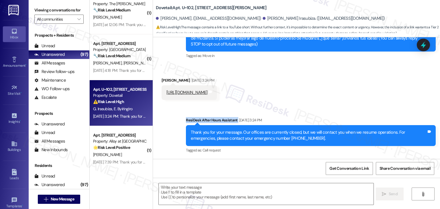
click at [355, 107] on div "Sent via SMS ResiDesk After Hours Assistant Aug 23, 2025 at 3:24 PM Thank you f…" at bounding box center [296, 131] width 287 height 54
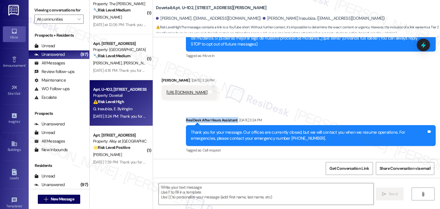
click at [355, 107] on div "Sent via SMS ResiDesk After Hours Assistant Aug 23, 2025 at 3:24 PM Thank you f…" at bounding box center [296, 131] width 287 height 54
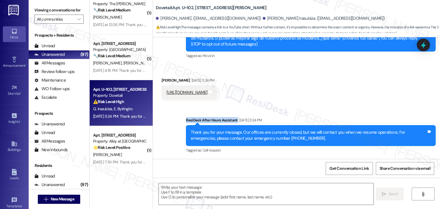
click at [355, 107] on div "Sent via SMS ResiDesk After Hours Assistant Aug 23, 2025 at 3:24 PM Thank you f…" at bounding box center [296, 131] width 287 height 54
click at [350, 102] on div "Received via SMS Egide Byiringiro Aug 23, 2025 at 3:24 PM https://youtube.com/s…" at bounding box center [296, 84] width 287 height 40
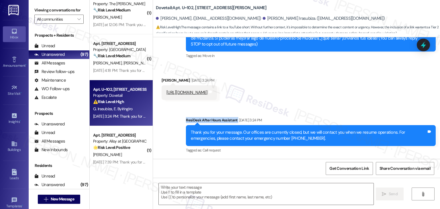
click at [350, 102] on div "Received via SMS Egide Byiringiro Aug 23, 2025 at 3:24 PM https://youtube.com/s…" at bounding box center [296, 84] width 287 height 40
click at [353, 101] on div "Received via SMS Egide Byiringiro Aug 23, 2025 at 3:24 PM https://youtube.com/s…" at bounding box center [296, 84] width 287 height 40
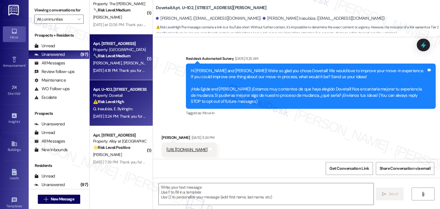
click at [124, 71] on div "Aug 23, 2025 at 4:18 PM: Thank you for your message. Our offices are currently …" at bounding box center [266, 70] width 346 height 5
click at [128, 99] on div "⚠️ Risk Level: High The message contains a link to a YouTube short. Without fur…" at bounding box center [119, 102] width 53 height 6
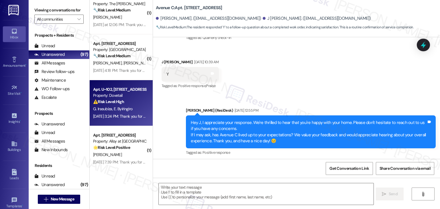
type textarea "Fetching suggested responses. Please feel free to read through the conversation…"
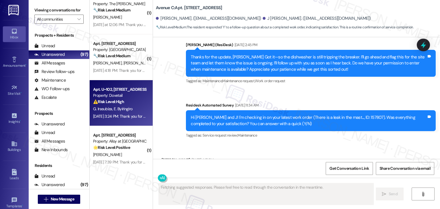
scroll to position [1983, 0]
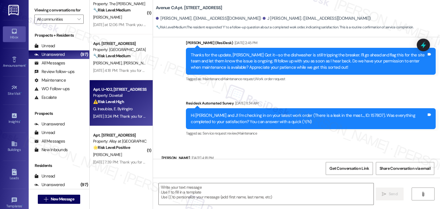
click at [307, 142] on div "Received via SMS Debra Rauh Aug 23, 2025 at 4:18 PM Y Tags and notes Tagged as:…" at bounding box center [296, 166] width 287 height 48
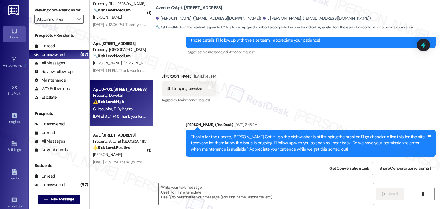
scroll to position [1954, 0]
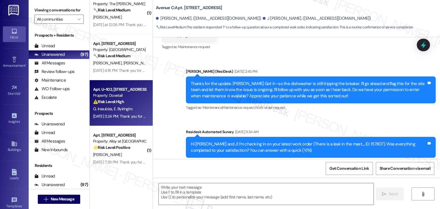
click at [323, 124] on div "Survey, sent via SMS Residesk Automated Survey Aug 22, 2025 at 11:34 AM Hi Debr…" at bounding box center [310, 147] width 258 height 46
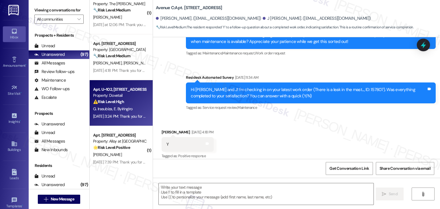
scroll to position [2012, 0]
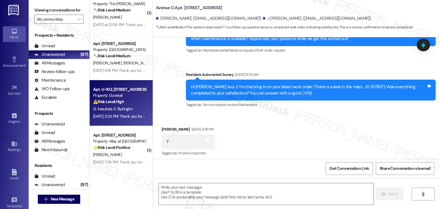
click at [312, 114] on div "Received via SMS Debra Rauh Aug 23, 2025 at 4:18 PM Y Tags and notes Tagged as:…" at bounding box center [296, 137] width 287 height 48
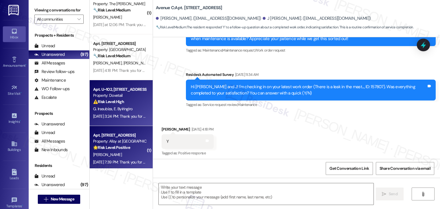
click at [118, 145] on strong "🌟 Risk Level: Positive" at bounding box center [111, 147] width 37 height 5
click at [118, 112] on div "G. Irasubiza E. Byiringiro" at bounding box center [119, 108] width 54 height 7
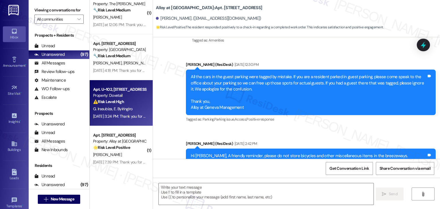
type textarea "Fetching suggested responses. Please feel free to read through the conversation…"
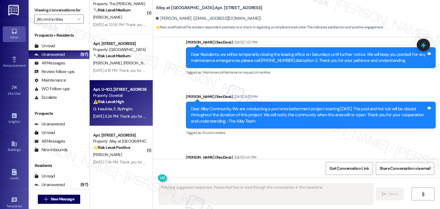
scroll to position [2301, 0]
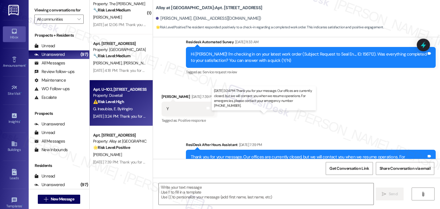
click at [121, 116] on div "Aug 23, 2025 at 3:24 PM: Thank you for your message. Our offices are currently …" at bounding box center [266, 116] width 347 height 5
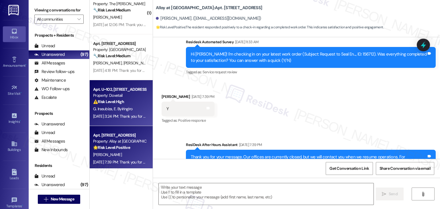
click at [123, 151] on div "K. Severance" at bounding box center [119, 154] width 54 height 7
click at [112, 119] on div "Aug 23, 2025 at 3:24 PM: Thank you for your message. Our offices are currently …" at bounding box center [119, 116] width 54 height 7
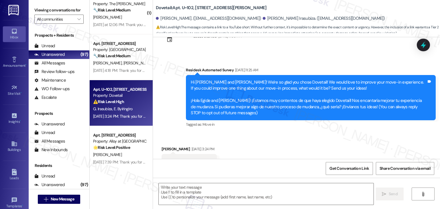
scroll to position [35, 0]
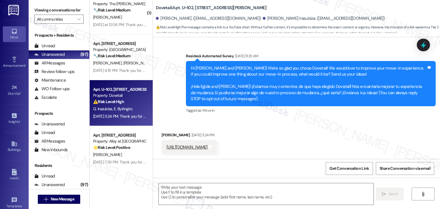
type textarea "Fetching suggested responses. Please feel free to read through the conversation…"
click at [114, 116] on div "Aug 23, 2025 at 3:24 PM: Thank you for your message. Our offices are currently …" at bounding box center [266, 116] width 347 height 5
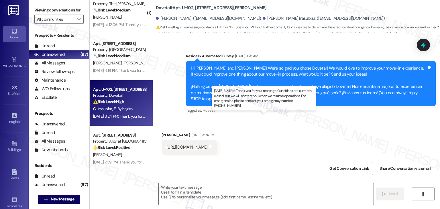
click at [114, 116] on div "Aug 23, 2025 at 3:24 PM: Thank you for your message. Our offices are currently …" at bounding box center [266, 116] width 347 height 5
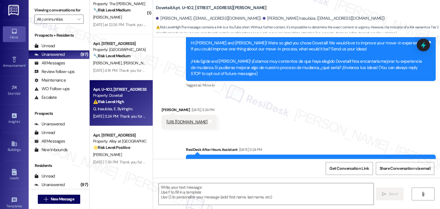
scroll to position [90, 0]
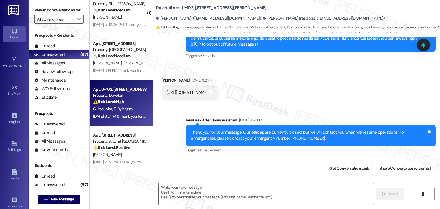
click at [343, 94] on div "Received via SMS Egide Byiringiro Aug 23, 2025 at 3:24 PM https://youtube.com/s…" at bounding box center [296, 84] width 287 height 40
click at [363, 114] on div "Sent via SMS ResiDesk After Hours Assistant Aug 23, 2025 at 3:24 PM Thank you f…" at bounding box center [310, 136] width 258 height 46
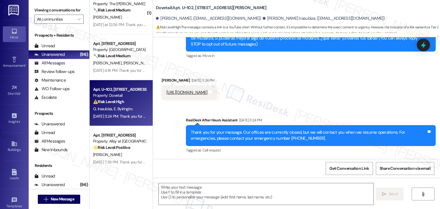
click at [363, 114] on div "Sent via SMS ResiDesk After Hours Assistant Aug 23, 2025 at 3:24 PM Thank you f…" at bounding box center [310, 136] width 258 height 46
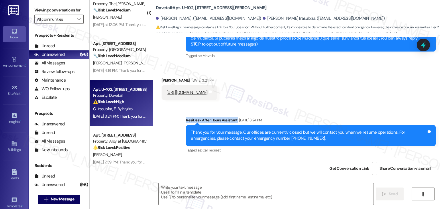
click at [363, 114] on div "Sent via SMS ResiDesk After Hours Assistant Aug 23, 2025 at 3:24 PM Thank you f…" at bounding box center [310, 136] width 258 height 46
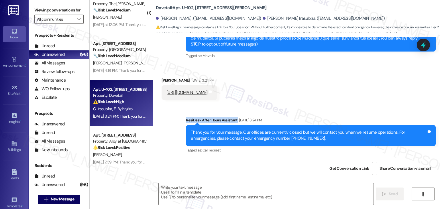
click at [363, 114] on div "Sent via SMS ResiDesk After Hours Assistant Aug 23, 2025 at 3:24 PM Thank you f…" at bounding box center [310, 136] width 258 height 46
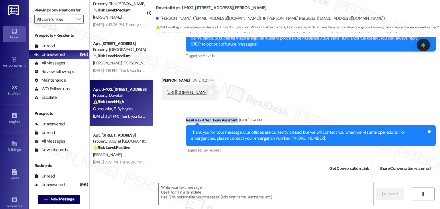
click at [363, 114] on div "Sent via SMS ResiDesk After Hours Assistant Aug 23, 2025 at 3:24 PM Thank you f…" at bounding box center [310, 136] width 258 height 46
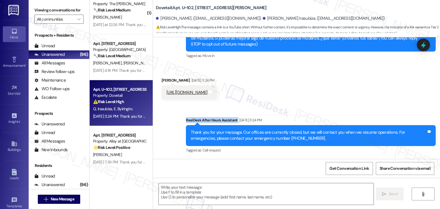
click at [363, 114] on div "Sent via SMS ResiDesk After Hours Assistant Aug 23, 2025 at 3:24 PM Thank you f…" at bounding box center [310, 136] width 258 height 46
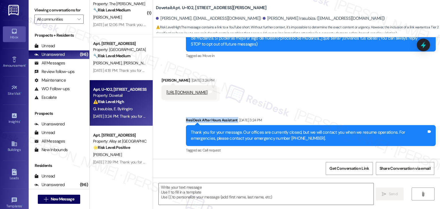
click at [363, 114] on div "Sent via SMS ResiDesk After Hours Assistant Aug 23, 2025 at 3:24 PM Thank you f…" at bounding box center [310, 136] width 258 height 46
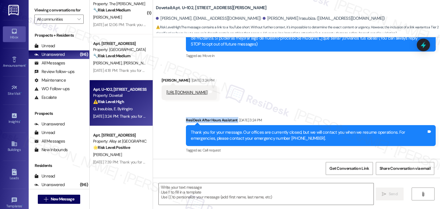
click at [363, 114] on div "Sent via SMS ResiDesk After Hours Assistant Aug 23, 2025 at 3:24 PM Thank you f…" at bounding box center [310, 136] width 258 height 46
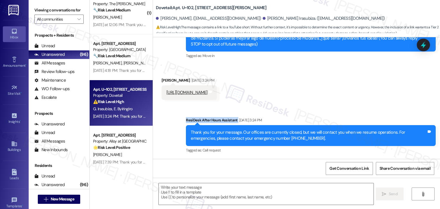
click at [363, 114] on div "Sent via SMS ResiDesk After Hours Assistant Aug 23, 2025 at 3:24 PM Thank you f…" at bounding box center [310, 136] width 258 height 46
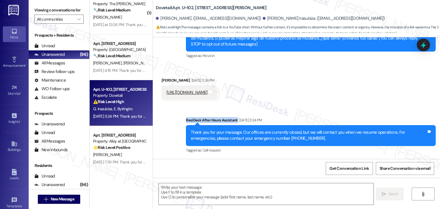
click at [363, 114] on div "Sent via SMS ResiDesk After Hours Assistant Aug 23, 2025 at 3:24 PM Thank you f…" at bounding box center [310, 136] width 258 height 46
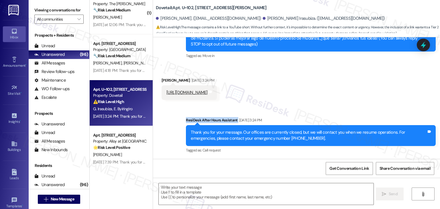
click at [363, 114] on div "Sent via SMS ResiDesk After Hours Assistant Aug 23, 2025 at 3:24 PM Thank you f…" at bounding box center [310, 136] width 258 height 46
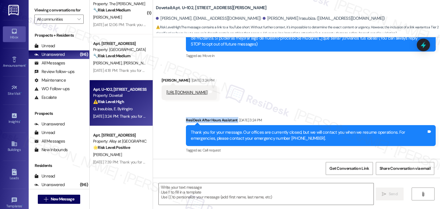
click at [363, 114] on div "Sent via SMS ResiDesk After Hours Assistant Aug 23, 2025 at 3:24 PM Thank you f…" at bounding box center [310, 136] width 258 height 46
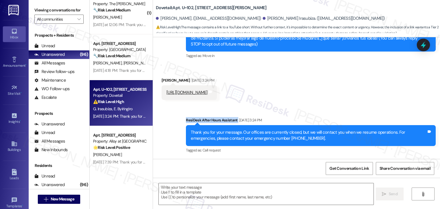
click at [363, 114] on div "Sent via SMS ResiDesk After Hours Assistant Aug 23, 2025 at 3:24 PM Thank you f…" at bounding box center [310, 136] width 258 height 46
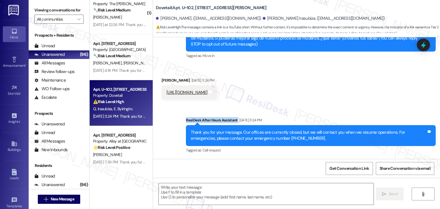
click at [363, 114] on div "Sent via SMS ResiDesk After Hours Assistant Aug 23, 2025 at 3:24 PM Thank you f…" at bounding box center [310, 136] width 258 height 46
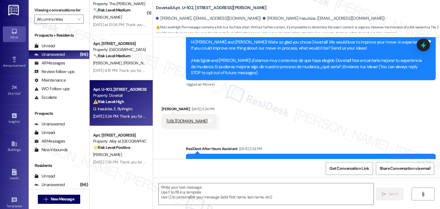
click at [360, 105] on div "Received via SMS Egide Byiringiro Aug 23, 2025 at 3:24 PM https://youtube.com/s…" at bounding box center [296, 113] width 287 height 40
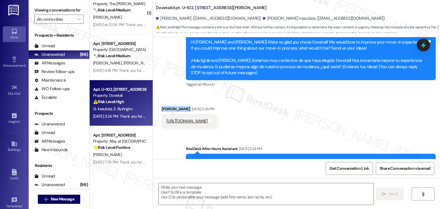
click at [360, 105] on div "Received via SMS Egide Byiringiro Aug 23, 2025 at 3:24 PM https://youtube.com/s…" at bounding box center [296, 113] width 287 height 40
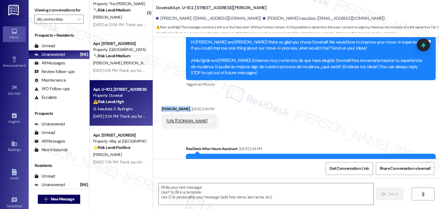
click at [360, 105] on div "Received via SMS Egide Byiringiro Aug 23, 2025 at 3:24 PM https://youtube.com/s…" at bounding box center [296, 113] width 287 height 40
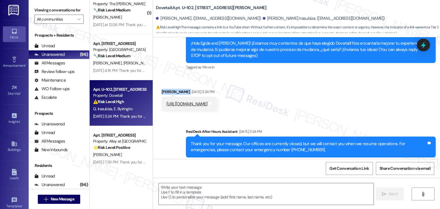
scroll to position [90, 0]
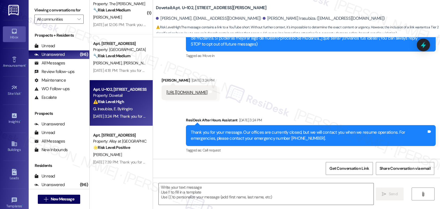
click at [330, 92] on div "Received via SMS Egide Byiringiro Aug 23, 2025 at 3:24 PM https://youtube.com/s…" at bounding box center [296, 84] width 287 height 40
click at [164, 79] on div "Egide Byiringiro Aug 23, 2025 at 3:24 PM" at bounding box center [188, 81] width 55 height 8
copy div "Egide"
click at [267, 192] on textarea at bounding box center [266, 193] width 214 height 21
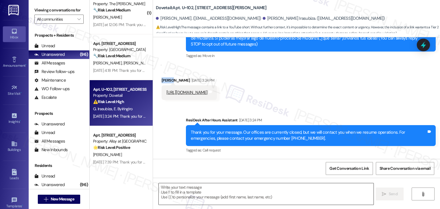
paste textarea "Hi Egide, I wasn’t able to open the YouTube link you sent in this thread. Could…"
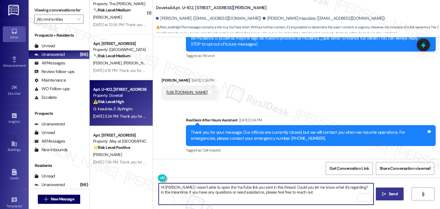
type textarea "Hi Egide, I wasn’t able to open the YouTube link you sent in this thread. Could…"
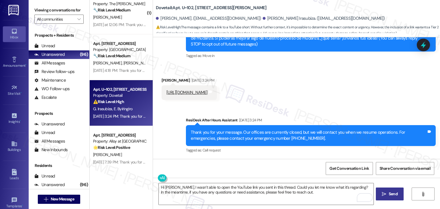
click at [397, 194] on span "Send" at bounding box center [392, 194] width 11 height 6
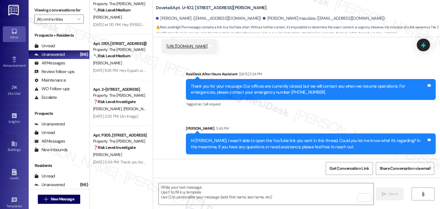
scroll to position [2121, 0]
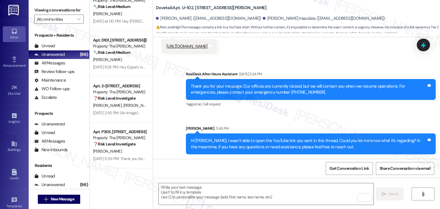
click at [167, 132] on div "Sent via SMS ResiDesk After Hours Assistant Aug 23, 2025 at 3:24 PM Thank you f…" at bounding box center [296, 108] width 287 height 100
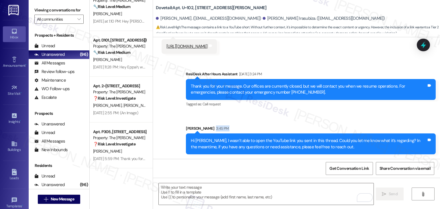
click at [167, 132] on div "Sent via SMS ResiDesk After Hours Assistant Aug 23, 2025 at 3:24 PM Thank you f…" at bounding box center [296, 108] width 287 height 100
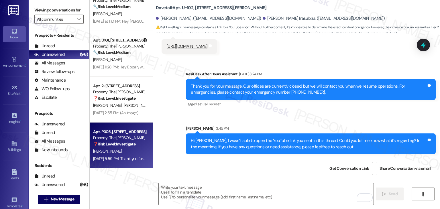
click at [117, 153] on div "D. Johnson" at bounding box center [119, 151] width 54 height 7
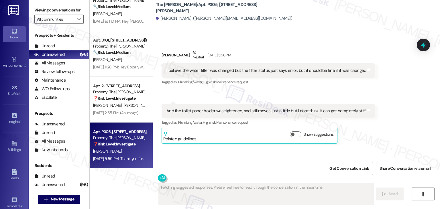
scroll to position [311, 0]
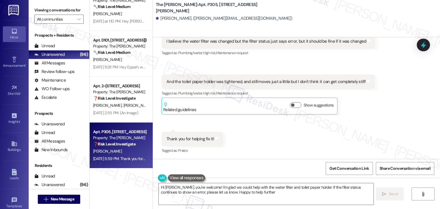
type textarea "Hi Daniel, you're welcome! I'm glad we could help with the water filter and toi…"
click at [270, 133] on div "Received via SMS Daniel Johnson Neutral Aug 22, 2025 at 5:56 PM I believe the w…" at bounding box center [296, 83] width 287 height 152
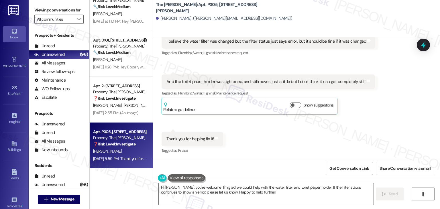
click at [270, 133] on div "Received via SMS Daniel Johnson Neutral Aug 22, 2025 at 5:56 PM I believe the w…" at bounding box center [296, 83] width 287 height 152
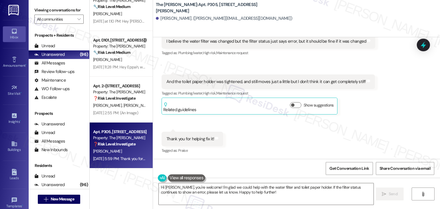
click at [270, 133] on div "Received via SMS Daniel Johnson Neutral Aug 22, 2025 at 5:56 PM I believe the w…" at bounding box center [296, 83] width 287 height 152
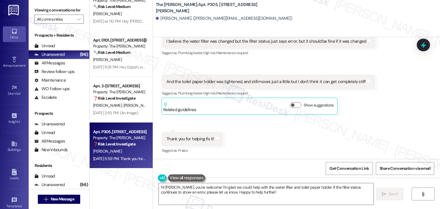
click at [270, 133] on div "Received via SMS Daniel Johnson Neutral Aug 22, 2025 at 5:56 PM I believe the w…" at bounding box center [296, 83] width 287 height 152
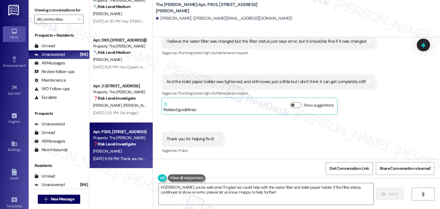
click at [270, 133] on div "Received via SMS Daniel Johnson Neutral Aug 22, 2025 at 5:56 PM I believe the w…" at bounding box center [296, 83] width 287 height 152
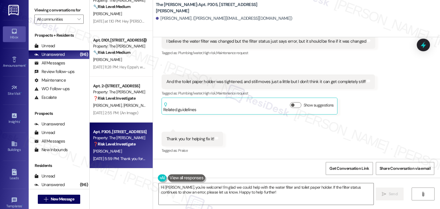
click at [270, 133] on div "Received via SMS Daniel Johnson Neutral Aug 22, 2025 at 5:56 PM I believe the w…" at bounding box center [296, 83] width 287 height 152
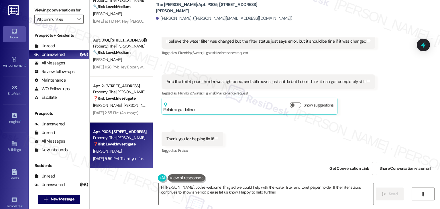
click at [270, 133] on div "Received via SMS Daniel Johnson Neutral Aug 22, 2025 at 5:56 PM I believe the w…" at bounding box center [296, 83] width 287 height 152
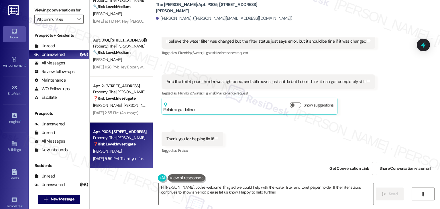
click at [270, 133] on div "Received via SMS Daniel Johnson Neutral Aug 22, 2025 at 5:56 PM I believe the w…" at bounding box center [296, 83] width 287 height 152
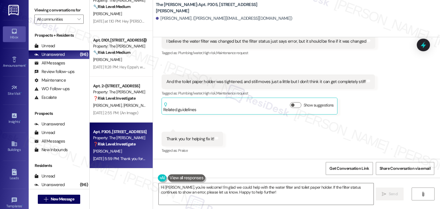
click at [270, 133] on div "Received via SMS Daniel Johnson Neutral Aug 22, 2025 at 5:56 PM I believe the w…" at bounding box center [296, 83] width 287 height 152
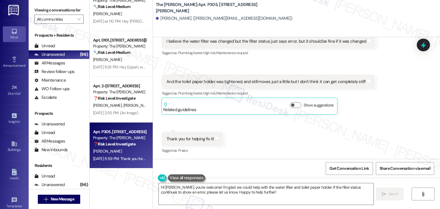
click at [270, 133] on div "Received via SMS Daniel Johnson Neutral Aug 22, 2025 at 5:56 PM I believe the w…" at bounding box center [296, 83] width 287 height 152
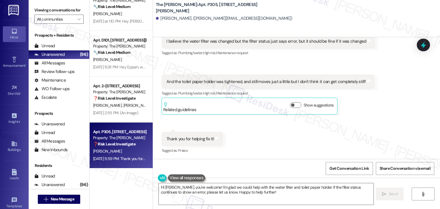
click at [270, 133] on div "Received via SMS Daniel Johnson Neutral Aug 22, 2025 at 5:56 PM I believe the w…" at bounding box center [296, 83] width 287 height 152
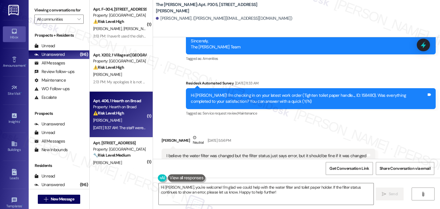
scroll to position [29, 0]
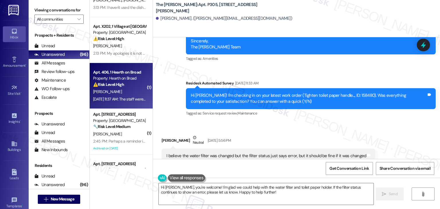
click at [126, 102] on div "Aug 22, 2025 at 11:37 AM: The staff were incredibly accommodating, communicativ…" at bounding box center [119, 99] width 54 height 7
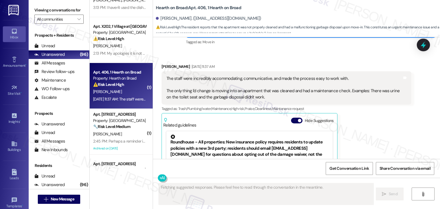
scroll to position [138, 0]
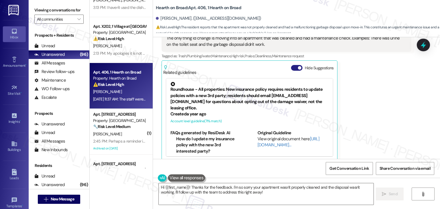
click at [291, 65] on button "Hide Suggestions" at bounding box center [296, 68] width 11 height 6
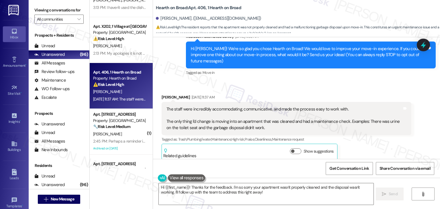
click at [380, 81] on div "Received via SMS Lauren Jones Aug 22, 2025 at 11:37 AM The staff were incredibl…" at bounding box center [296, 123] width 287 height 84
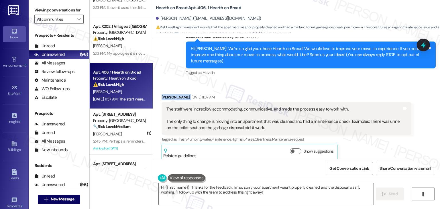
click at [380, 81] on div "Received via SMS Lauren Jones Aug 22, 2025 at 11:37 AM The staff were incredibl…" at bounding box center [296, 123] width 287 height 84
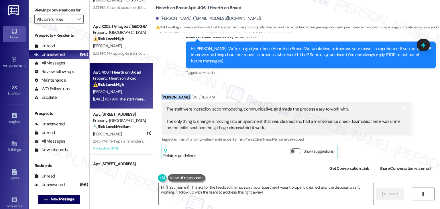
click at [379, 81] on div "Received via SMS Lauren Jones Aug 22, 2025 at 11:37 AM The staff were incredibl…" at bounding box center [296, 123] width 287 height 84
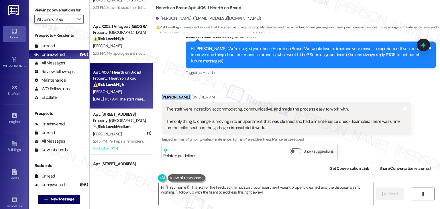
click at [379, 81] on div "Received via SMS Lauren Jones Aug 22, 2025 at 11:37 AM The staff were incredibl…" at bounding box center [296, 123] width 287 height 84
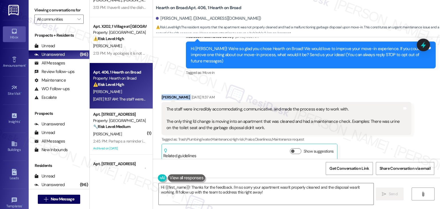
click at [379, 81] on div "Received via SMS Lauren Jones Aug 22, 2025 at 11:37 AM The staff were incredibl…" at bounding box center [296, 123] width 287 height 84
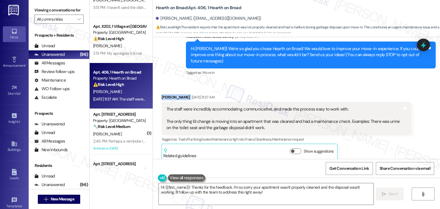
click at [379, 81] on div "Received via SMS Lauren Jones Aug 22, 2025 at 11:37 AM The staff were incredibl…" at bounding box center [296, 123] width 287 height 84
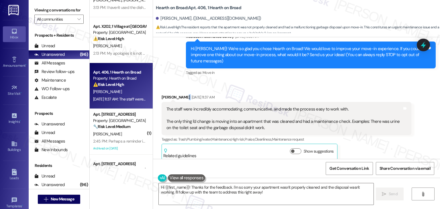
click at [379, 81] on div "Received via SMS Lauren Jones Aug 22, 2025 at 11:37 AM The staff were incredibl…" at bounding box center [296, 123] width 287 height 84
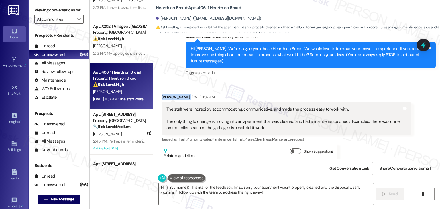
click at [379, 81] on div "Received via SMS Lauren Jones Aug 22, 2025 at 11:37 AM The staff were incredibl…" at bounding box center [296, 123] width 287 height 84
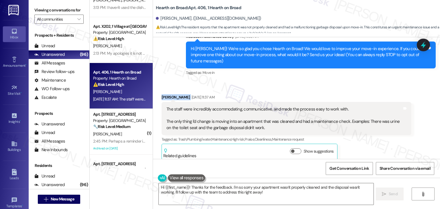
click at [379, 81] on div "Received via SMS Lauren Jones Aug 22, 2025 at 11:37 AM The staff were incredibl…" at bounding box center [296, 123] width 287 height 84
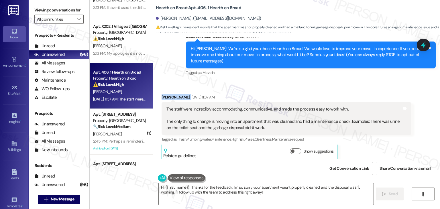
click at [379, 81] on div "Received via SMS Lauren Jones Aug 22, 2025 at 11:37 AM The staff were incredibl…" at bounding box center [296, 123] width 287 height 84
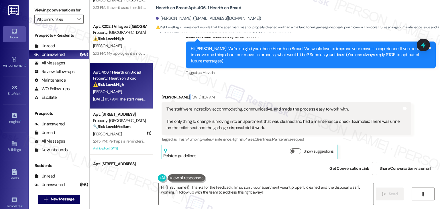
click at [379, 81] on div "Received via SMS Lauren Jones Aug 22, 2025 at 11:37 AM The staff were incredibl…" at bounding box center [296, 123] width 287 height 84
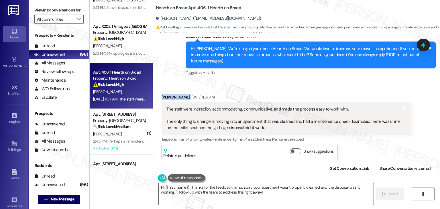
click at [379, 81] on div "Received via SMS Lauren Jones Aug 22, 2025 at 11:37 AM The staff were incredibl…" at bounding box center [296, 123] width 287 height 84
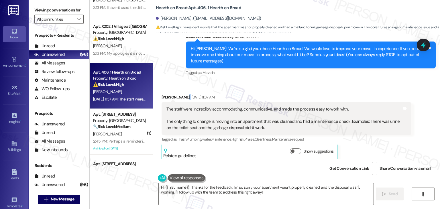
click at [379, 81] on div "Received via SMS Lauren Jones Aug 22, 2025 at 11:37 AM The staff were incredibl…" at bounding box center [296, 123] width 287 height 84
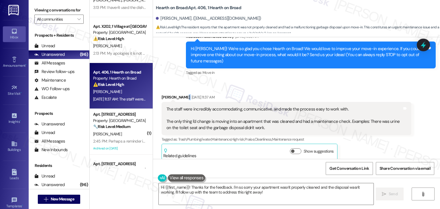
click at [379, 81] on div "Received via SMS Lauren Jones Aug 22, 2025 at 11:37 AM The staff were incredibl…" at bounding box center [296, 123] width 287 height 84
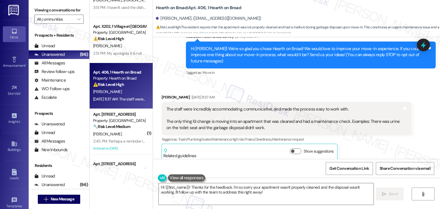
click at [378, 72] on div "Survey, sent via SMS Residesk Automated Survey Aug 22, 2025 at 11:35 AM Hi Laur…" at bounding box center [310, 55] width 258 height 52
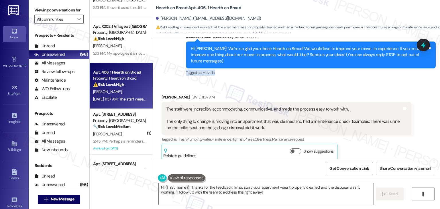
click at [378, 72] on div "Survey, sent via SMS Residesk Automated Survey Aug 22, 2025 at 11:35 AM Hi Laur…" at bounding box center [310, 55] width 258 height 52
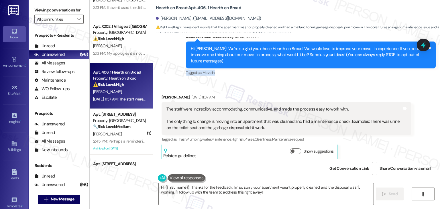
click at [378, 72] on div "Survey, sent via SMS Residesk Automated Survey Aug 22, 2025 at 11:35 AM Hi Laur…" at bounding box center [310, 55] width 258 height 52
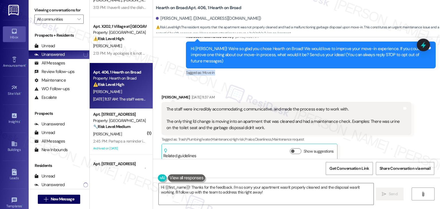
click at [378, 72] on div "Survey, sent via SMS Residesk Automated Survey Aug 22, 2025 at 11:35 AM Hi Laur…" at bounding box center [310, 55] width 258 height 52
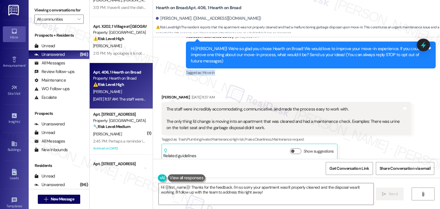
click at [378, 72] on div "Survey, sent via SMS Residesk Automated Survey Aug 22, 2025 at 11:35 AM Hi Laur…" at bounding box center [310, 55] width 258 height 52
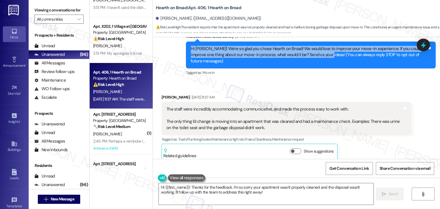
drag, startPoint x: 315, startPoint y: 55, endPoint x: 182, endPoint y: 50, distance: 133.4
click at [182, 50] on div "Survey, sent via SMS Residesk Automated Survey Aug 22, 2025 at 11:35 AM Hi Laur…" at bounding box center [310, 55] width 258 height 52
copy div "Hi Lauren! We're so glad you chose Hearth on Broad! We would love to improve yo…"
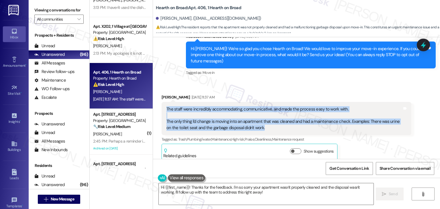
drag, startPoint x: 262, startPoint y: 122, endPoint x: 160, endPoint y: 103, distance: 103.6
click at [161, 103] on div "The staff were incredibly accommodating, communicative, and made the process ea…" at bounding box center [286, 118] width 250 height 33
copy div "The staff were incredibly accommodating, communicative, and made the process ea…"
click at [352, 148] on div "Lauren Jones Aug 22, 2025 at 11:37 AM The staff were incredibly accommodating, …" at bounding box center [286, 127] width 250 height 66
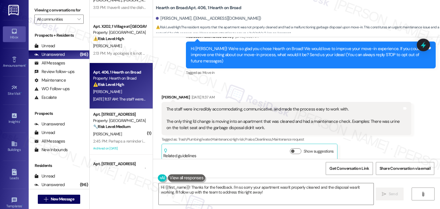
click at [353, 149] on div "Lauren Jones Aug 22, 2025 at 11:37 AM The staff were incredibly accommodating, …" at bounding box center [286, 127] width 250 height 66
click at [353, 148] on div "Lauren Jones Aug 22, 2025 at 11:37 AM The staff were incredibly accommodating, …" at bounding box center [286, 127] width 250 height 66
click at [353, 147] on div "Lauren Jones Aug 22, 2025 at 11:37 AM The staff were incredibly accommodating, …" at bounding box center [286, 127] width 250 height 66
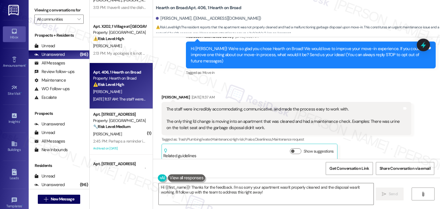
click at [353, 146] on div "Lauren Jones Aug 22, 2025 at 11:37 AM The staff were incredibly accommodating, …" at bounding box center [286, 127] width 250 height 66
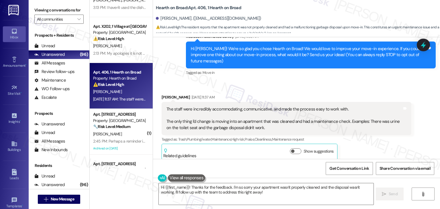
click at [353, 146] on div "Lauren Jones Aug 22, 2025 at 11:37 AM The staff were incredibly accommodating, …" at bounding box center [286, 127] width 250 height 66
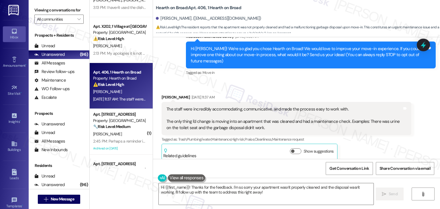
click at [353, 146] on div "Lauren Jones Aug 22, 2025 at 11:37 AM The staff were incredibly accommodating, …" at bounding box center [286, 127] width 250 height 66
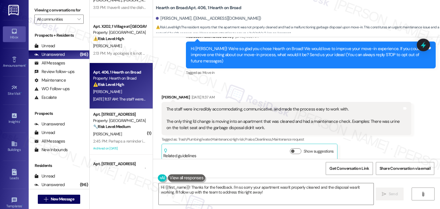
click at [353, 145] on div "Lauren Jones Aug 22, 2025 at 11:37 AM The staff were incredibly accommodating, …" at bounding box center [286, 127] width 250 height 66
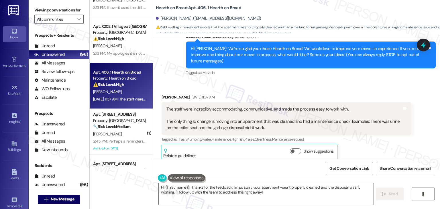
click at [353, 145] on div "Lauren Jones Aug 22, 2025 at 11:37 AM The staff were incredibly accommodating, …" at bounding box center [286, 127] width 250 height 66
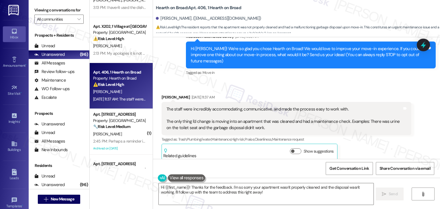
click at [353, 145] on div "Lauren Jones Aug 22, 2025 at 11:37 AM The staff were incredibly accommodating, …" at bounding box center [286, 127] width 250 height 66
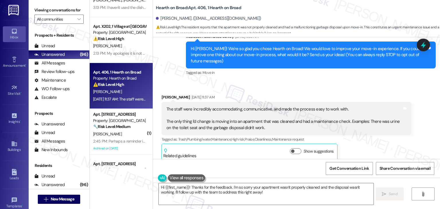
click at [353, 145] on div "Lauren Jones Aug 22, 2025 at 11:37 AM The staff were incredibly accommodating, …" at bounding box center [286, 127] width 250 height 66
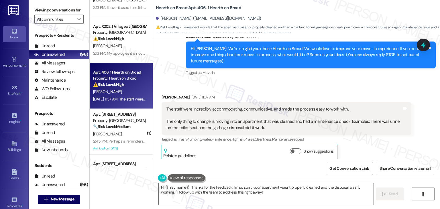
click at [353, 145] on div "Lauren Jones Aug 22, 2025 at 11:37 AM The staff were incredibly accommodating, …" at bounding box center [286, 127] width 250 height 66
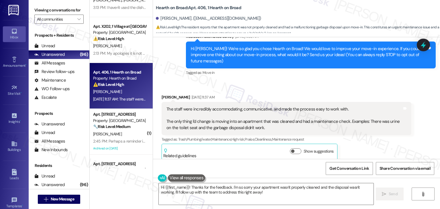
click at [353, 145] on div "Lauren Jones Aug 22, 2025 at 11:37 AM The staff were incredibly accommodating, …" at bounding box center [286, 127] width 250 height 66
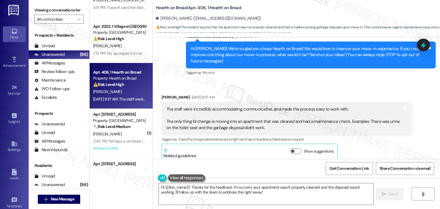
click at [353, 145] on div "Lauren Jones Aug 22, 2025 at 11:37 AM The staff were incredibly accommodating, …" at bounding box center [286, 127] width 250 height 66
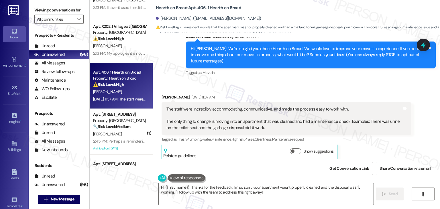
click at [353, 145] on div "Lauren Jones Aug 22, 2025 at 11:37 AM The staff were incredibly accommodating, …" at bounding box center [286, 127] width 250 height 66
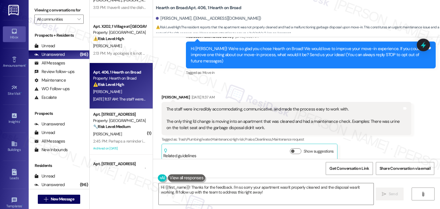
click at [353, 145] on div "Lauren Jones Aug 22, 2025 at 11:37 AM The staff were incredibly accommodating, …" at bounding box center [286, 127] width 250 height 66
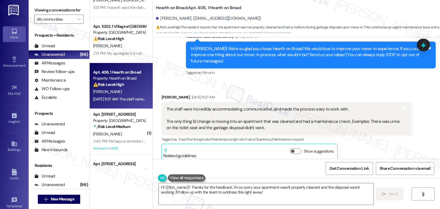
click at [353, 145] on div "Lauren Jones Aug 22, 2025 at 11:37 AM The staff were incredibly accommodating, …" at bounding box center [286, 127] width 250 height 66
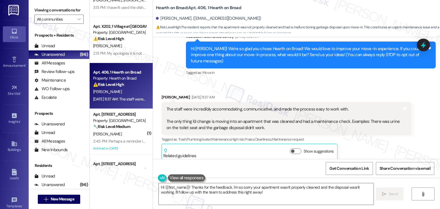
click at [353, 145] on div "Lauren Jones Aug 22, 2025 at 11:37 AM The staff were incredibly accommodating, …" at bounding box center [286, 127] width 250 height 66
click at [352, 145] on div "Lauren Jones Aug 22, 2025 at 11:37 AM The staff were incredibly accommodating, …" at bounding box center [286, 127] width 250 height 66
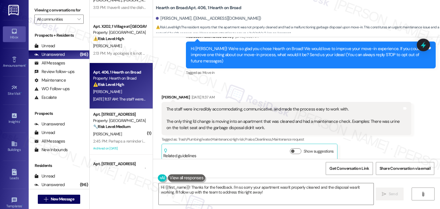
click at [352, 145] on div "Lauren Jones Aug 22, 2025 at 11:37 AM The staff were incredibly accommodating, …" at bounding box center [286, 127] width 250 height 66
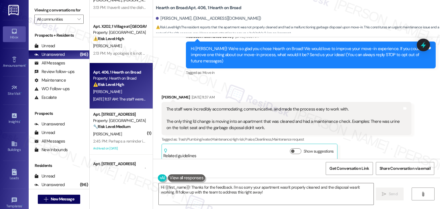
click at [352, 145] on div "Lauren Jones Aug 22, 2025 at 11:37 AM The staff were incredibly accommodating, …" at bounding box center [286, 127] width 250 height 66
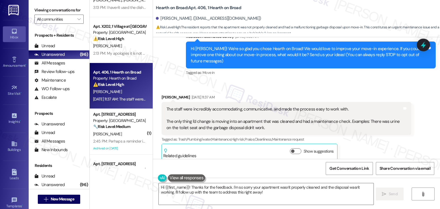
click at [352, 145] on div "Lauren Jones Aug 22, 2025 at 11:37 AM The staff were incredibly accommodating, …" at bounding box center [286, 127] width 250 height 66
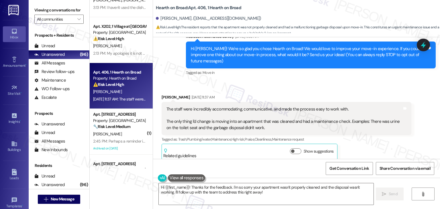
click at [352, 145] on div "Lauren Jones Aug 22, 2025 at 11:37 AM The staff were incredibly accommodating, …" at bounding box center [286, 127] width 250 height 66
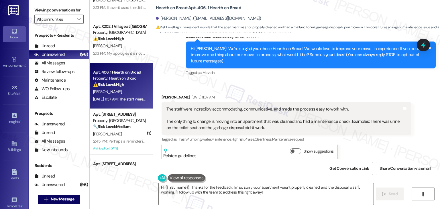
click at [352, 145] on div "Lauren Jones Aug 22, 2025 at 11:37 AM The staff were incredibly accommodating, …" at bounding box center [286, 127] width 250 height 66
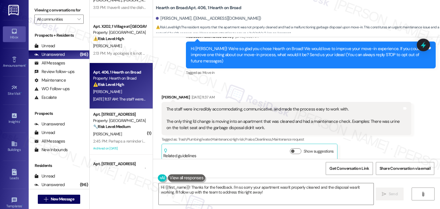
click at [352, 145] on div "Lauren Jones Aug 22, 2025 at 11:37 AM The staff were incredibly accommodating, …" at bounding box center [286, 127] width 250 height 66
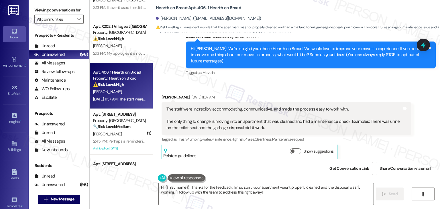
click at [352, 145] on div "Lauren Jones Aug 22, 2025 at 11:37 AM The staff were incredibly accommodating, …" at bounding box center [286, 127] width 250 height 66
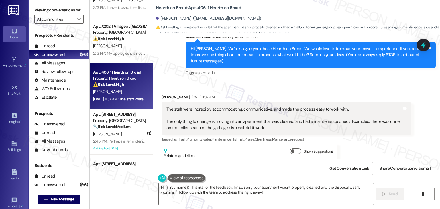
click at [352, 145] on div "Lauren Jones Aug 22, 2025 at 11:37 AM The staff were incredibly accommodating, …" at bounding box center [286, 127] width 250 height 66
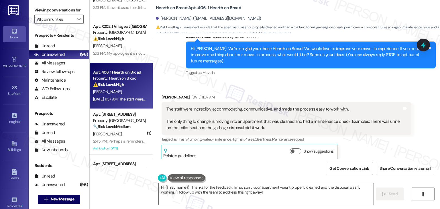
click at [352, 145] on div "Lauren Jones Aug 22, 2025 at 11:37 AM The staff were incredibly accommodating, …" at bounding box center [286, 127] width 250 height 66
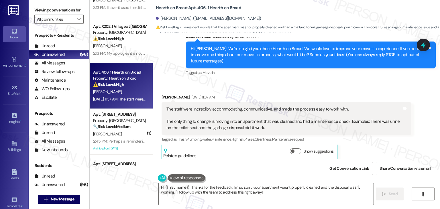
click at [352, 145] on div "Lauren Jones Aug 22, 2025 at 11:37 AM The staff were incredibly accommodating, …" at bounding box center [286, 127] width 250 height 66
click at [307, 185] on textarea "Hi {{first_name}}! Thanks for the feedback. I'm so sorry your apartment wasn't …" at bounding box center [266, 193] width 214 height 21
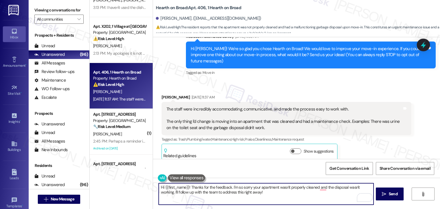
click at [252, 190] on textarea "Hi {{first_name}}! Thanks for the feedback. I'm so sorry your apartment wasn't …" at bounding box center [266, 193] width 214 height 21
paste textarea "Lauren, thank you so much for your thoughtful feedback! I’m glad to hear the st…"
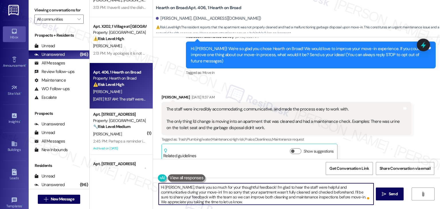
type textarea "Hi Lauren, thank you so much for your thoughtful feedback! I’m glad to hear the…"
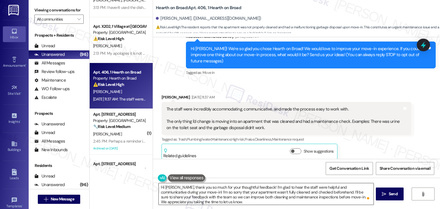
click at [294, 197] on textarea "Hi Lauren, thank you so much for your thoughtful feedback! I’m glad to hear the…" at bounding box center [266, 193] width 214 height 21
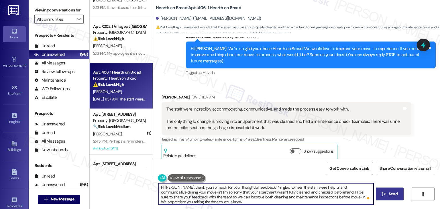
click at [393, 196] on span "Send" at bounding box center [392, 194] width 9 height 6
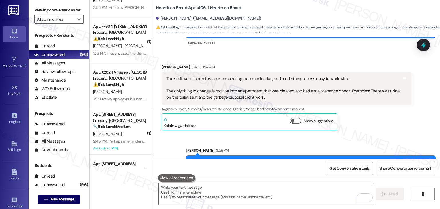
scroll to position [113, 0]
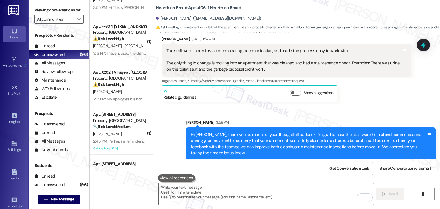
click at [403, 95] on div "Lauren Jones Aug 22, 2025 at 11:37 AM The staff were incredibly accommodating, …" at bounding box center [286, 69] width 250 height 66
click at [424, 47] on icon at bounding box center [422, 45] width 7 height 9
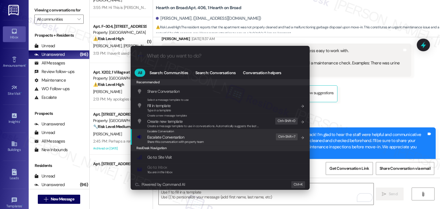
click at [177, 138] on span "Escalate Conversation" at bounding box center [165, 136] width 37 height 5
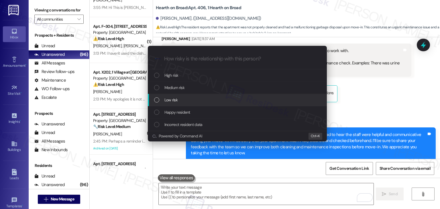
click at [155, 100] on div "List of options" at bounding box center [156, 99] width 5 height 5
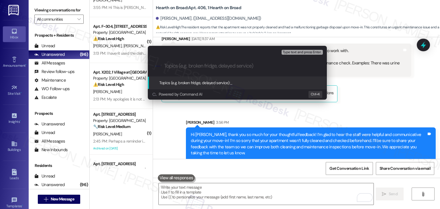
paste input "Move-In Feedback – Cleaning & Maintenance Issues in Apartment"
type input "Move-In Feedback – Cleaning & Maintenance Issues in Apartment"
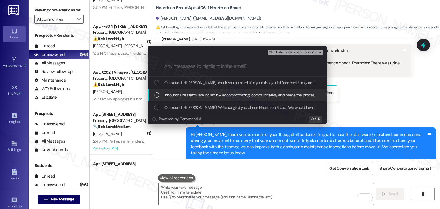
click at [156, 95] on div "List of options" at bounding box center [156, 94] width 5 height 5
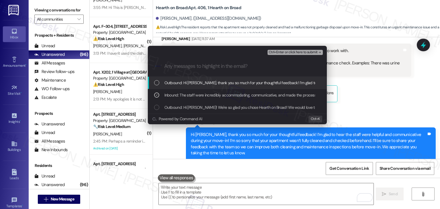
click at [282, 53] on span "Ctrl+Enter or click here to submit" at bounding box center [292, 52] width 49 height 4
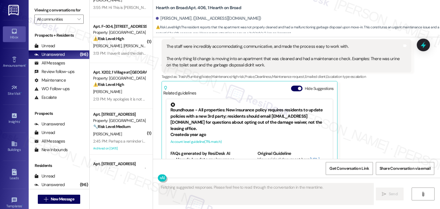
scroll to position [138, 0]
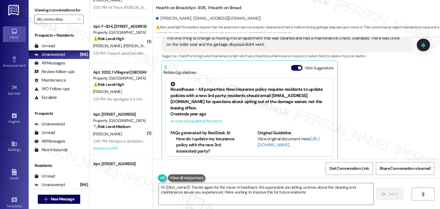
type textarea "Hi {{first_name}}! Thanks again for the move-in feedback. We appreciate you let…"
click at [291, 65] on div "Hide Suggestions" at bounding box center [313, 68] width 45 height 6
click at [292, 65] on button "Hide Suggestions" at bounding box center [296, 68] width 11 height 6
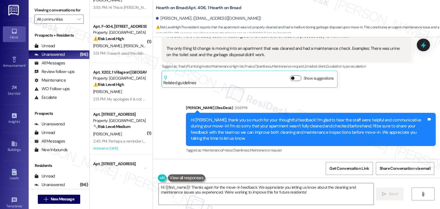
scroll to position [122, 0]
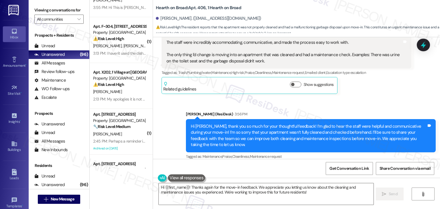
click at [370, 91] on div "Received via SMS Lauren Jones Aug 22, 2025 at 11:37 AM The staff were incredibl…" at bounding box center [286, 60] width 258 height 75
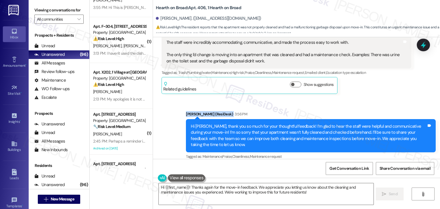
click at [370, 91] on div "Received via SMS Lauren Jones Aug 22, 2025 at 11:37 AM The staff were incredibl…" at bounding box center [286, 60] width 258 height 75
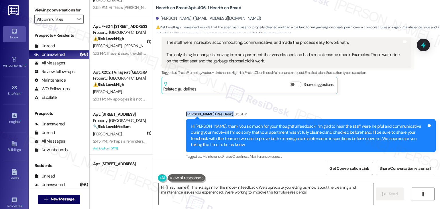
click at [370, 91] on div "Received via SMS Lauren Jones Aug 22, 2025 at 11:37 AM The staff were incredibl…" at bounding box center [286, 60] width 258 height 75
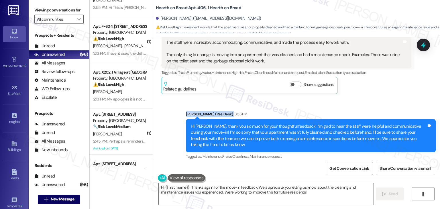
click at [370, 91] on div "Received via SMS Lauren Jones Aug 22, 2025 at 11:37 AM The staff were incredibl…" at bounding box center [286, 60] width 258 height 75
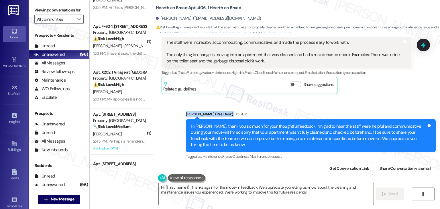
click at [370, 91] on div "Received via SMS Lauren Jones Aug 22, 2025 at 11:37 AM The staff were incredibl…" at bounding box center [286, 60] width 258 height 75
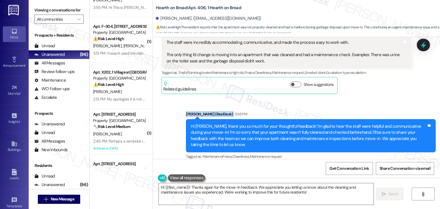
click at [370, 91] on div "Received via SMS Lauren Jones Aug 22, 2025 at 11:37 AM The staff were incredibl…" at bounding box center [286, 60] width 258 height 75
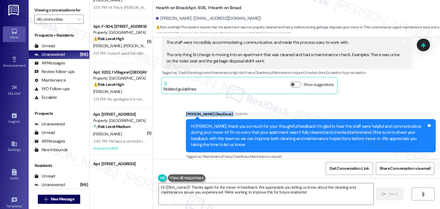
click at [370, 91] on div "Received via SMS Lauren Jones Aug 22, 2025 at 11:37 AM The staff were incredibl…" at bounding box center [286, 60] width 258 height 75
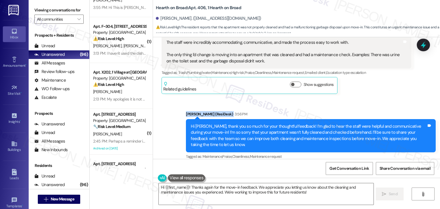
click at [370, 91] on div "Received via SMS Lauren Jones Aug 22, 2025 at 11:37 AM The staff were incredibl…" at bounding box center [286, 60] width 258 height 75
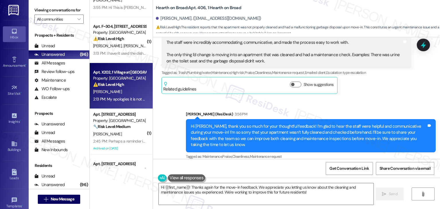
click at [129, 104] on div "Apt. X202, 1 Village at Columbia Property: Columbia Village ⚠️ Risk Level: High…" at bounding box center [121, 86] width 63 height 46
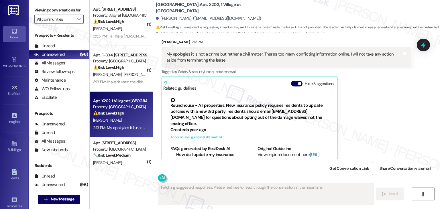
scroll to position [704, 0]
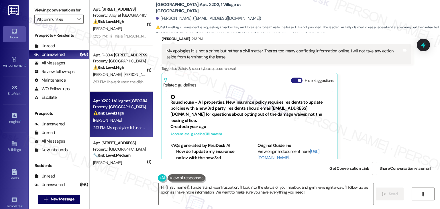
click at [291, 78] on button "Hide Suggestions" at bounding box center [296, 81] width 11 height 6
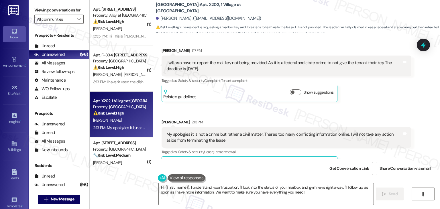
click at [363, 88] on div "Received via SMS Angel Torres-Berberena Question Neutral 12:15 PM Good morning,…" at bounding box center [296, 31] width 287 height 293
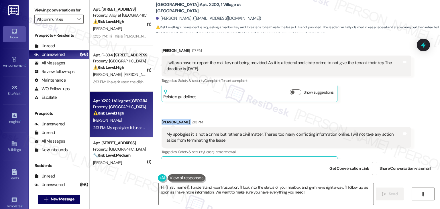
click at [363, 88] on div "Received via SMS Angel Torres-Berberena Question Neutral 12:15 PM Good morning,…" at bounding box center [296, 31] width 287 height 293
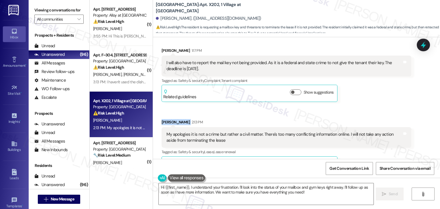
click at [363, 88] on div "Received via SMS Angel Torres-Berberena Question Neutral 12:15 PM Good morning,…" at bounding box center [296, 31] width 287 height 293
click at [375, 92] on div "Received via SMS Angel Torres-Berberena Question Neutral 12:15 PM Good morning,…" at bounding box center [296, 31] width 287 height 293
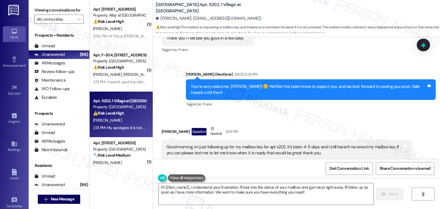
scroll to position [392, 0]
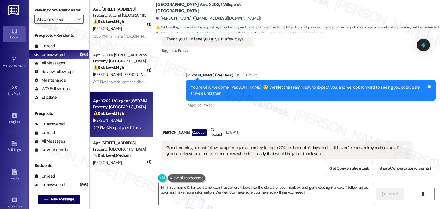
click at [211, 145] on div "Good morning, im just following up for my mailbox key for apt x202. It's been 4…" at bounding box center [283, 151] width 235 height 12
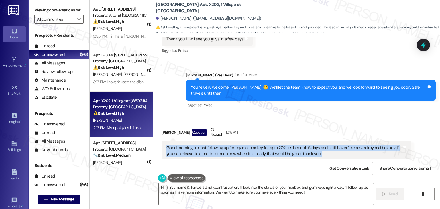
click at [211, 145] on div "Good morning, im just following up for my mailbox key for apt x202. It's been 4…" at bounding box center [283, 151] width 235 height 12
copy div "Good morning, im just following up for my mailbox key for apt x202. It's been 4…"
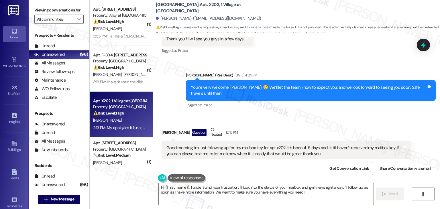
click at [323, 126] on div "Angel Torres-Berberena Question Neutral 12:15 PM" at bounding box center [286, 133] width 250 height 14
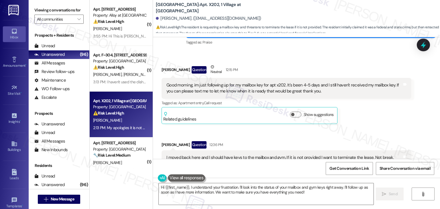
scroll to position [478, 0]
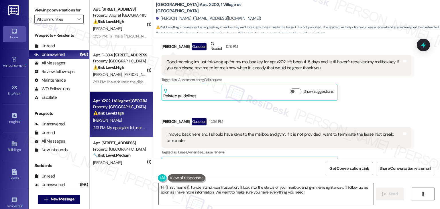
click at [237, 131] on div "I moved back here and I should have keys to the mailbox and gym. If it is not p…" at bounding box center [283, 137] width 235 height 12
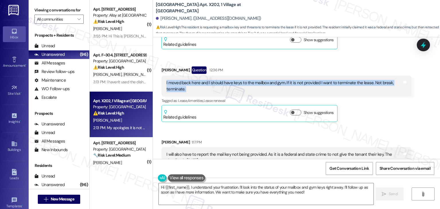
scroll to position [564, 0]
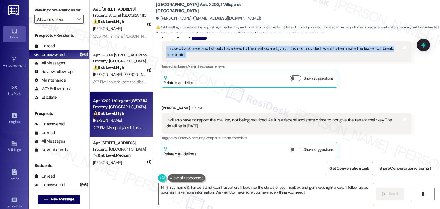
drag, startPoint x: 193, startPoint y: 107, endPoint x: 157, endPoint y: 103, distance: 35.4
click at [157, 103] on div "Received via SMS Angel Torres-Berberena 1:17 PM I will also have to report the …" at bounding box center [286, 131] width 258 height 63
copy div "I will also have to report the mail key not being provided. As it is a federal …"
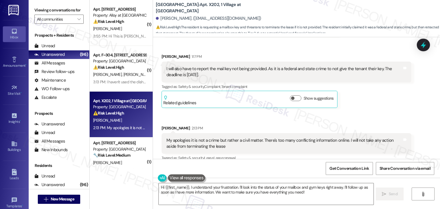
scroll to position [621, 0]
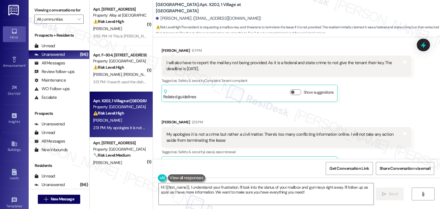
click at [201, 131] on div "My apologies it is not a crime but rather a civil matter. There's too many conf…" at bounding box center [283, 137] width 235 height 12
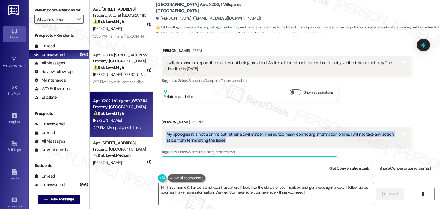
click at [201, 131] on div "My apologies it is not a crime but rather a civil matter. There's too many conf…" at bounding box center [283, 137] width 235 height 12
copy div "My apologies it is not a crime but rather a civil matter. There's too many conf…"
click at [161, 19] on div "[PERSON_NAME]. ([EMAIL_ADDRESS][DOMAIN_NAME])" at bounding box center [208, 18] width 105 height 6
copy div "My apologies it is not a crime but rather a civil matter. There's too many conf…"
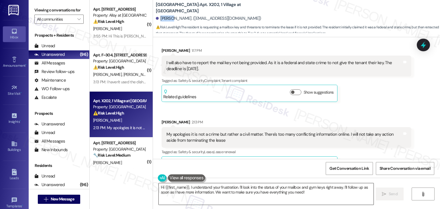
click at [247, 189] on textarea "Hi {{first_name}}, I understand your frustration. I'll look into the status of …" at bounding box center [266, 193] width 214 height 21
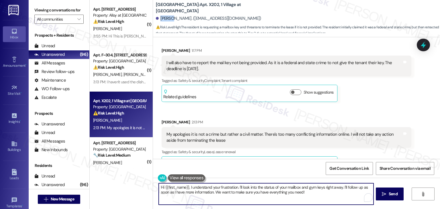
click at [247, 189] on textarea "Hi {{first_name}}, I understand your frustration. I'll look into the status of …" at bounding box center [266, 193] width 214 height 21
paste textarea "Angel, thank you for following up and sharing your concerns. I’m sorry it’s tak…"
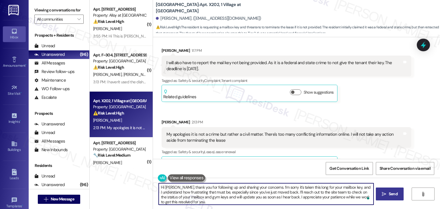
type textarea "Hi [PERSON_NAME], thank you for following up and sharing your concerns. I’m sor…"
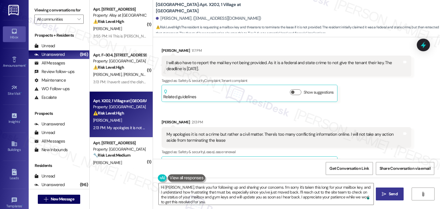
click at [391, 193] on span "Send" at bounding box center [392, 194] width 9 height 6
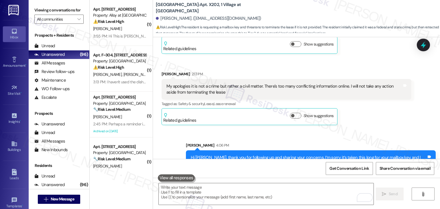
scroll to position [673, 0]
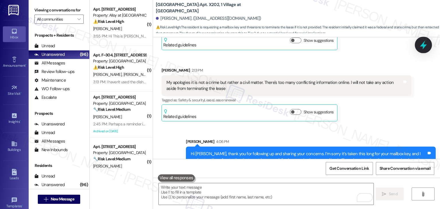
click at [420, 45] on icon at bounding box center [422, 45] width 7 height 9
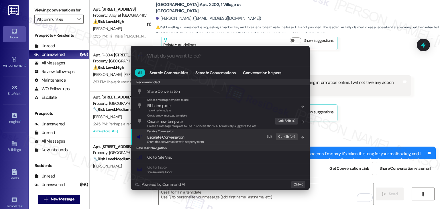
click at [178, 140] on span "Share this conversation with property team" at bounding box center [175, 142] width 57 height 4
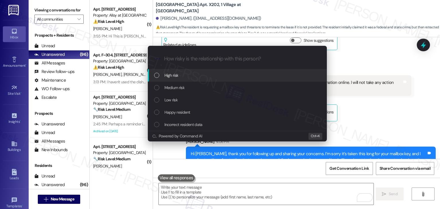
click at [157, 75] on div "List of options" at bounding box center [156, 75] width 5 height 5
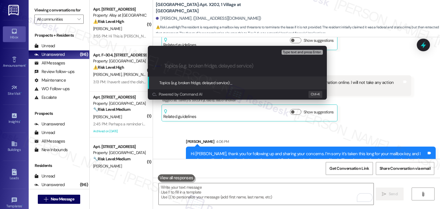
paste input "Mailbox & Gym Key Not Received"
type input "Mailbox & Gym Key Not Received"
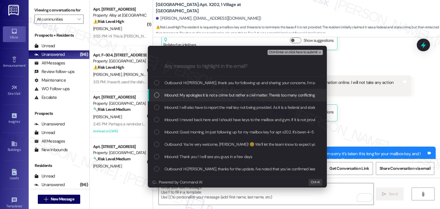
click at [155, 95] on div "List of options" at bounding box center [156, 94] width 5 height 5
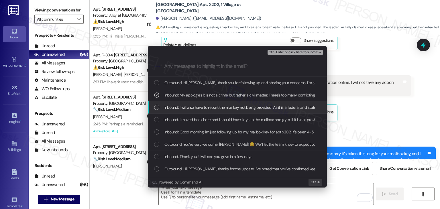
click at [155, 104] on div "Inbound: I will also have to report the mail key not being provided. As it is a…" at bounding box center [237, 107] width 167 height 6
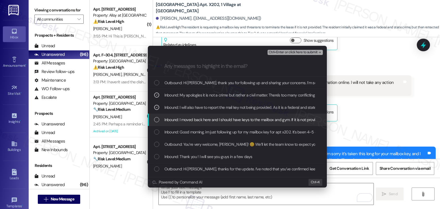
click at [155, 117] on div "List of options" at bounding box center [156, 119] width 5 height 5
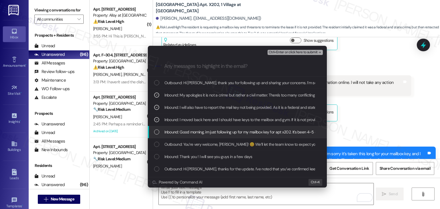
click at [158, 133] on div "List of options" at bounding box center [156, 131] width 5 height 5
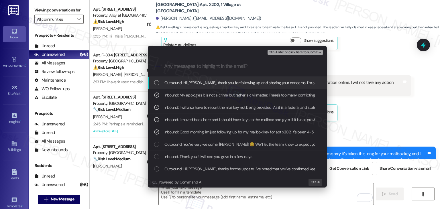
click at [283, 52] on span "Ctrl+Enter or click here to submit" at bounding box center [292, 52] width 49 height 4
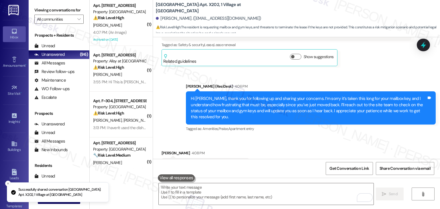
scroll to position [730, 0]
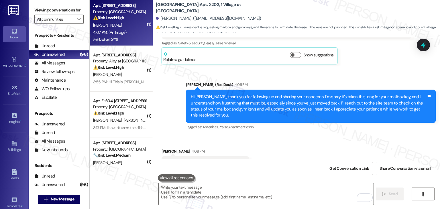
click at [121, 23] on div "[PERSON_NAME]" at bounding box center [119, 25] width 54 height 7
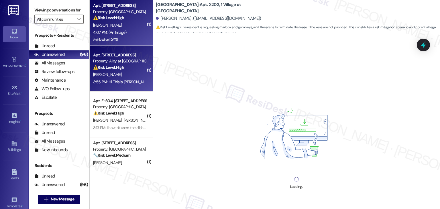
click at [120, 70] on strong "⚠️ Risk Level: High" at bounding box center [108, 67] width 31 height 5
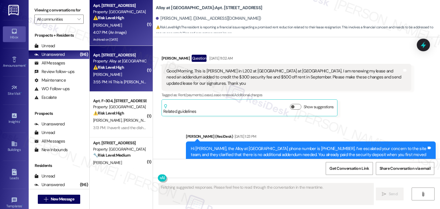
scroll to position [223, 0]
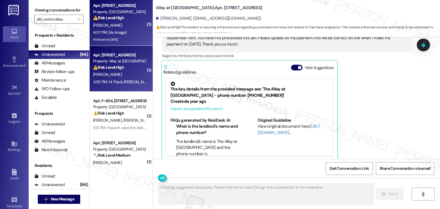
type textarea "Fetching suggested responses. Please feel free to read through the conversation…"
click at [120, 15] on strong "⚠️ Risk Level: High" at bounding box center [108, 17] width 31 height 5
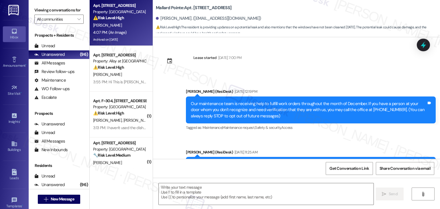
scroll to position [4543, 0]
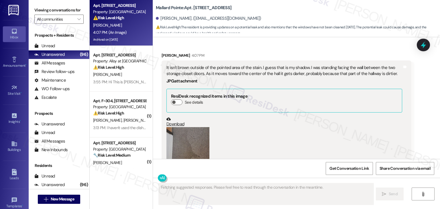
click at [181, 127] on button "Zoom image" at bounding box center [187, 155] width 43 height 57
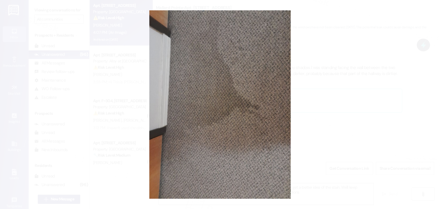
type textarea "Hi {{first_name}}, thanks for the photo! I've shared it with the team so they c…"
click at [240, 149] on button "Unzoom image" at bounding box center [220, 104] width 440 height 209
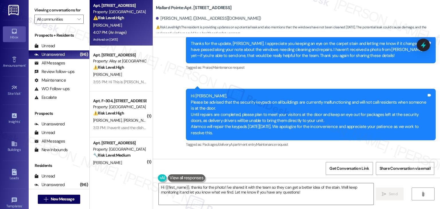
scroll to position [4428, 0]
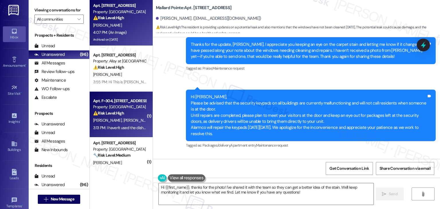
click at [123, 112] on div "⚠️ Risk Level: High The resident is hesitant to use the dishwasher after a repa…" at bounding box center [119, 113] width 53 height 6
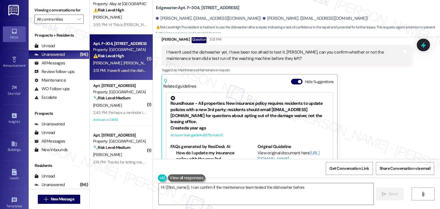
scroll to position [1226, 0]
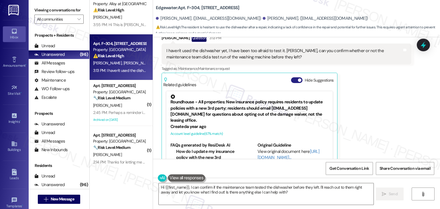
click at [291, 77] on button "Hide Suggestions" at bounding box center [296, 80] width 11 height 6
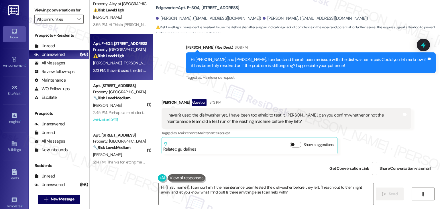
scroll to position [1142, 0]
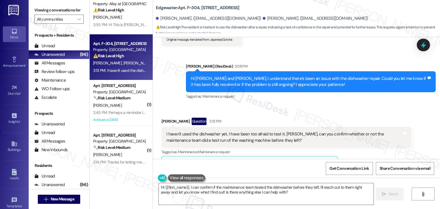
click at [260, 76] on div "Hi [PERSON_NAME] and [PERSON_NAME], I understand there’s been an issue with the…" at bounding box center [308, 82] width 235 height 12
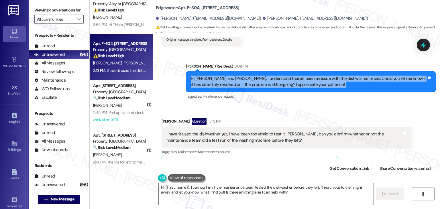
click at [260, 76] on div "Hi [PERSON_NAME] and [PERSON_NAME], I understand there’s been an issue with the…" at bounding box center [308, 82] width 235 height 12
copy div "Hi [PERSON_NAME] and [PERSON_NAME], I understand there’s been an issue with the…"
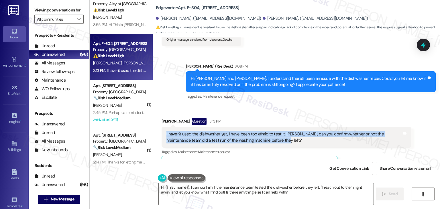
drag, startPoint x: 252, startPoint y: 121, endPoint x: 157, endPoint y: 116, distance: 95.4
click at [157, 116] on div "Received via SMS [PERSON_NAME] Question 3:13 PM I haven't used the dishwasher y…" at bounding box center [286, 145] width 258 height 64
copy div "I haven't used the dishwasher yet, I have been too afraid to test it. [PERSON_N…"
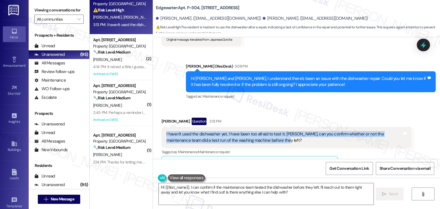
click at [362, 141] on div "[PERSON_NAME] Question 3:13 PM I haven't used the dishwasher yet, I have been t…" at bounding box center [286, 146] width 250 height 56
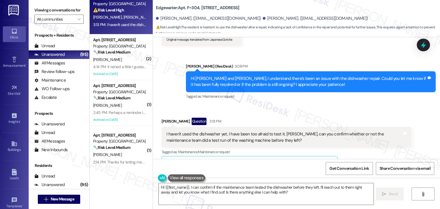
click at [362, 141] on div "[PERSON_NAME] Question 3:13 PM I haven't used the dishwasher yet, I have been t…" at bounding box center [286, 146] width 250 height 56
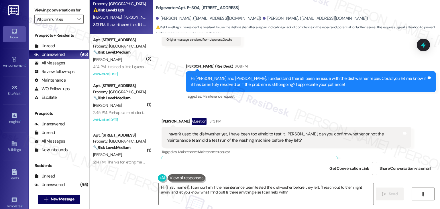
click at [362, 141] on div "[PERSON_NAME] Question 3:13 PM I haven't used the dishwasher yet, I have been t…" at bounding box center [286, 146] width 250 height 56
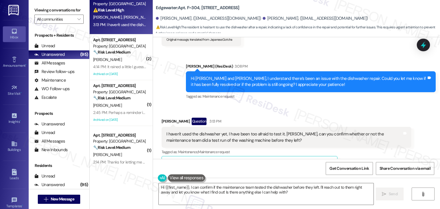
click at [362, 141] on div "[PERSON_NAME] Question 3:13 PM I haven't used the dishwasher yet, I have been t…" at bounding box center [286, 146] width 250 height 56
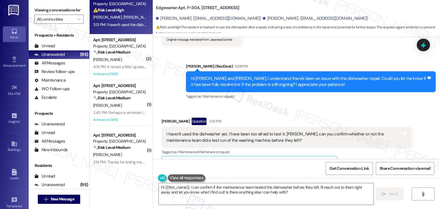
click at [362, 141] on div "[PERSON_NAME] Question 3:13 PM I haven't used the dishwasher yet, I have been t…" at bounding box center [286, 146] width 250 height 56
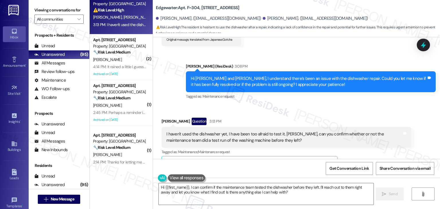
click at [362, 141] on div "[PERSON_NAME] Question 3:13 PM I haven't used the dishwasher yet, I have been t…" at bounding box center [286, 146] width 250 height 56
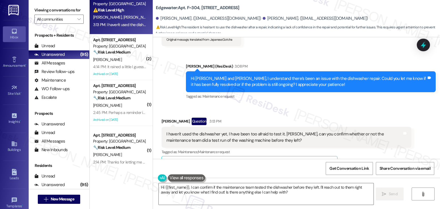
click at [362, 141] on div "[PERSON_NAME] Question 3:13 PM I haven't used the dishwasher yet, I have been t…" at bounding box center [286, 146] width 250 height 56
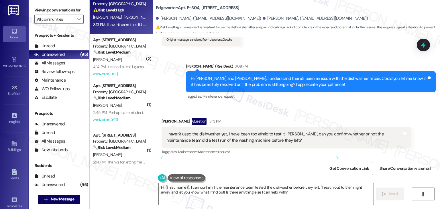
click at [362, 141] on div "[PERSON_NAME] Question 3:13 PM I haven't used the dishwasher yet, I have been t…" at bounding box center [286, 146] width 250 height 56
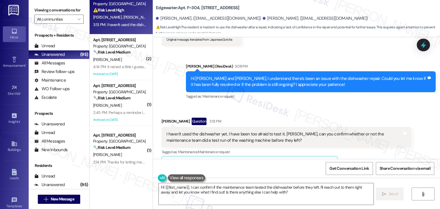
click at [362, 141] on div "[PERSON_NAME] Question 3:13 PM I haven't used the dishwasher yet, I have been t…" at bounding box center [286, 146] width 250 height 56
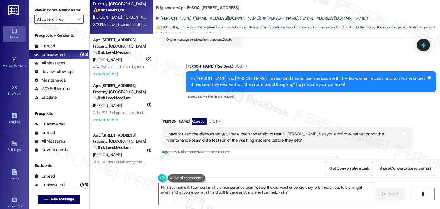
click at [362, 141] on div "[PERSON_NAME] Question 3:13 PM I haven't used the dishwasher yet, I have been t…" at bounding box center [286, 146] width 250 height 56
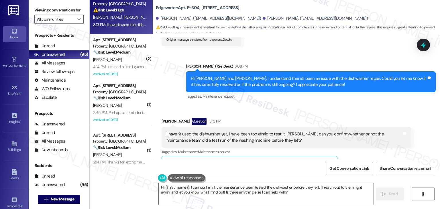
click at [362, 141] on div "[PERSON_NAME] Question 3:13 PM I haven't used the dishwasher yet, I have been t…" at bounding box center [286, 146] width 250 height 56
click at [232, 189] on textarea "Hi {{first_name}}, I can confirm if the maintenance team tested the dishwasher …" at bounding box center [266, 193] width 214 height 21
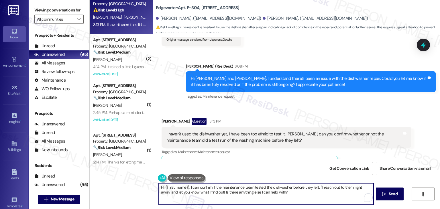
click at [232, 189] on textarea "Hi {{first_name}}, I can confirm if the maintenance team tested the dishwasher …" at bounding box center [266, 193] width 214 height 21
paste textarea "[PERSON_NAME], thanks for letting me know. I understand your concern about not …"
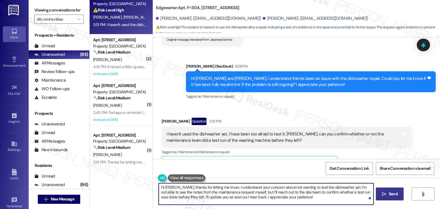
click at [388, 193] on span "Send" at bounding box center [392, 194] width 9 height 6
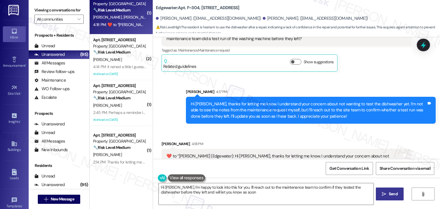
scroll to position [1246, 0]
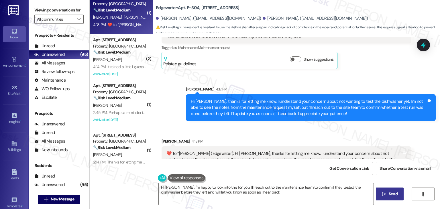
type textarea "Hi [PERSON_NAME], I'm happy to look into this for you. I'll reach out to the ma…"
click at [424, 44] on icon at bounding box center [423, 45] width 10 height 10
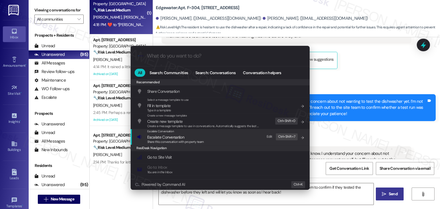
click at [180, 141] on span "Share this conversation with property team" at bounding box center [175, 142] width 57 height 4
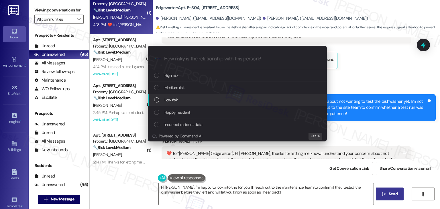
click at [156, 101] on div "List of options" at bounding box center [156, 99] width 5 height 5
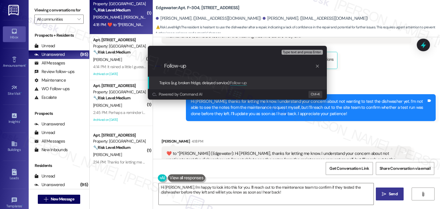
paste input "Dishwasher Repair Verification"
type input "Follow-up Dishwasher Repair Verification"
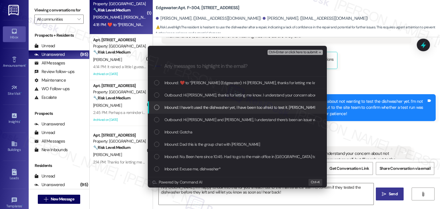
click at [158, 105] on div "List of options" at bounding box center [156, 107] width 5 height 5
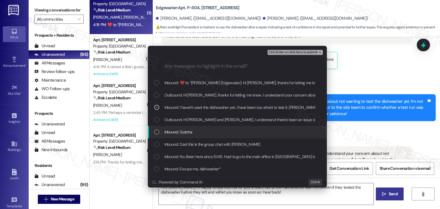
click at [156, 131] on div "List of options" at bounding box center [156, 131] width 5 height 5
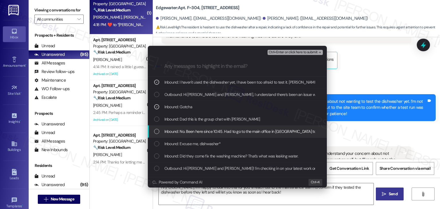
scroll to position [29, 0]
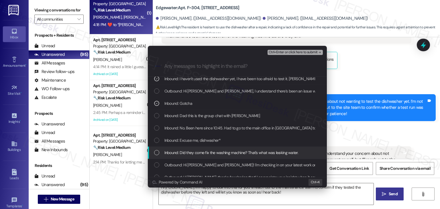
click at [156, 152] on div "List of options" at bounding box center [156, 152] width 5 height 5
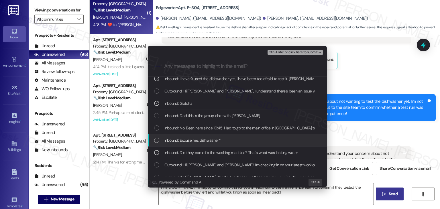
click at [157, 140] on div "List of options" at bounding box center [156, 140] width 5 height 5
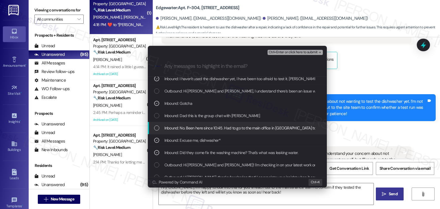
click at [157, 129] on div "List of options" at bounding box center [156, 127] width 5 height 5
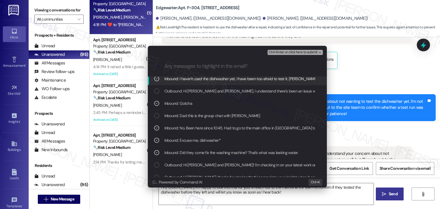
click at [295, 52] on span "Ctrl+Enter or click here to submit" at bounding box center [292, 52] width 49 height 4
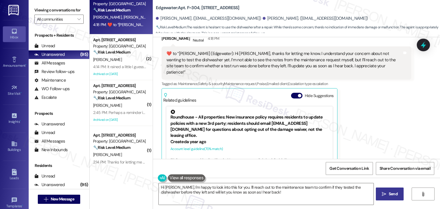
scroll to position [1361, 0]
click at [293, 92] on button "Hide Suggestions" at bounding box center [296, 95] width 11 height 6
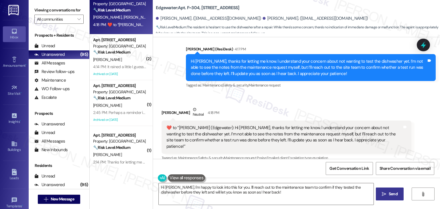
click at [374, 102] on div "Received via SMS [PERSON_NAME] Neutral 4:18 PM  ​❤️​ to “ [PERSON_NAME] (Edgewa…" at bounding box center [286, 142] width 258 height 81
click at [372, 94] on div "Received via SMS [PERSON_NAME] Neutral 4:18 PM  ​❤️​ to “ [PERSON_NAME] (Edgewa…" at bounding box center [296, 139] width 287 height 90
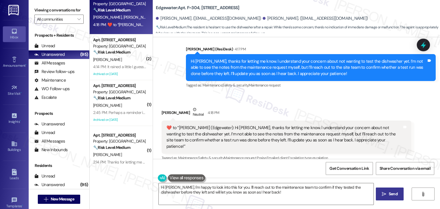
click at [372, 94] on div "Received via SMS [PERSON_NAME] Neutral 4:18 PM  ​❤️​ to “ [PERSON_NAME] (Edgewa…" at bounding box center [296, 139] width 287 height 90
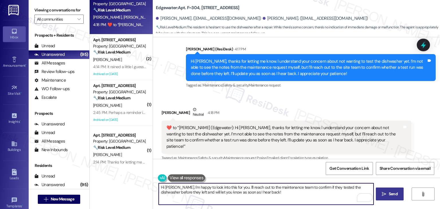
drag, startPoint x: 228, startPoint y: 188, endPoint x: 150, endPoint y: 187, distance: 78.1
click at [153, 187] on div "Hi [PERSON_NAME], I'm happy to look into this for you. I'll reach out to the ma…" at bounding box center [296, 199] width 287 height 43
click at [231, 192] on textarea "Hi [PERSON_NAME], I'm happy to look into this for you. I'll reach out to the ma…" at bounding box center [266, 193] width 214 height 21
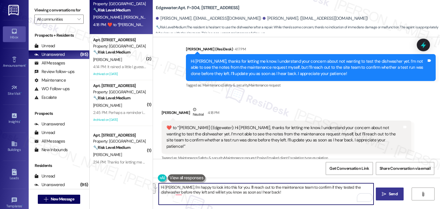
click at [250, 188] on textarea "Hi [PERSON_NAME], I'm happy to look into this for you. I'll reach out to the ma…" at bounding box center [266, 193] width 214 height 21
click at [260, 190] on textarea "Hi [PERSON_NAME], I'm happy to look into this for you. I'll reach out to the ma…" at bounding box center [266, 193] width 214 height 21
click at [250, 194] on textarea "Hi [PERSON_NAME], I'm happy to look into this for you. I'll reach out to the ma…" at bounding box center [266, 193] width 214 height 21
drag, startPoint x: 228, startPoint y: 187, endPoint x: 155, endPoint y: 187, distance: 72.7
click at [155, 187] on div "Hi [PERSON_NAME], I'm happy to look into this for you. I'll reach out to the ma…" at bounding box center [296, 199] width 287 height 43
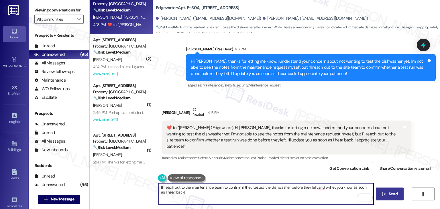
click at [159, 188] on textarea "I'll reach out to the maintenance team to confirm if they tested the dishwasher…" at bounding box center [266, 193] width 214 height 21
drag, startPoint x: 189, startPoint y: 187, endPoint x: 184, endPoint y: 187, distance: 4.6
click at [184, 187] on textarea "Thank you! I'll reach out to the maintenance team to confirm if they tested the…" at bounding box center [266, 193] width 214 height 21
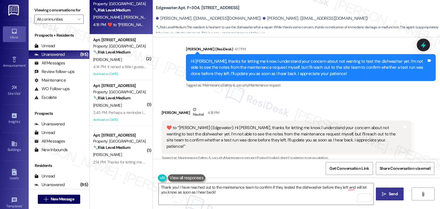
click at [347, 143] on div "[PERSON_NAME] Neutral 4:18 PM  ​❤️​ to “ [PERSON_NAME] (Edgewater): Hi [PERSON_…" at bounding box center [286, 142] width 250 height 72
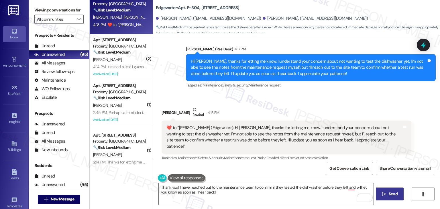
click at [347, 143] on div "[PERSON_NAME] Neutral 4:18 PM  ​❤️​ to “ [PERSON_NAME] (Edgewater): Hi [PERSON_…" at bounding box center [286, 142] width 250 height 72
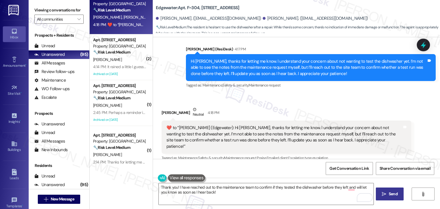
click at [347, 141] on div "[PERSON_NAME] Neutral 4:18 PM  ​❤️​ to “ [PERSON_NAME] (Edgewater): Hi [PERSON_…" at bounding box center [286, 142] width 250 height 72
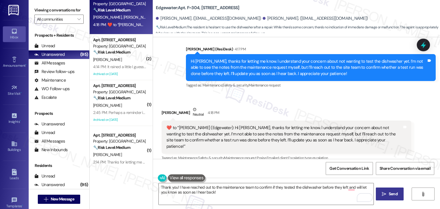
click at [347, 141] on div "[PERSON_NAME] Neutral 4:18 PM  ​❤️​ to “ [PERSON_NAME] (Edgewater): Hi [PERSON_…" at bounding box center [286, 142] width 250 height 72
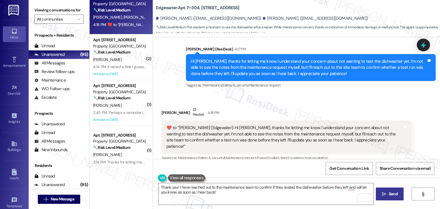
click at [347, 141] on div "[PERSON_NAME] Neutral 4:18 PM  ​❤️​ to “ [PERSON_NAME] (Edgewater): Hi [PERSON_…" at bounding box center [286, 142] width 250 height 72
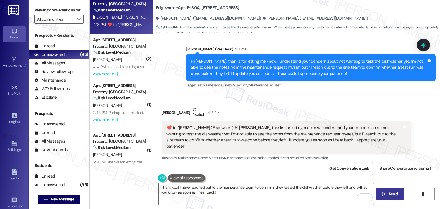
click at [347, 141] on div "[PERSON_NAME] Neutral 4:18 PM  ​❤️​ to “ [PERSON_NAME] (Edgewater): Hi [PERSON_…" at bounding box center [286, 142] width 250 height 72
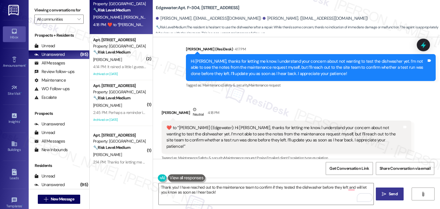
click at [347, 141] on div "[PERSON_NAME] Neutral 4:18 PM  ​❤️​ to “ [PERSON_NAME] (Edgewater): Hi [PERSON_…" at bounding box center [286, 142] width 250 height 72
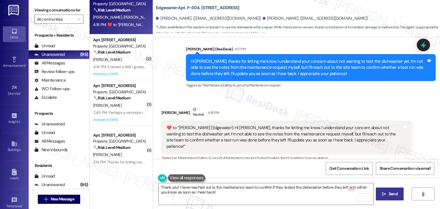
click at [347, 141] on div "[PERSON_NAME] Neutral 4:18 PM  ​❤️​ to “ [PERSON_NAME] (Edgewater): Hi [PERSON_…" at bounding box center [286, 142] width 250 height 72
click at [345, 142] on div "[PERSON_NAME] Neutral 4:18 PM  ​❤️​ to “ [PERSON_NAME] (Edgewater): Hi [PERSON_…" at bounding box center [286, 142] width 250 height 72
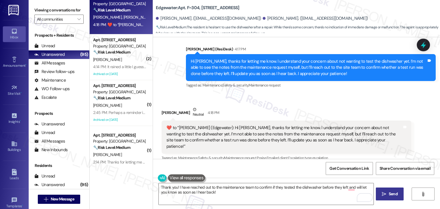
click at [345, 142] on div "[PERSON_NAME] Neutral 4:18 PM  ​❤️​ to “ [PERSON_NAME] (Edgewater): Hi [PERSON_…" at bounding box center [286, 142] width 250 height 72
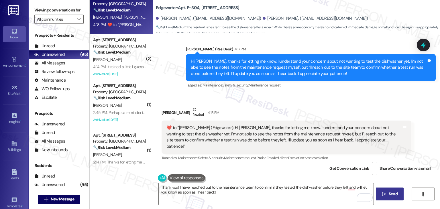
click at [345, 142] on div "[PERSON_NAME] Neutral 4:18 PM  ​❤️​ to “ [PERSON_NAME] (Edgewater): Hi [PERSON_…" at bounding box center [286, 142] width 250 height 72
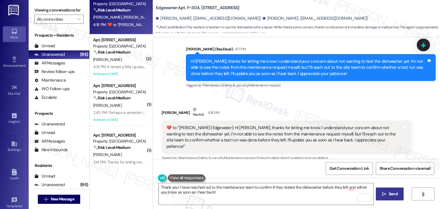
click at [345, 142] on div "[PERSON_NAME] Neutral 4:18 PM  ​❤️​ to “ [PERSON_NAME] (Edgewater): Hi [PERSON_…" at bounding box center [286, 142] width 250 height 72
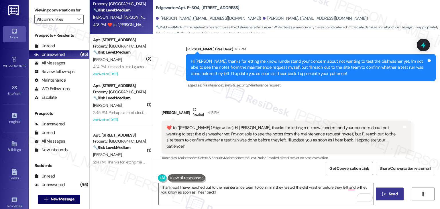
click at [345, 142] on div "[PERSON_NAME] Neutral 4:18 PM  ​❤️​ to “ [PERSON_NAME] (Edgewater): Hi [PERSON_…" at bounding box center [286, 142] width 250 height 72
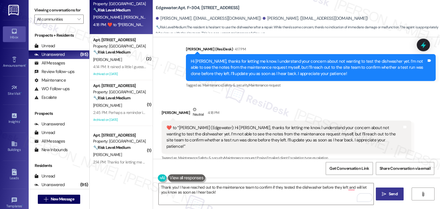
click at [345, 142] on div "[PERSON_NAME] Neutral 4:18 PM  ​❤️​ to “ [PERSON_NAME] (Edgewater): Hi [PERSON_…" at bounding box center [286, 142] width 250 height 72
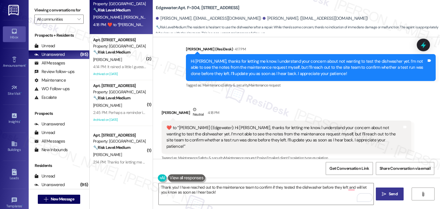
click at [345, 142] on div "[PERSON_NAME] Neutral 4:18 PM  ​❤️​ to “ [PERSON_NAME] (Edgewater): Hi [PERSON_…" at bounding box center [286, 142] width 250 height 72
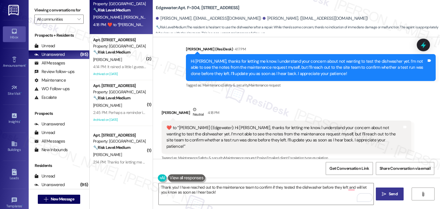
click at [345, 142] on div "[PERSON_NAME] Neutral 4:18 PM  ​❤️​ to “ [PERSON_NAME] (Edgewater): Hi [PERSON_…" at bounding box center [286, 142] width 250 height 72
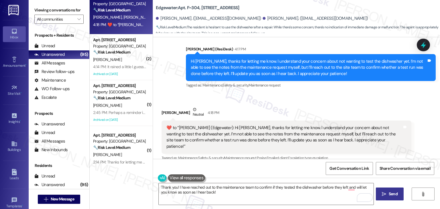
click at [345, 142] on div "[PERSON_NAME] Neutral 4:18 PM  ​❤️​ to “ [PERSON_NAME] (Edgewater): Hi [PERSON_…" at bounding box center [286, 142] width 250 height 72
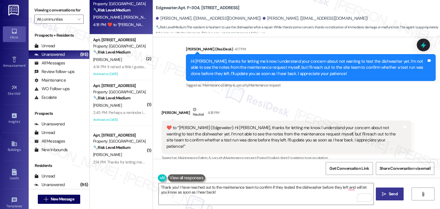
click at [345, 142] on div "[PERSON_NAME] Neutral 4:18 PM  ​❤️​ to “ [PERSON_NAME] (Edgewater): Hi [PERSON_…" at bounding box center [286, 142] width 250 height 72
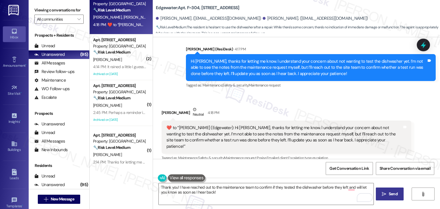
click at [345, 142] on div "[PERSON_NAME] Neutral 4:18 PM  ​❤️​ to “ [PERSON_NAME] (Edgewater): Hi [PERSON_…" at bounding box center [286, 142] width 250 height 72
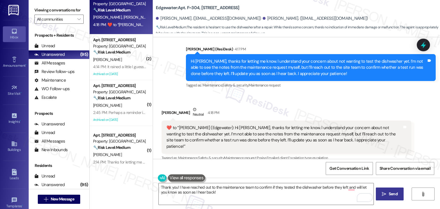
click at [345, 142] on div "[PERSON_NAME] Neutral 4:18 PM  ​❤️​ to “ [PERSON_NAME] (Edgewater): Hi [PERSON_…" at bounding box center [286, 142] width 250 height 72
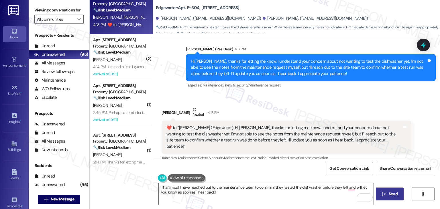
click at [345, 142] on div "[PERSON_NAME] Neutral 4:18 PM  ​❤️​ to “ [PERSON_NAME] (Edgewater): Hi [PERSON_…" at bounding box center [286, 142] width 250 height 72
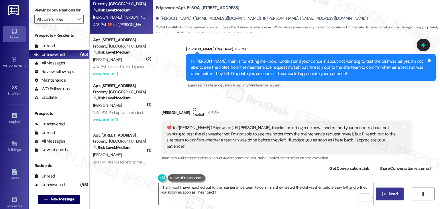
click at [345, 142] on div "[PERSON_NAME] Neutral 4:18 PM  ​❤️​ to “ [PERSON_NAME] (Edgewater): Hi [PERSON_…" at bounding box center [286, 142] width 250 height 72
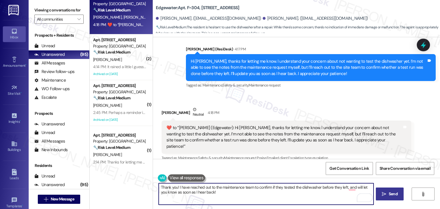
type textarea "Thank you! I have reached out to the maintenance team to confirm if they tested…"
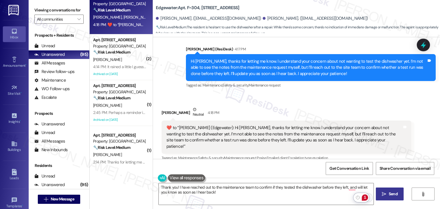
click at [390, 193] on span "Send" at bounding box center [392, 194] width 9 height 6
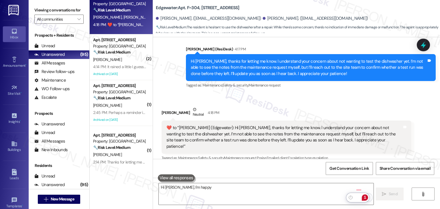
scroll to position [1286, 0]
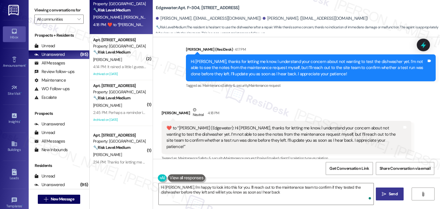
type textarea "Hi [PERSON_NAME], I'm happy to look into this for you. I'll reach out to the ma…"
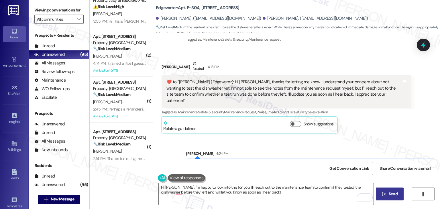
scroll to position [0, 0]
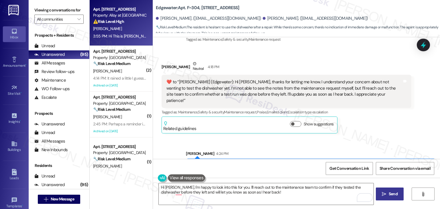
click at [119, 28] on div "[PERSON_NAME]" at bounding box center [119, 28] width 54 height 7
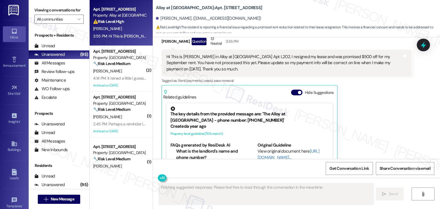
scroll to position [223, 0]
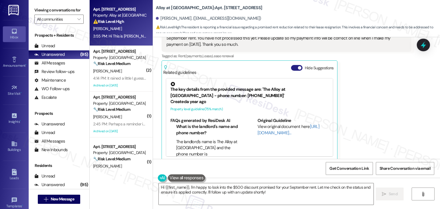
click at [292, 65] on button "Hide Suggestions" at bounding box center [296, 68] width 11 height 6
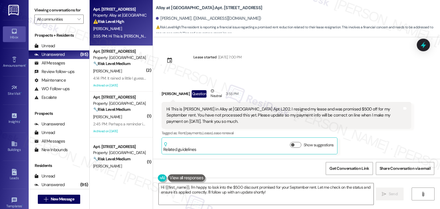
scroll to position [140, 0]
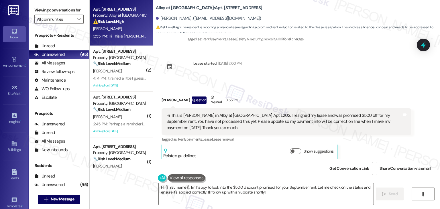
click at [355, 81] on div "Received via SMS [PERSON_NAME] Question Neutral 3:55 PM Hi This is [PERSON_NAME…" at bounding box center [296, 123] width 287 height 84
click at [357, 69] on div "Received via SMS [PERSON_NAME] Question [DATE] 11:02 AM Good Morning. This is […" at bounding box center [296, 98] width 287 height 122
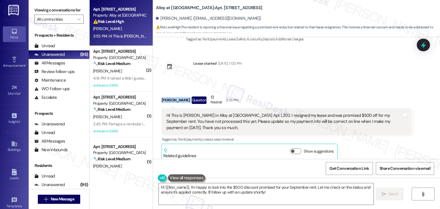
click at [357, 69] on div "Received via SMS [PERSON_NAME] Question [DATE] 11:02 AM Good Morning. This is […" at bounding box center [296, 98] width 287 height 122
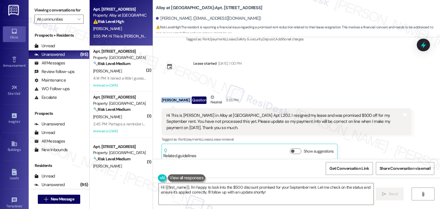
click at [357, 69] on div "Received via SMS [PERSON_NAME] Question [DATE] 11:02 AM Good Morning. This is […" at bounding box center [296, 98] width 287 height 122
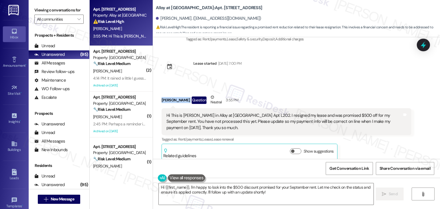
click at [357, 69] on div "Received via SMS [PERSON_NAME] Question [DATE] 11:02 AM Good Morning. This is […" at bounding box center [296, 98] width 287 height 122
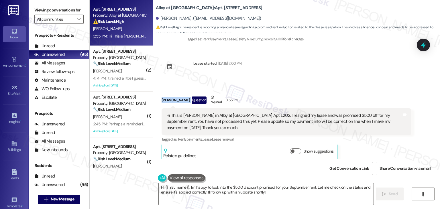
click at [357, 69] on div "Received via SMS [PERSON_NAME] Question [DATE] 11:02 AM Good Morning. This is […" at bounding box center [296, 98] width 287 height 122
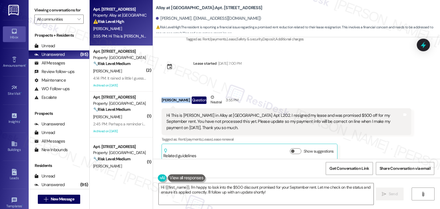
click at [357, 69] on div "Received via SMS [PERSON_NAME] Question [DATE] 11:02 AM Good Morning. This is […" at bounding box center [296, 98] width 287 height 122
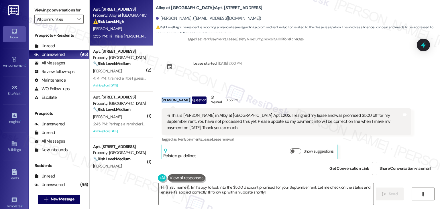
click at [357, 69] on div "Received via SMS [PERSON_NAME] Question [DATE] 11:02 AM Good Morning. This is […" at bounding box center [296, 98] width 287 height 122
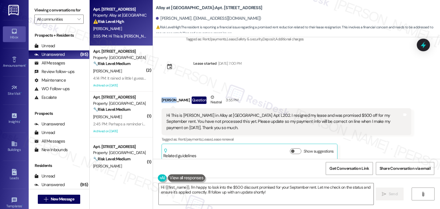
click at [357, 69] on div "Received via SMS [PERSON_NAME] Question [DATE] 11:02 AM Good Morning. This is […" at bounding box center [296, 98] width 287 height 122
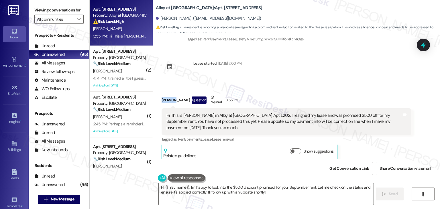
click at [357, 69] on div "Received via SMS [PERSON_NAME] Question [DATE] 11:02 AM Good Morning. This is […" at bounding box center [296, 98] width 287 height 122
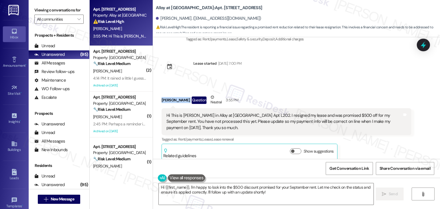
click at [357, 69] on div "Received via SMS [PERSON_NAME] Question [DATE] 11:02 AM Good Morning. This is […" at bounding box center [296, 98] width 287 height 122
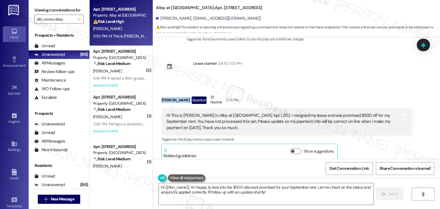
click at [357, 69] on div "Received via SMS [PERSON_NAME] Question [DATE] 11:02 AM Good Morning. This is […" at bounding box center [296, 98] width 287 height 122
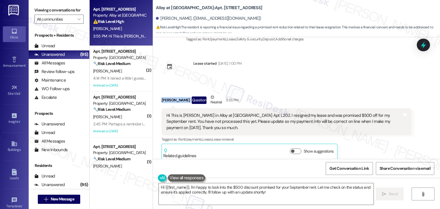
click at [357, 69] on div "Received via SMS [PERSON_NAME] Question [DATE] 11:02 AM Good Morning. This is […" at bounding box center [296, 98] width 287 height 122
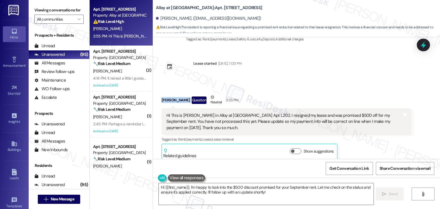
click at [357, 69] on div "Received via SMS [PERSON_NAME] Question [DATE] 11:02 AM Good Morning. This is […" at bounding box center [296, 98] width 287 height 122
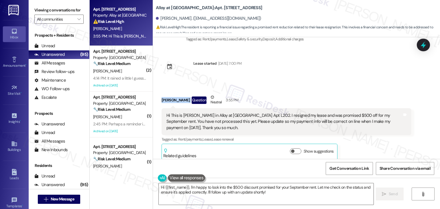
click at [357, 69] on div "Received via SMS [PERSON_NAME] Question [DATE] 11:02 AM Good Morning. This is […" at bounding box center [296, 98] width 287 height 122
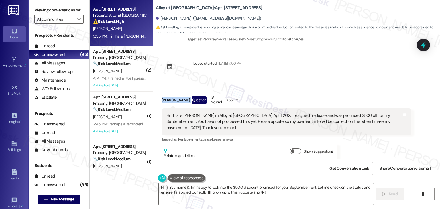
click at [357, 69] on div "Received via SMS [PERSON_NAME] Question [DATE] 11:02 AM Good Morning. This is […" at bounding box center [296, 98] width 287 height 122
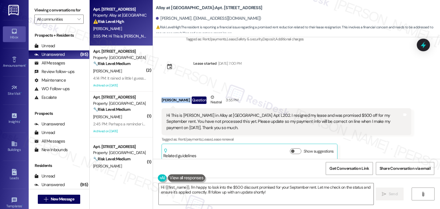
click at [357, 69] on div "Received via SMS [PERSON_NAME] Question [DATE] 11:02 AM Good Morning. This is […" at bounding box center [296, 98] width 287 height 122
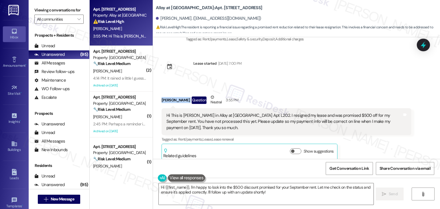
click at [357, 69] on div "Received via SMS [PERSON_NAME] Question [DATE] 11:02 AM Good Morning. This is […" at bounding box center [296, 98] width 287 height 122
click at [358, 69] on div "Received via SMS [PERSON_NAME] Question [DATE] 11:02 AM Good Morning. This is […" at bounding box center [296, 98] width 287 height 122
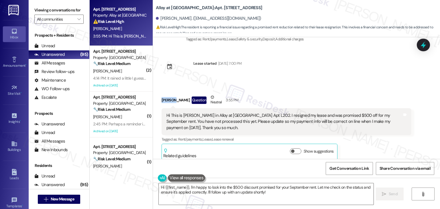
click at [358, 69] on div "Received via SMS [PERSON_NAME] Question [DATE] 11:02 AM Good Morning. This is […" at bounding box center [296, 98] width 287 height 122
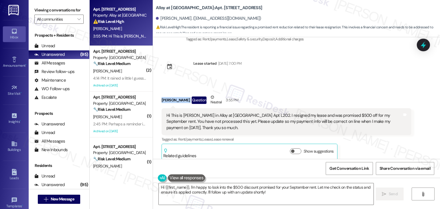
click at [358, 69] on div "Received via SMS [PERSON_NAME] Question [DATE] 11:02 AM Good Morning. This is […" at bounding box center [296, 98] width 287 height 122
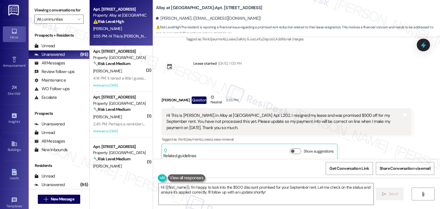
click at [358, 69] on div "Received via SMS [PERSON_NAME] Question [DATE] 11:02 AM Good Morning. This is […" at bounding box center [296, 98] width 287 height 122
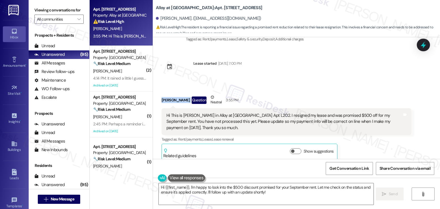
click at [358, 69] on div "Received via SMS [PERSON_NAME] Question [DATE] 11:02 AM Good Morning. This is […" at bounding box center [296, 98] width 287 height 122
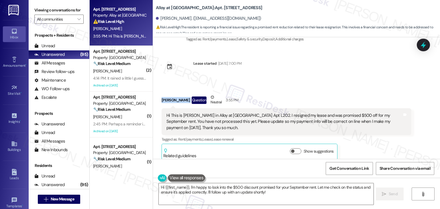
click at [358, 69] on div "Received via SMS [PERSON_NAME] Question [DATE] 11:02 AM Good Morning. This is […" at bounding box center [296, 98] width 287 height 122
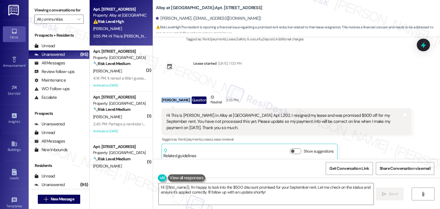
click at [358, 69] on div "Received via SMS [PERSON_NAME] Question [DATE] 11:02 AM Good Morning. This is […" at bounding box center [296, 98] width 287 height 122
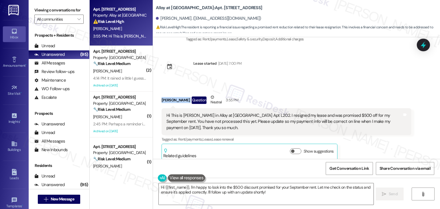
click at [358, 69] on div "Received via SMS [PERSON_NAME] Question [DATE] 11:02 AM Good Morning. This is […" at bounding box center [296, 98] width 287 height 122
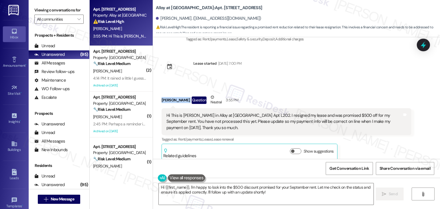
click at [358, 69] on div "Received via SMS [PERSON_NAME] Question [DATE] 11:02 AM Good Morning. This is […" at bounding box center [296, 98] width 287 height 122
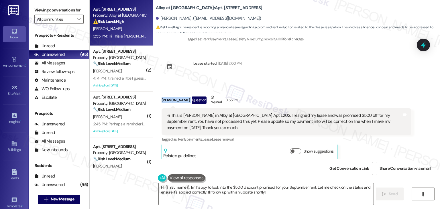
click at [358, 69] on div "Received via SMS [PERSON_NAME] Question [DATE] 11:02 AM Good Morning. This is […" at bounding box center [296, 98] width 287 height 122
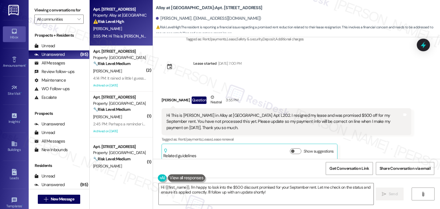
click at [350, 90] on div "Received via SMS [PERSON_NAME] Question Neutral 3:55 PM Hi This is [PERSON_NAME…" at bounding box center [286, 127] width 258 height 75
click at [294, 81] on div "Received via SMS [PERSON_NAME] Question Neutral 3:55 PM Hi This is [PERSON_NAME…" at bounding box center [296, 123] width 287 height 84
click at [310, 58] on div "Received via SMS [PERSON_NAME] Question [DATE] 11:02 AM Good Morning. This is […" at bounding box center [296, 98] width 287 height 122
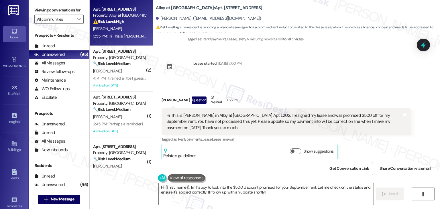
click at [310, 58] on div "Received via SMS [PERSON_NAME] Question [DATE] 11:02 AM Good Morning. This is […" at bounding box center [296, 98] width 287 height 122
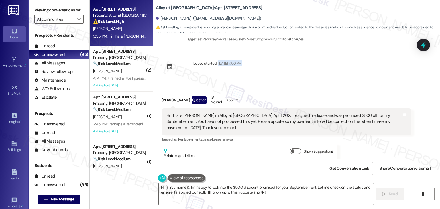
click at [310, 58] on div "Received via SMS [PERSON_NAME] Question [DATE] 11:02 AM Good Morning. This is […" at bounding box center [296, 98] width 287 height 122
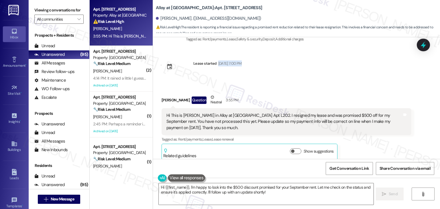
click at [310, 58] on div "Received via SMS [PERSON_NAME] Question [DATE] 11:02 AM Good Morning. This is […" at bounding box center [296, 98] width 287 height 122
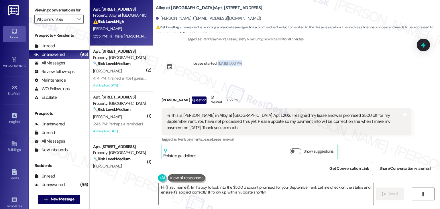
click at [310, 58] on div "Received via SMS [PERSON_NAME] Question [DATE] 11:02 AM Good Morning. This is […" at bounding box center [296, 98] width 287 height 122
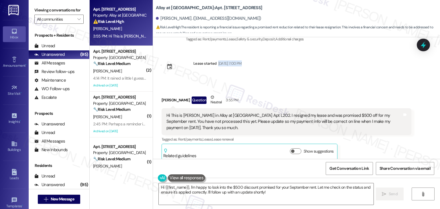
click at [310, 58] on div "Received via SMS [PERSON_NAME] Question [DATE] 11:02 AM Good Morning. This is […" at bounding box center [296, 98] width 287 height 122
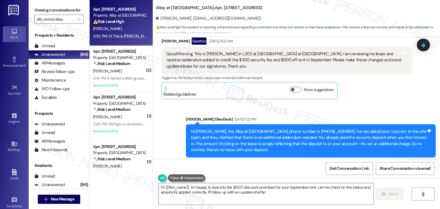
scroll to position [0, 0]
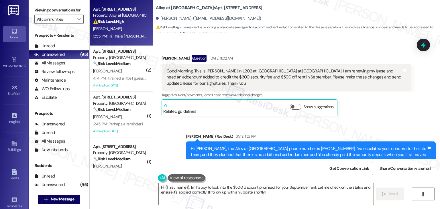
click at [372, 108] on div "[PERSON_NAME] Question [DATE] 11:02 AM Good Morning. This is [PERSON_NAME] in L…" at bounding box center [286, 86] width 250 height 62
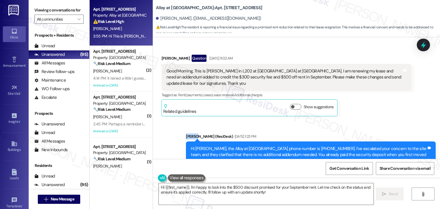
click at [372, 108] on div "[PERSON_NAME] Question [DATE] 11:02 AM Good Morning. This is [PERSON_NAME] in L…" at bounding box center [286, 86] width 250 height 62
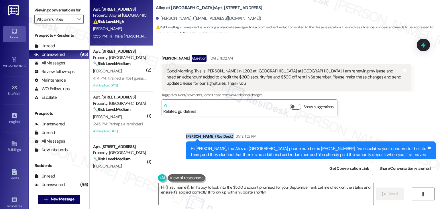
click at [372, 108] on div "[PERSON_NAME] Question [DATE] 11:02 AM Good Morning. This is [PERSON_NAME] in L…" at bounding box center [286, 86] width 250 height 62
click at [370, 104] on div "[PERSON_NAME] Question [DATE] 11:02 AM Good Morning. This is [PERSON_NAME] in L…" at bounding box center [286, 86] width 250 height 62
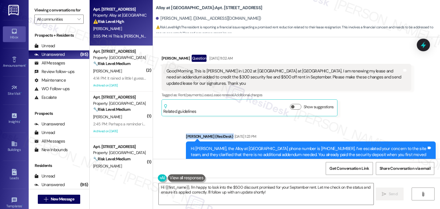
click at [370, 104] on div "[PERSON_NAME] Question [DATE] 11:02 AM Good Morning. This is [PERSON_NAME] in L…" at bounding box center [286, 86] width 250 height 62
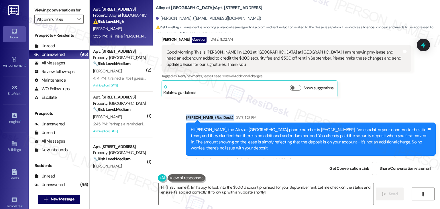
scroll to position [29, 0]
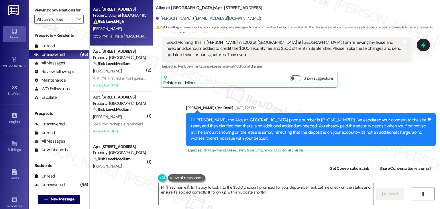
click at [225, 162] on div "Get Conversation Link Share Conversation via email" at bounding box center [296, 168] width 287 height 19
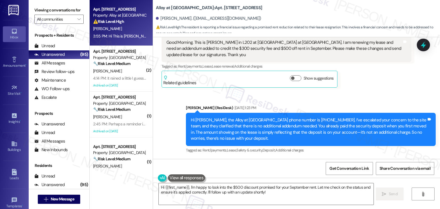
click at [225, 162] on div "Get Conversation Link Share Conversation via email" at bounding box center [296, 168] width 287 height 19
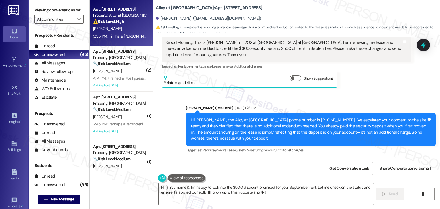
click at [225, 162] on div "Get Conversation Link Share Conversation via email" at bounding box center [296, 168] width 287 height 19
click at [393, 92] on div "Sent via SMS [PERSON_NAME] (ResiDesk) [DATE] 1:23 PM Hi [PERSON_NAME], the Allo…" at bounding box center [296, 125] width 287 height 67
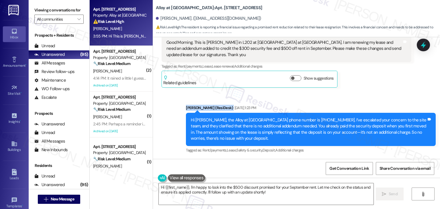
click at [393, 92] on div "Sent via SMS [PERSON_NAME] (ResiDesk) [DATE] 1:23 PM Hi [PERSON_NAME], the Allo…" at bounding box center [296, 125] width 287 height 67
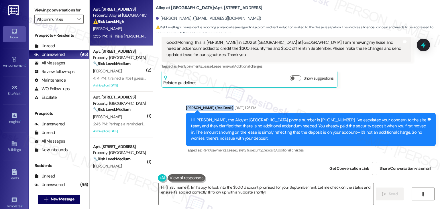
click at [393, 92] on div "Sent via SMS [PERSON_NAME] (ResiDesk) [DATE] 1:23 PM Hi [PERSON_NAME], the Allo…" at bounding box center [296, 125] width 287 height 67
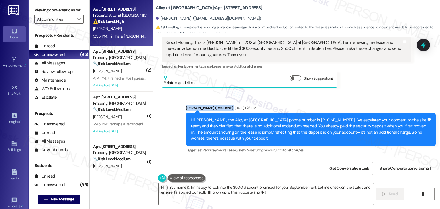
click at [393, 92] on div "Sent via SMS [PERSON_NAME] (ResiDesk) [DATE] 1:23 PM Hi [PERSON_NAME], the Allo…" at bounding box center [296, 125] width 287 height 67
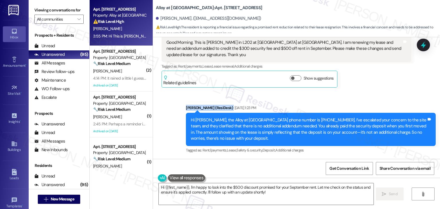
click at [393, 92] on div "Sent via SMS [PERSON_NAME] (ResiDesk) [DATE] 1:23 PM Hi [PERSON_NAME], the Allo…" at bounding box center [296, 125] width 287 height 67
click at [401, 92] on div "Sent via SMS [PERSON_NAME] (ResiDesk) [DATE] 1:23 PM Hi [PERSON_NAME], the Allo…" at bounding box center [296, 125] width 287 height 67
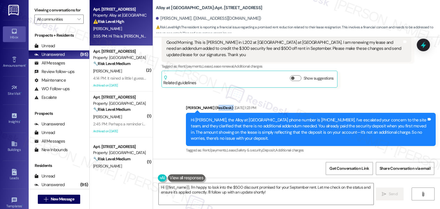
click at [401, 92] on div "Sent via SMS [PERSON_NAME] (ResiDesk) [DATE] 1:23 PM Hi [PERSON_NAME], the Allo…" at bounding box center [296, 125] width 287 height 67
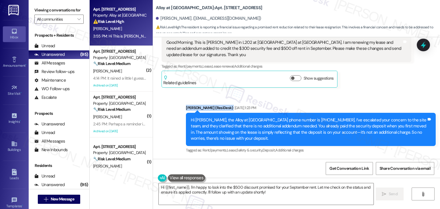
click at [401, 92] on div "Sent via SMS [PERSON_NAME] (ResiDesk) [DATE] 1:23 PM Hi [PERSON_NAME], the Allo…" at bounding box center [296, 125] width 287 height 67
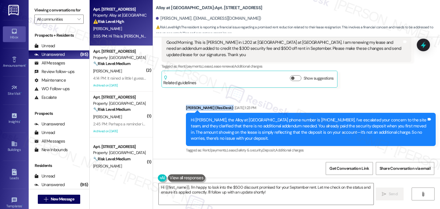
click at [401, 92] on div "Sent via SMS [PERSON_NAME] (ResiDesk) [DATE] 1:23 PM Hi [PERSON_NAME], the Allo…" at bounding box center [296, 125] width 287 height 67
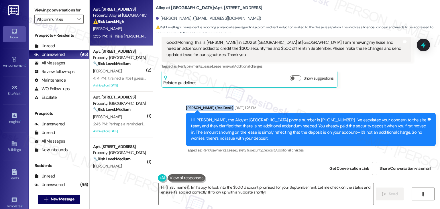
click at [401, 92] on div "Sent via SMS [PERSON_NAME] (ResiDesk) [DATE] 1:23 PM Hi [PERSON_NAME], the Allo…" at bounding box center [296, 125] width 287 height 67
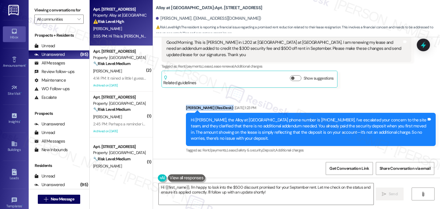
click at [401, 92] on div "Sent via SMS [PERSON_NAME] (ResiDesk) [DATE] 1:23 PM Hi [PERSON_NAME], the Allo…" at bounding box center [296, 125] width 287 height 67
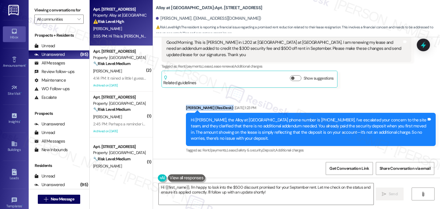
click at [401, 92] on div "Sent via SMS [PERSON_NAME] (ResiDesk) [DATE] 1:23 PM Hi [PERSON_NAME], the Allo…" at bounding box center [296, 125] width 287 height 67
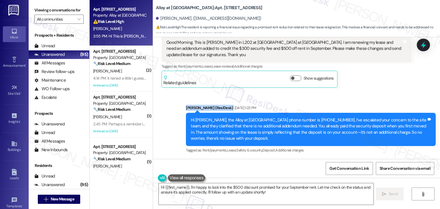
click at [401, 92] on div "Sent via SMS [PERSON_NAME] (ResiDesk) [DATE] 1:23 PM Hi [PERSON_NAME], the Allo…" at bounding box center [296, 125] width 287 height 67
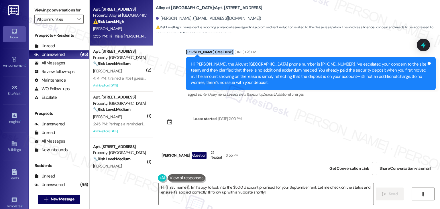
scroll to position [86, 0]
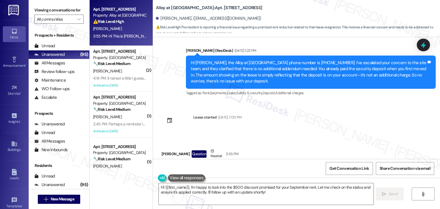
click at [379, 123] on div "Received via SMS [PERSON_NAME] Question [DATE] 11:02 AM Good Morning. This is […" at bounding box center [296, 98] width 287 height 122
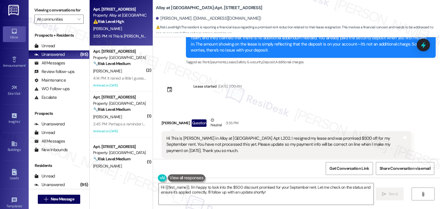
scroll to position [140, 0]
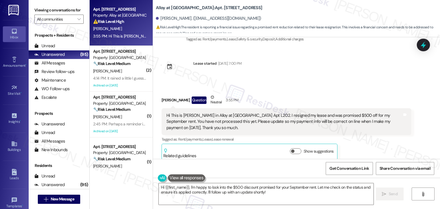
click at [302, 83] on div "Received via SMS [PERSON_NAME] Question Neutral 3:55 PM Hi This is [PERSON_NAME…" at bounding box center [296, 123] width 287 height 84
click at [221, 115] on div "Hi This is [PERSON_NAME] in Alloy at [GEOGRAPHIC_DATA] Apt L202. I resigned my …" at bounding box center [283, 121] width 235 height 18
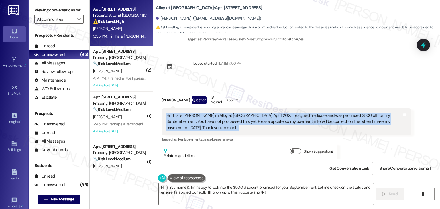
click at [221, 115] on div "Hi This is [PERSON_NAME] in Alloy at [GEOGRAPHIC_DATA] Apt L202. I resigned my …" at bounding box center [283, 121] width 235 height 18
copy div "Hi This is [PERSON_NAME] in Alloy at [GEOGRAPHIC_DATA] Apt L202. I resigned my …"
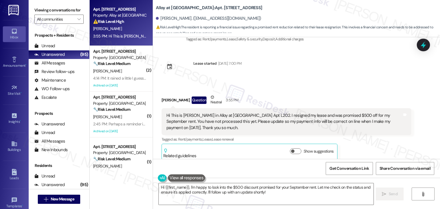
click at [296, 83] on div "Received via SMS [PERSON_NAME] Question Neutral 3:55 PM Hi This is [PERSON_NAME…" at bounding box center [296, 123] width 287 height 84
click at [297, 94] on div "[PERSON_NAME] Question Neutral 3:55 PM" at bounding box center [286, 101] width 250 height 14
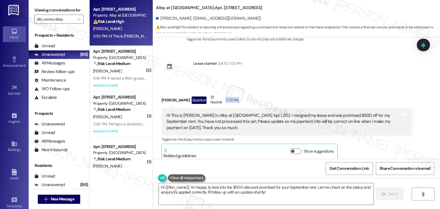
click at [297, 94] on div "[PERSON_NAME] Question Neutral 3:55 PM" at bounding box center [286, 101] width 250 height 14
click at [299, 81] on div "Received via SMS [PERSON_NAME] Question Neutral 3:55 PM Hi This is [PERSON_NAME…" at bounding box center [296, 123] width 287 height 84
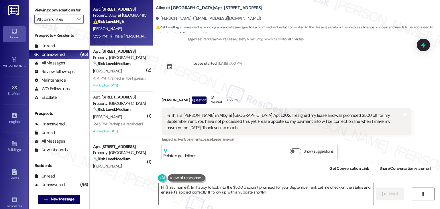
click at [299, 81] on div "Received via SMS [PERSON_NAME] Question Neutral 3:55 PM Hi This is [PERSON_NAME…" at bounding box center [296, 123] width 287 height 84
click at [161, 94] on div "[PERSON_NAME] Question Neutral 3:55 PM" at bounding box center [286, 101] width 250 height 14
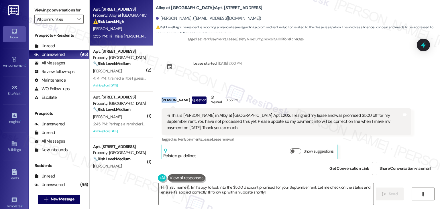
copy div "[PERSON_NAME]"
click at [240, 191] on textarea "Hi {{first_name}}, I'm happy to look into the $500 discount promised for your S…" at bounding box center [266, 193] width 214 height 21
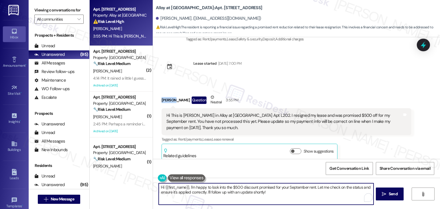
click at [240, 191] on textarea "Hi {{first_name}}, I'm happy to look into the $500 discount promised for your S…" at bounding box center [266, 193] width 214 height 21
paste textarea "[PERSON_NAME], thank you for reaching out. I understand your concern about the …"
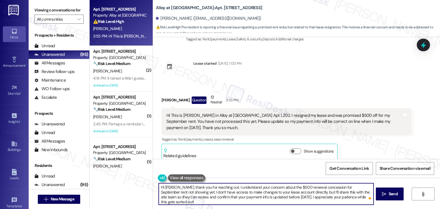
type textarea "Hi [PERSON_NAME], thank you for reaching out. I understand your concern about t…"
click at [365, 148] on div "[PERSON_NAME] Question Neutral 3:55 PM Hi This is [PERSON_NAME] in Alloy at [GE…" at bounding box center [286, 127] width 250 height 66
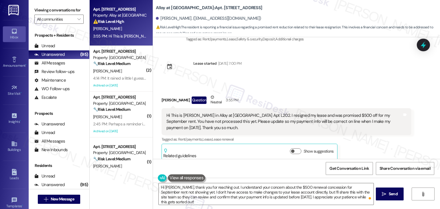
click at [272, 173] on div "Get Conversation Link Share Conversation via email" at bounding box center [296, 168] width 287 height 19
click at [395, 193] on span "Send" at bounding box center [392, 194] width 9 height 6
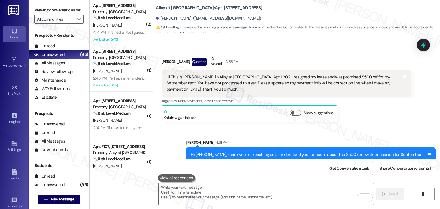
scroll to position [192, 0]
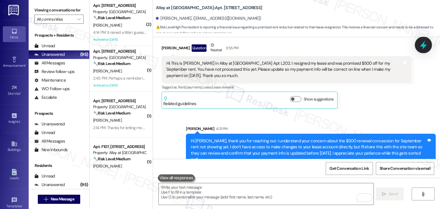
click at [428, 46] on div at bounding box center [422, 45] width 17 height 16
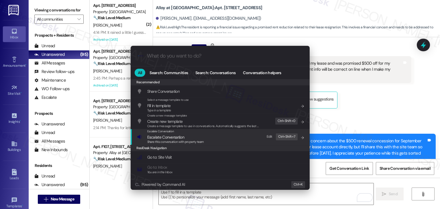
click at [184, 137] on span "Escalate Conversation" at bounding box center [175, 137] width 57 height 6
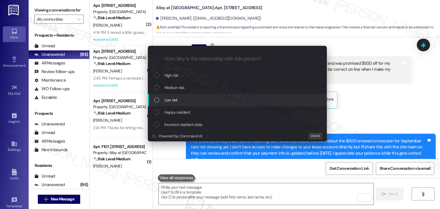
click at [156, 101] on div "List of options" at bounding box center [156, 99] width 5 height 5
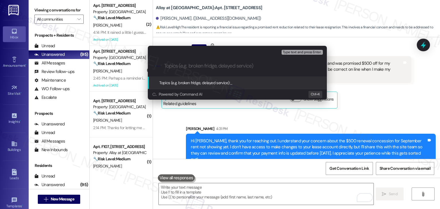
paste input "Lease Renewal Concession Not Applied – $500 September Rent Credit"
type input "Lease Renewal Concession Not Applied – $500 September Rent Credit"
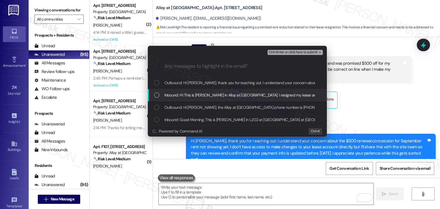
click at [156, 94] on div "List of options" at bounding box center [156, 94] width 5 height 5
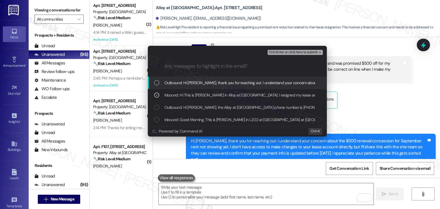
click at [293, 53] on span "Ctrl+Enter or click here to submit" at bounding box center [292, 52] width 49 height 4
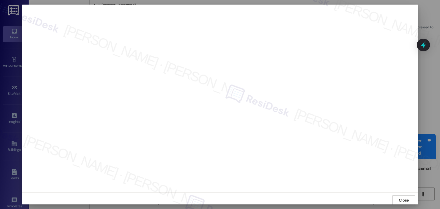
scroll to position [3, 0]
click at [402, 198] on span "Close" at bounding box center [403, 197] width 10 height 6
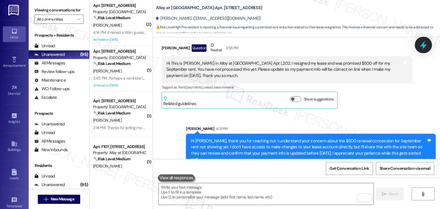
click at [423, 46] on icon at bounding box center [422, 45] width 7 height 9
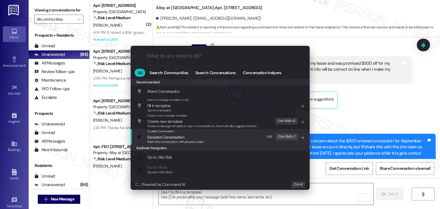
click at [157, 142] on span "Share this conversation with property team" at bounding box center [175, 142] width 57 height 4
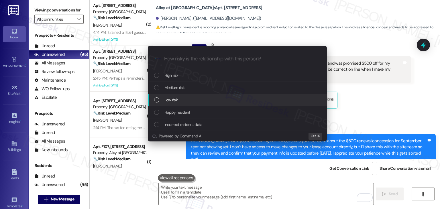
click at [157, 101] on div "List of options" at bounding box center [156, 99] width 5 height 5
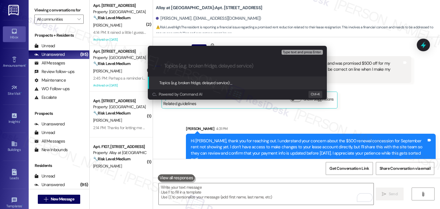
paste input "Lease Renewal Concession Not Applied – $500 September Rent Credit"
type input "Lease Renewal Concession Not Applied – $500 September Rent Credit"
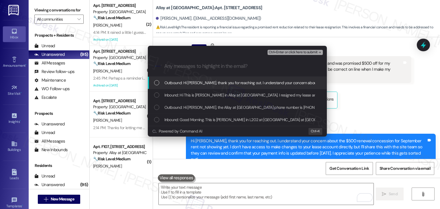
scroll to position [0, 0]
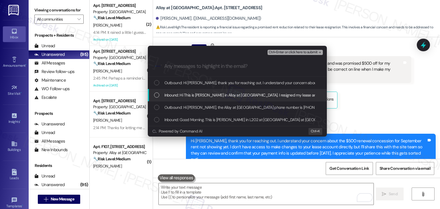
click at [154, 98] on div "Inbound: Hi This is [PERSON_NAME] in Alloy at [GEOGRAPHIC_DATA]. I resigned my …" at bounding box center [237, 95] width 167 height 6
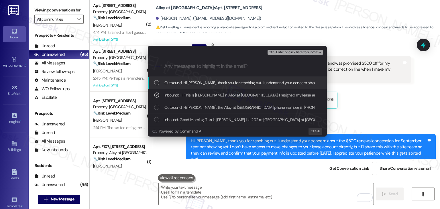
click at [302, 53] on span "Ctrl+Enter or click here to submit" at bounding box center [292, 52] width 49 height 4
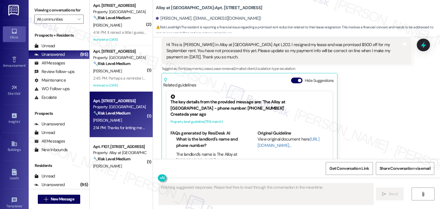
scroll to position [223, 0]
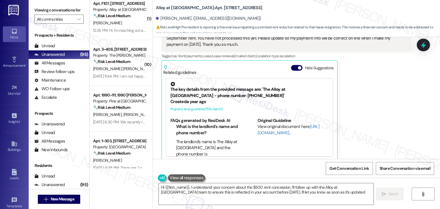
type textarea "Hi {{first_name}}, I understand your concern about the $500 rent concession. I'…"
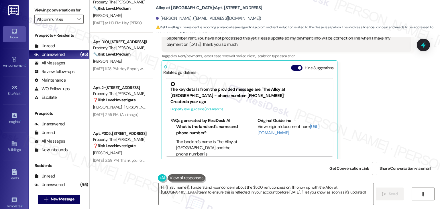
scroll to position [2121, 0]
